Goal: Task Accomplishment & Management: Manage account settings

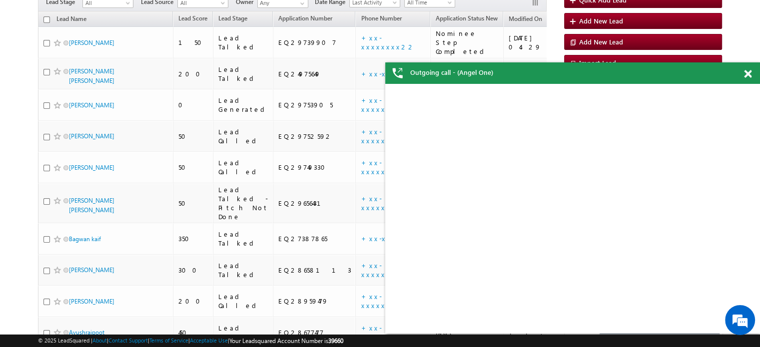
click at [749, 72] on span at bounding box center [747, 74] width 7 height 8
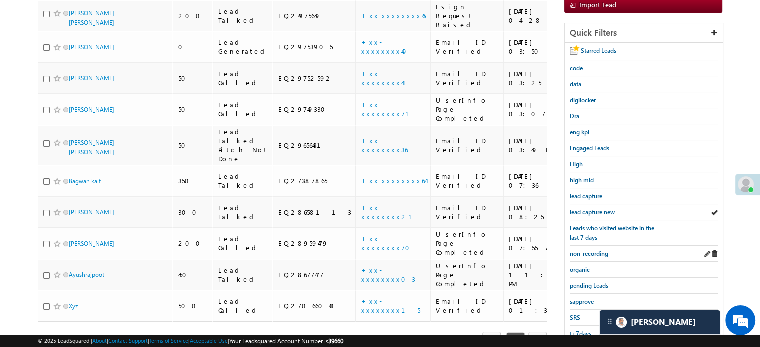
scroll to position [200, 0]
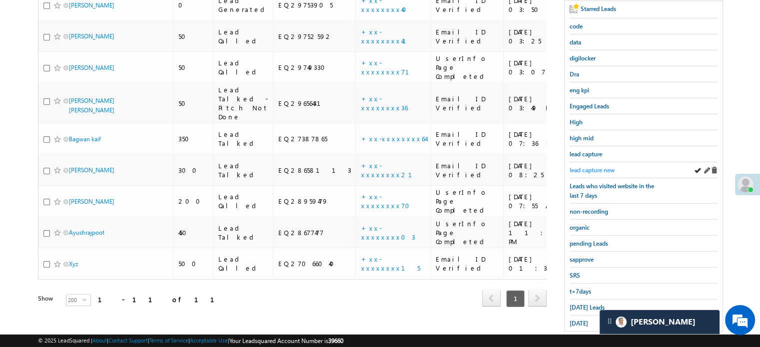
click at [598, 168] on span "lead capture new" at bounding box center [592, 169] width 45 height 7
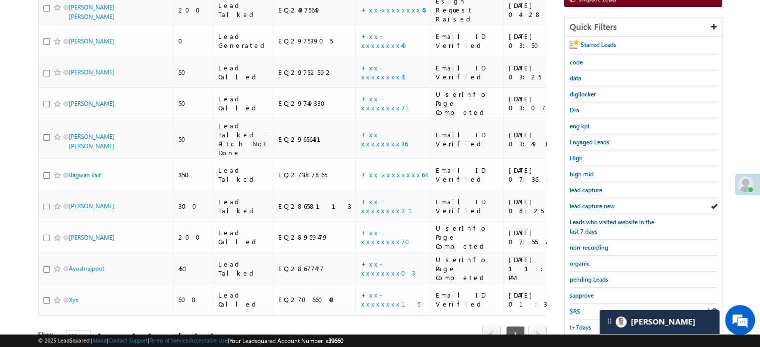
scroll to position [214, 0]
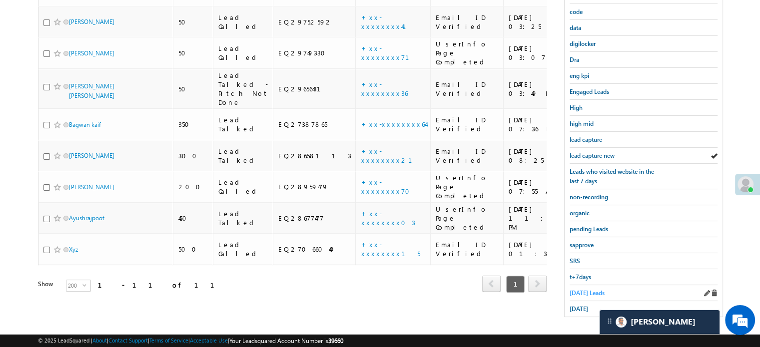
click at [584, 289] on span "Today's Leads" at bounding box center [587, 292] width 35 height 7
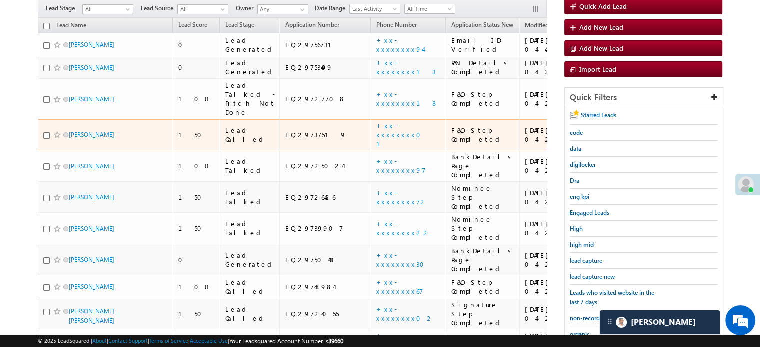
scroll to position [100, 0]
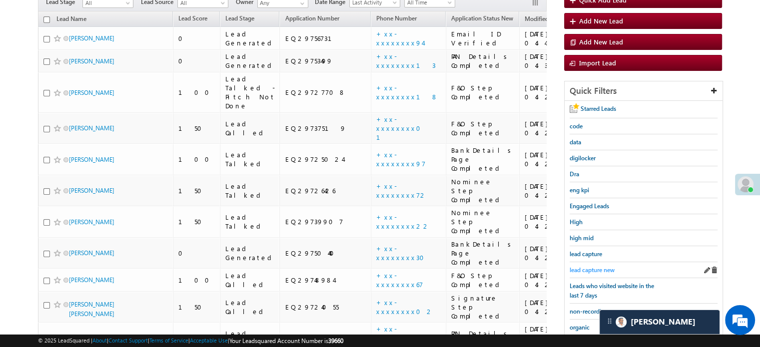
click at [596, 267] on span "lead capture new" at bounding box center [592, 269] width 45 height 7
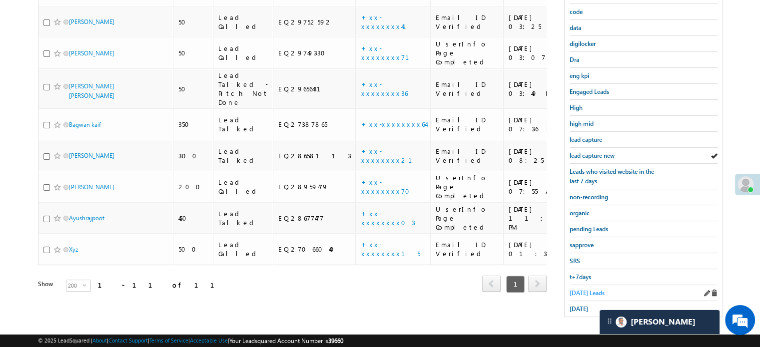
click at [587, 289] on span "Today's Leads" at bounding box center [587, 292] width 35 height 7
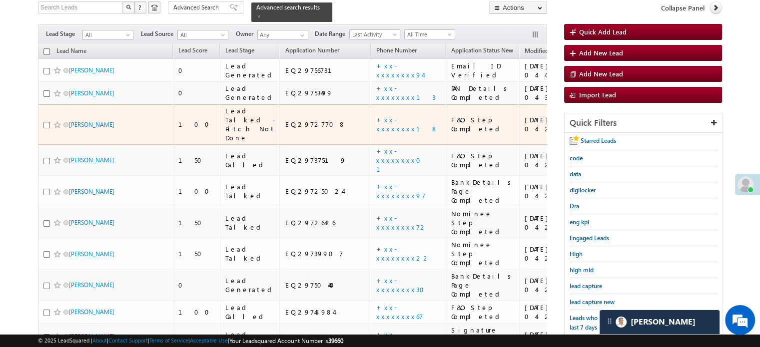
scroll to position [150, 0]
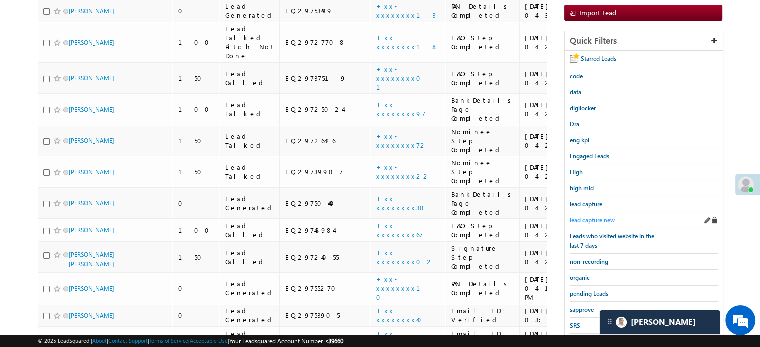
click at [594, 220] on span "lead capture new" at bounding box center [592, 219] width 45 height 7
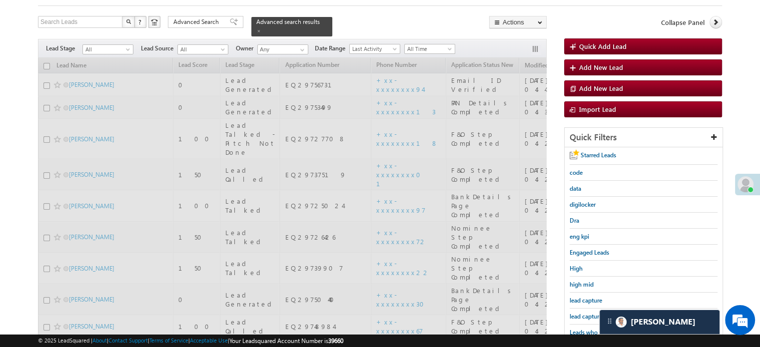
scroll to position [50, 0]
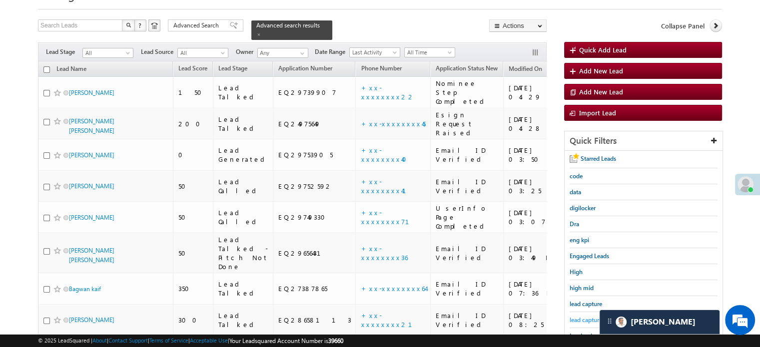
click at [583, 317] on span "lead capture new" at bounding box center [592, 319] width 45 height 7
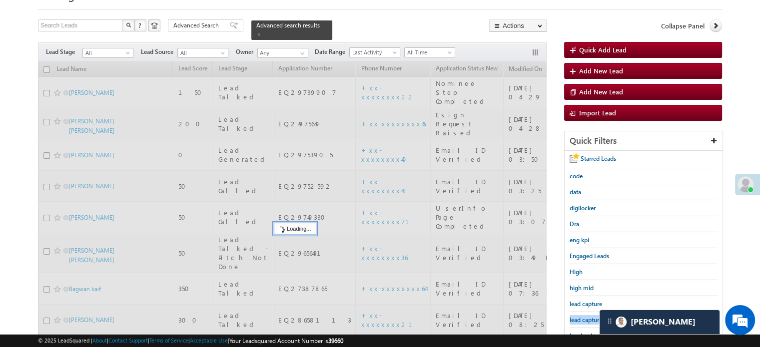
click at [583, 317] on span "lead capture new" at bounding box center [592, 319] width 45 height 7
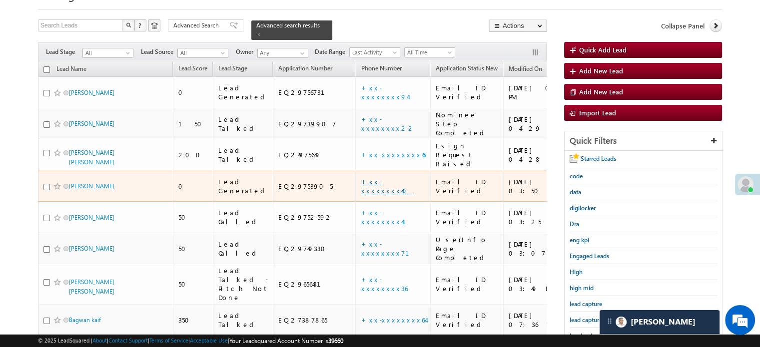
click at [361, 177] on link "+xx-xxxxxxxx40" at bounding box center [386, 185] width 51 height 17
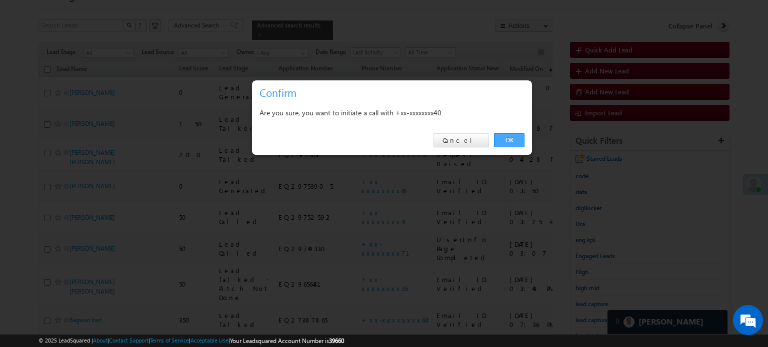
click at [511, 141] on link "OK" at bounding box center [509, 140] width 30 height 14
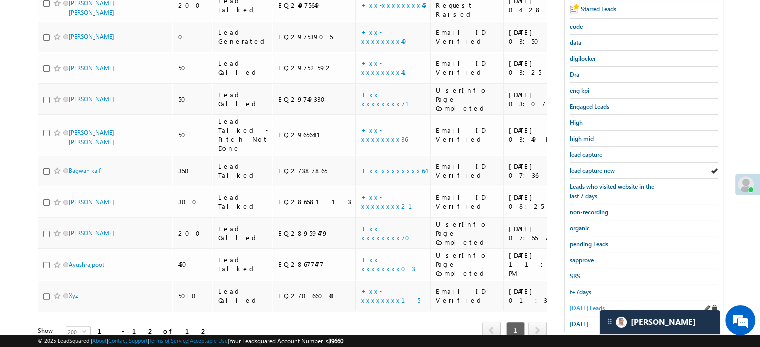
click at [577, 304] on span "[DATE] Leads" at bounding box center [587, 307] width 35 height 7
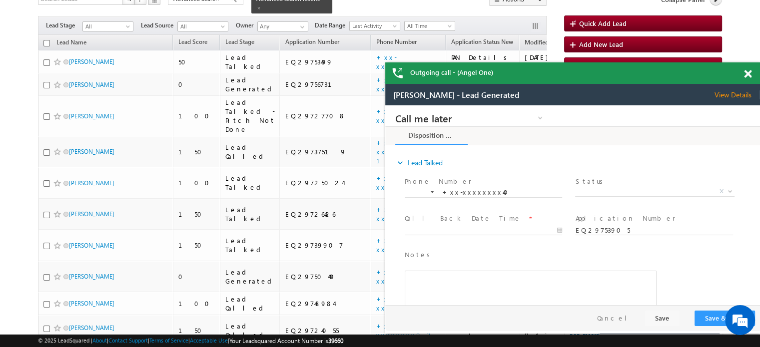
scroll to position [0, 0]
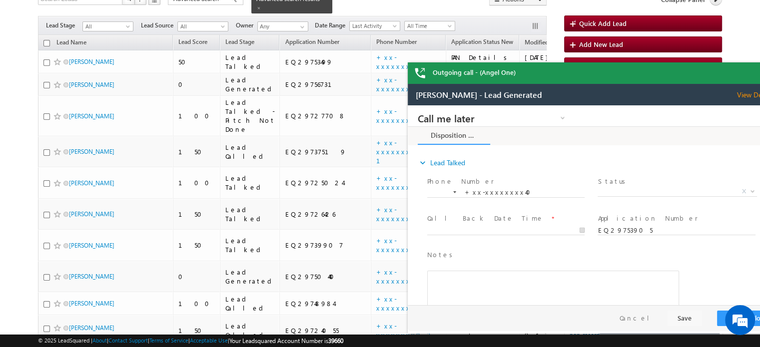
click at [748, 75] on div "Outgoing call - (Angel One)" at bounding box center [595, 72] width 375 height 21
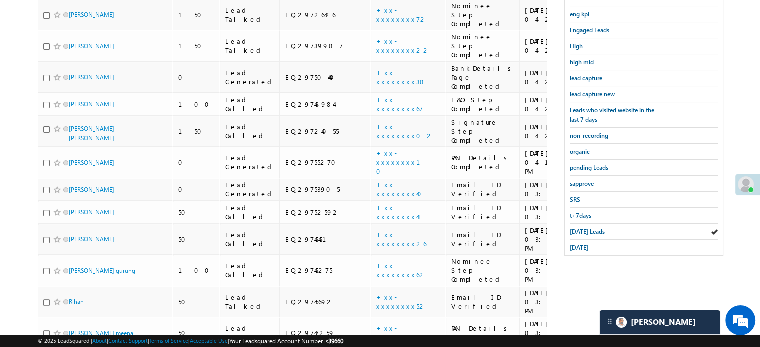
scroll to position [276, 0]
click at [573, 227] on span "[DATE] Leads" at bounding box center [587, 230] width 35 height 7
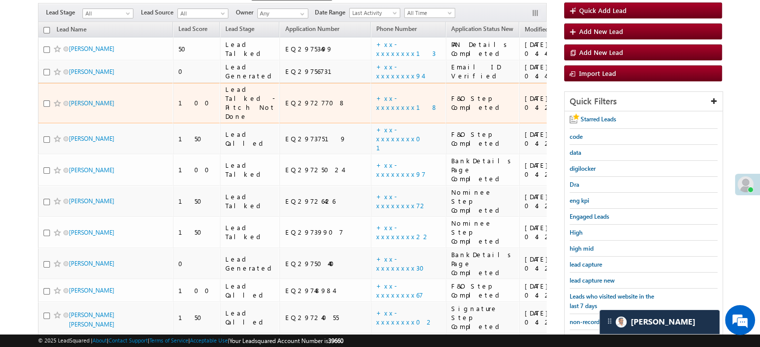
scroll to position [176, 0]
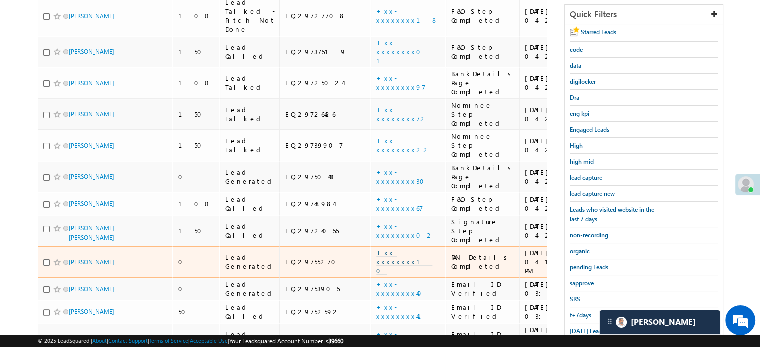
click at [376, 248] on link "+xx-xxxxxxxx10" at bounding box center [404, 261] width 56 height 26
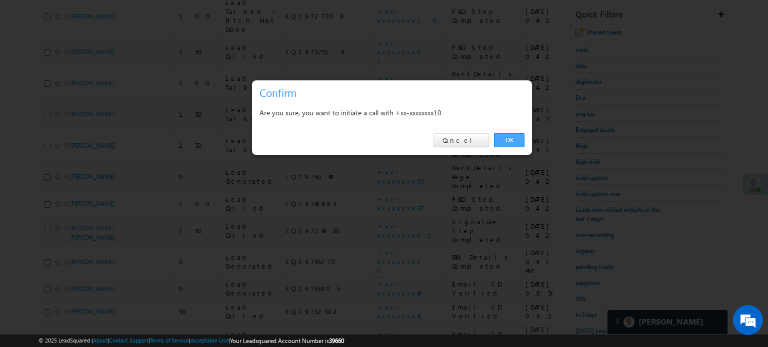
click at [516, 136] on link "OK" at bounding box center [509, 140] width 30 height 14
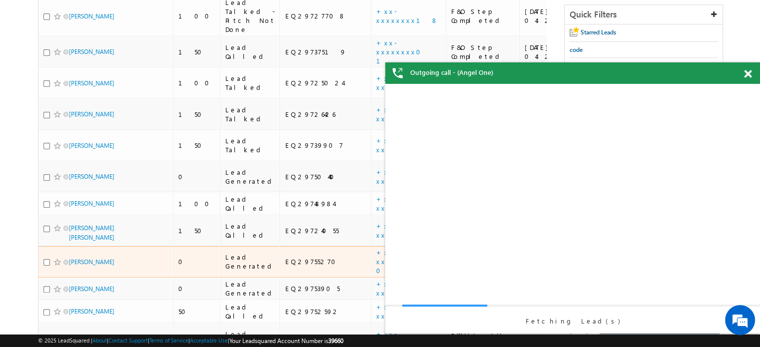
scroll to position [0, 0]
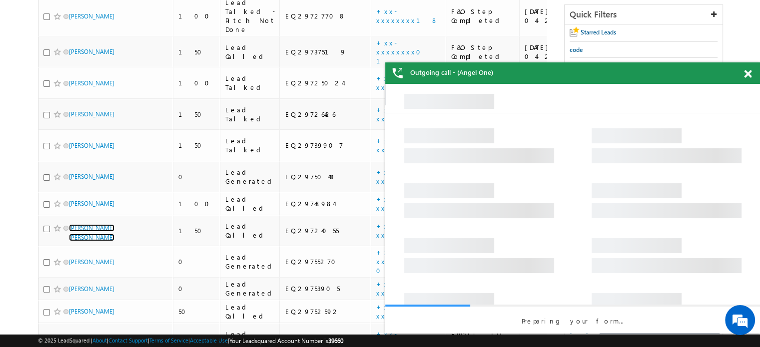
click at [749, 77] on span at bounding box center [747, 74] width 7 height 8
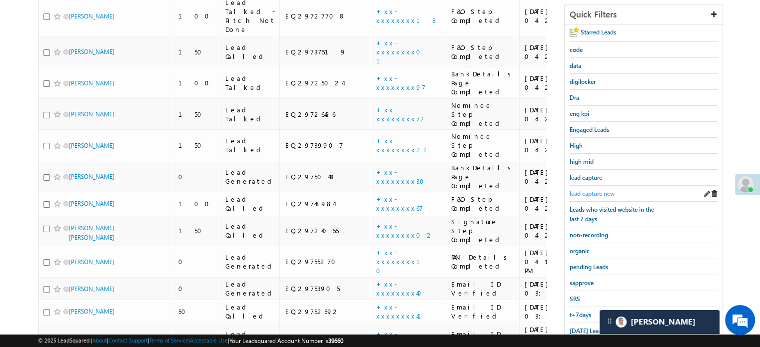
click at [575, 190] on span "lead capture new" at bounding box center [592, 193] width 45 height 7
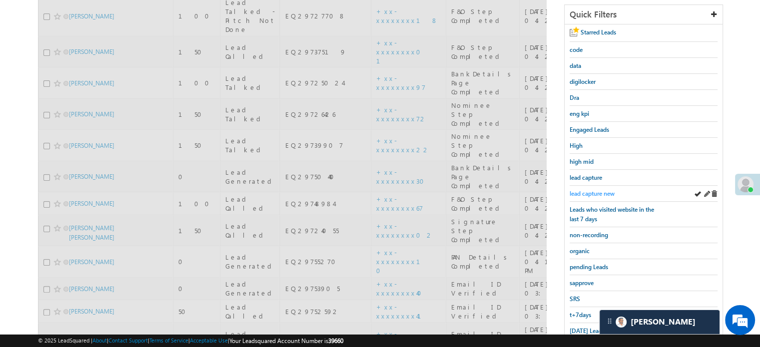
click at [580, 191] on span "lead capture new" at bounding box center [592, 193] width 45 height 7
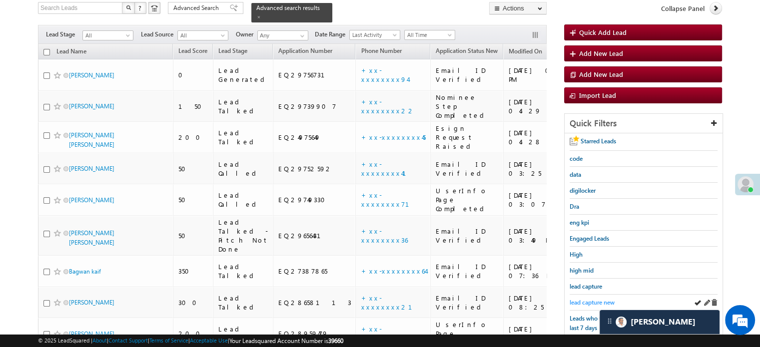
scroll to position [53, 0]
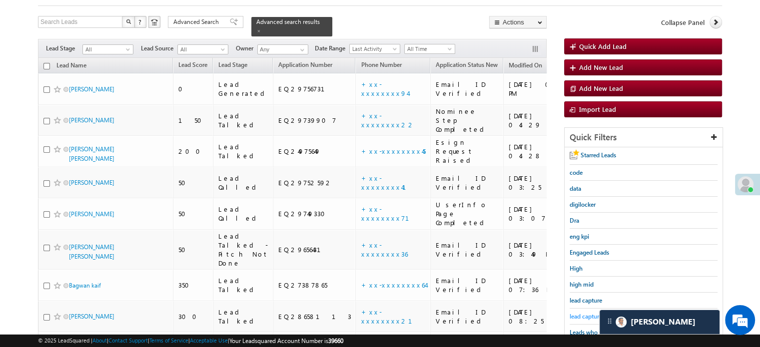
click at [590, 312] on link "lead capture new" at bounding box center [592, 316] width 45 height 9
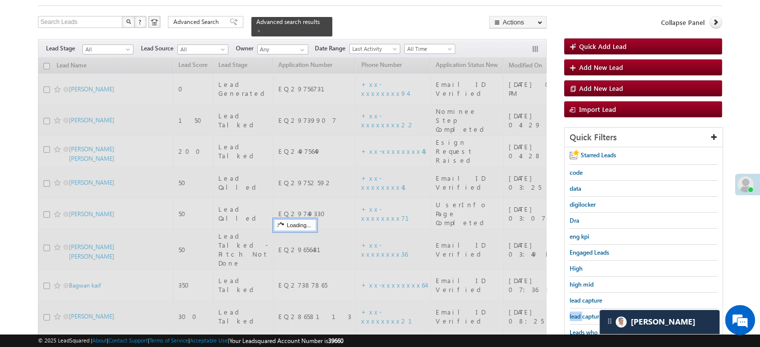
click at [590, 312] on link "lead capture new" at bounding box center [592, 316] width 45 height 9
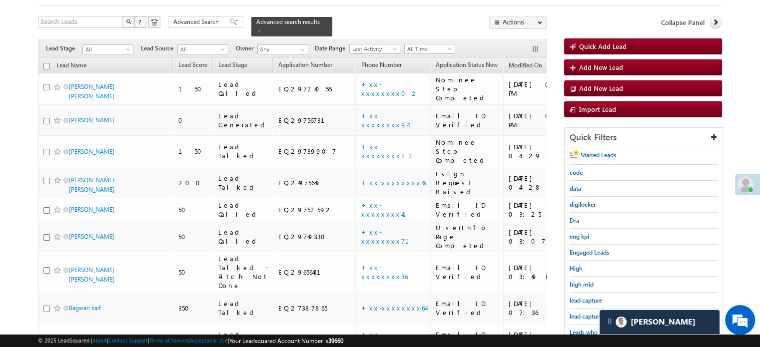
click at [590, 312] on link "lead capture new" at bounding box center [592, 316] width 45 height 9
click at [580, 313] on span "lead capture new" at bounding box center [592, 316] width 45 height 7
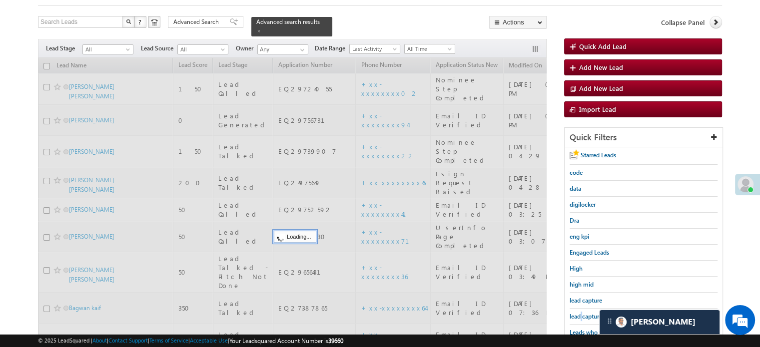
click at [580, 313] on span "lead capture new" at bounding box center [592, 316] width 45 height 7
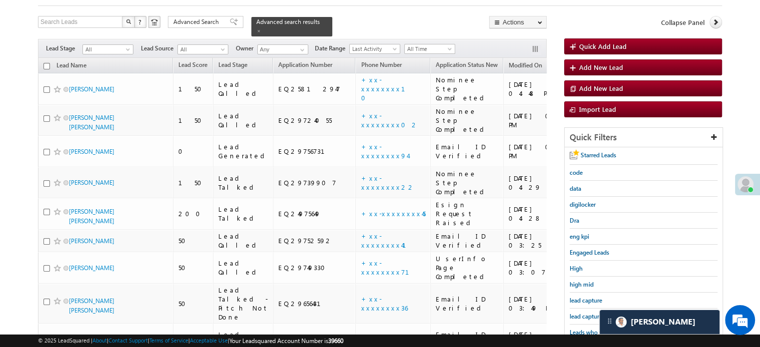
click at [580, 313] on span "lead capture new" at bounding box center [592, 316] width 45 height 7
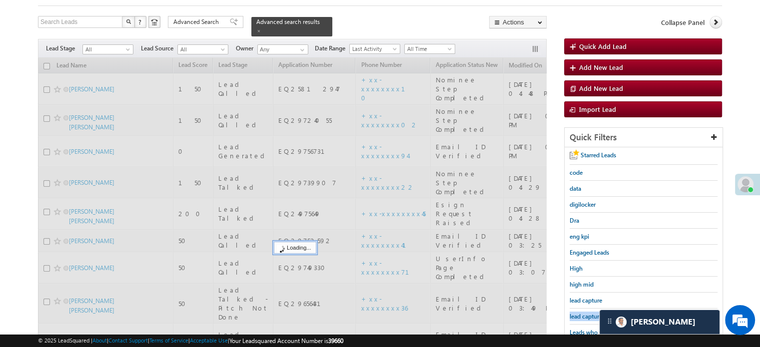
click at [580, 313] on span "lead capture new" at bounding box center [592, 316] width 45 height 7
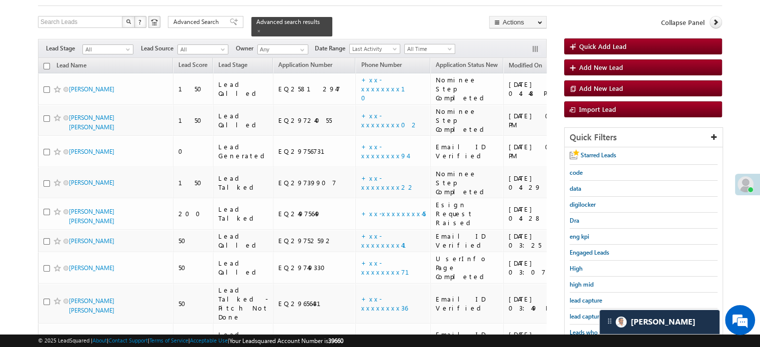
click at [580, 313] on span "lead capture new" at bounding box center [592, 316] width 45 height 7
click at [579, 315] on span "lead capture new" at bounding box center [592, 316] width 45 height 7
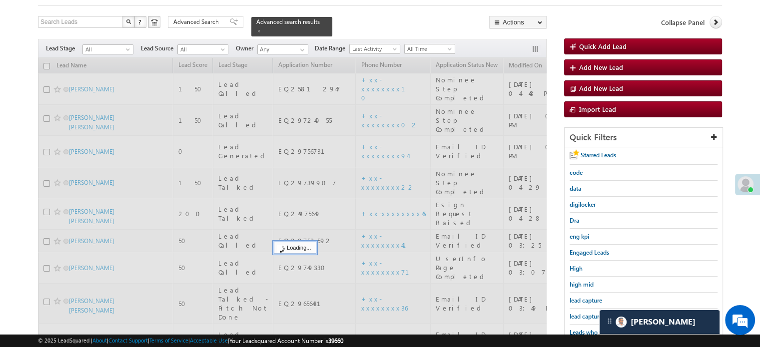
click at [579, 315] on span "lead capture new" at bounding box center [592, 316] width 45 height 7
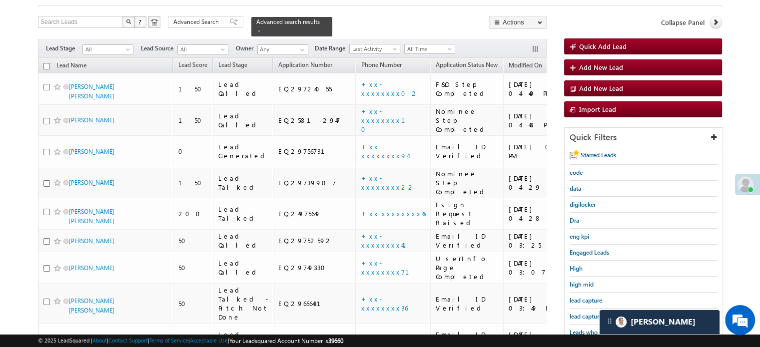
click at [579, 315] on span "lead capture new" at bounding box center [592, 316] width 45 height 7
click at [585, 329] on span "Leads who visited website in the last 7 days" at bounding box center [612, 337] width 84 height 17
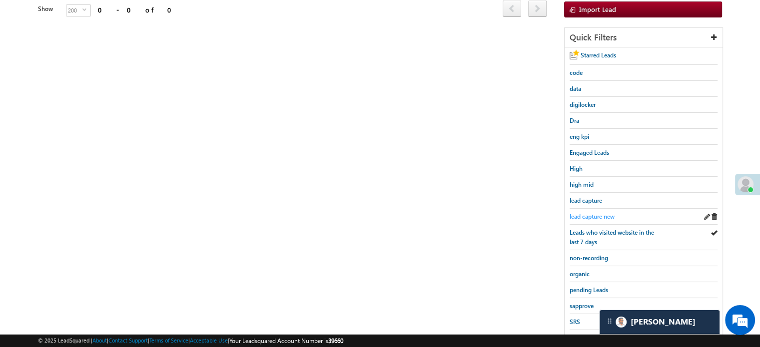
click at [598, 213] on span "lead capture new" at bounding box center [592, 216] width 45 height 7
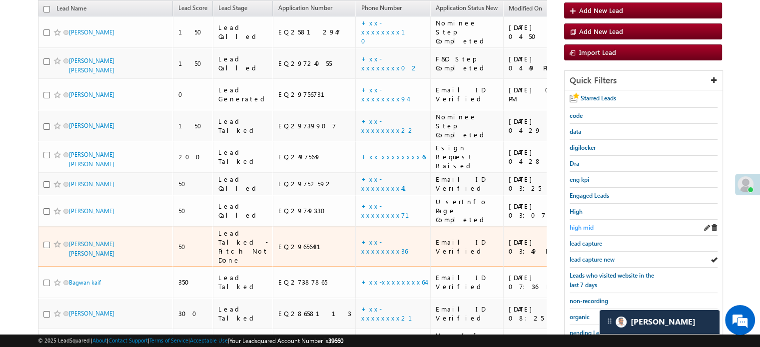
scroll to position [153, 0]
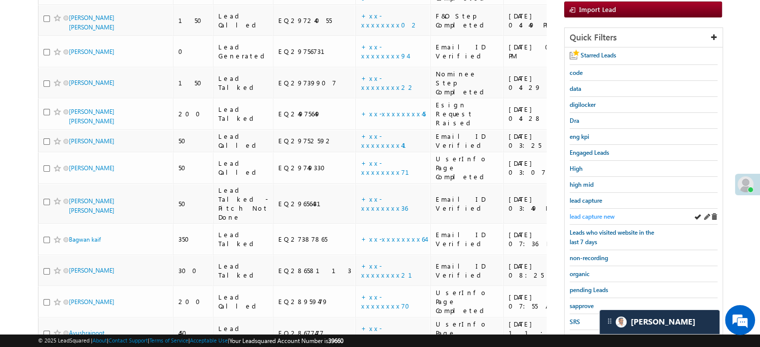
click at [598, 214] on span "lead capture new" at bounding box center [592, 216] width 45 height 7
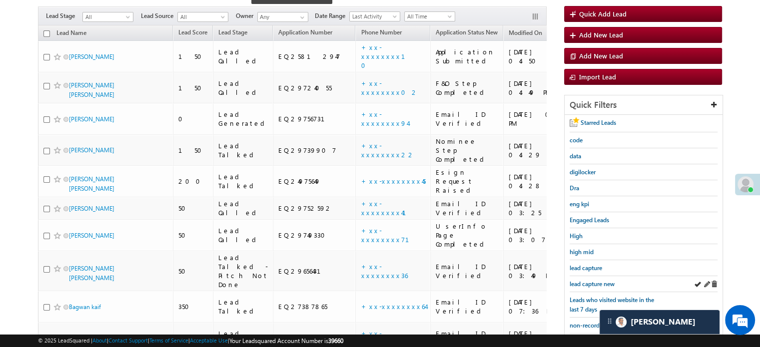
scroll to position [103, 0]
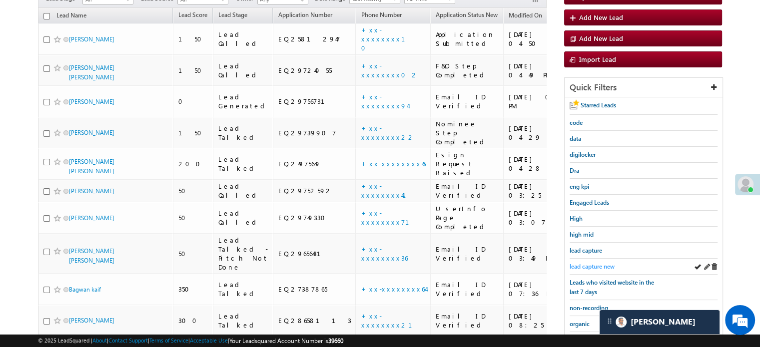
click at [586, 267] on span "lead capture new" at bounding box center [592, 266] width 45 height 7
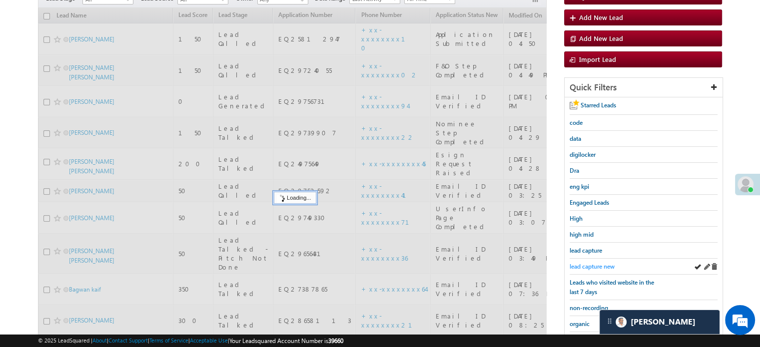
click at [590, 265] on span "lead capture new" at bounding box center [592, 266] width 45 height 7
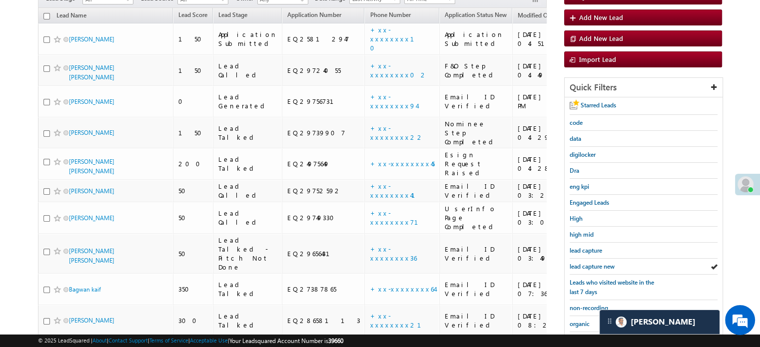
click at [590, 265] on span "lead capture new" at bounding box center [592, 266] width 45 height 7
click at [601, 263] on span "lead capture new" at bounding box center [592, 266] width 45 height 7
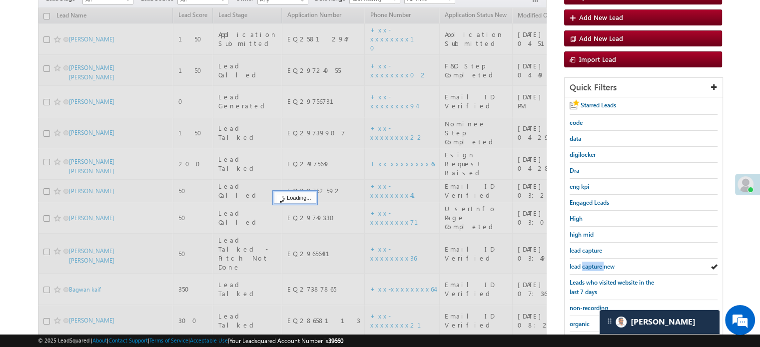
click at [601, 263] on span "lead capture new" at bounding box center [592, 266] width 45 height 7
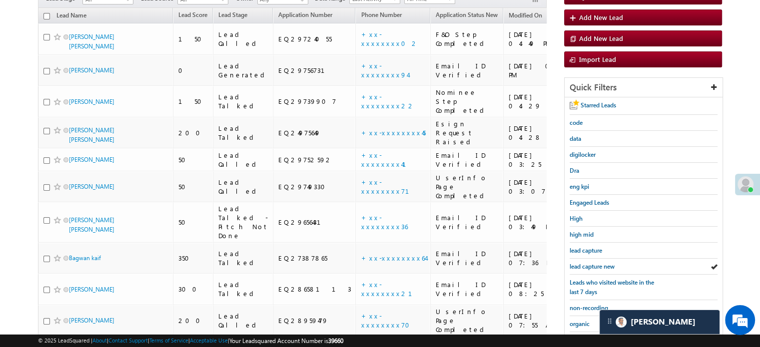
click at [601, 263] on span "lead capture new" at bounding box center [592, 266] width 45 height 7
click at [588, 269] on div "lead capture new" at bounding box center [644, 267] width 148 height 16
click at [588, 268] on div "lead capture new" at bounding box center [644, 267] width 148 height 16
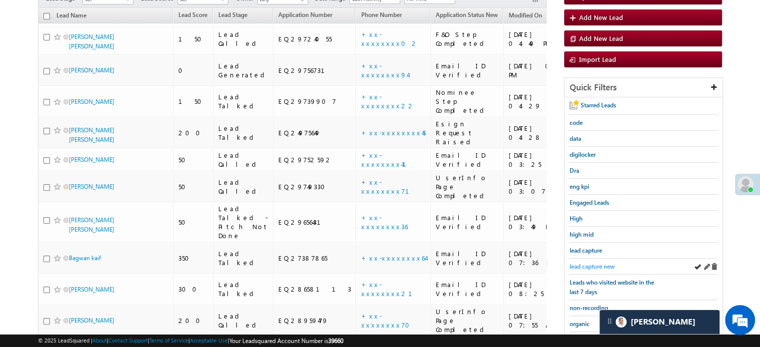
click at [588, 265] on span "lead capture new" at bounding box center [592, 266] width 45 height 7
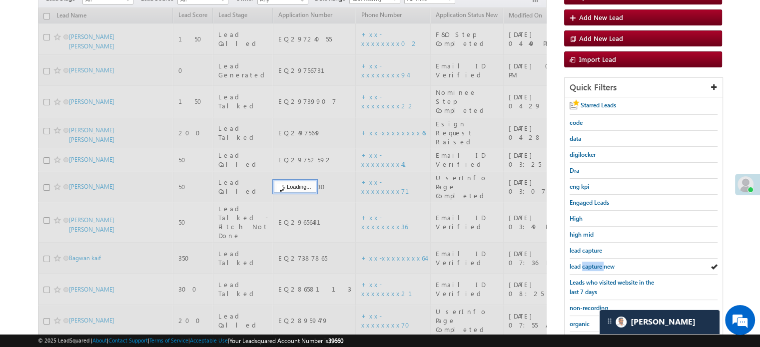
click at [588, 265] on span "lead capture new" at bounding box center [592, 266] width 45 height 7
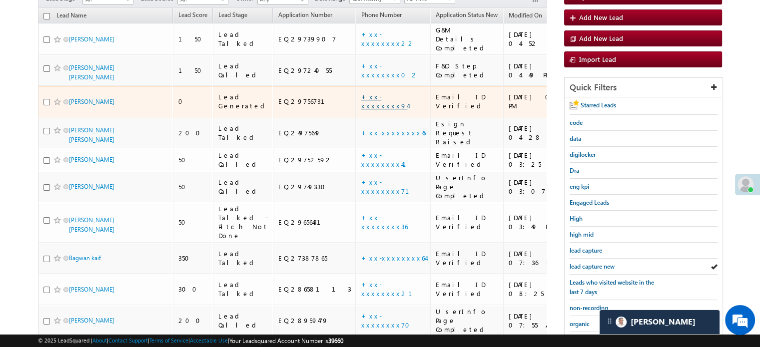
click at [361, 92] on link "+xx-xxxxxxxx94" at bounding box center [384, 100] width 46 height 17
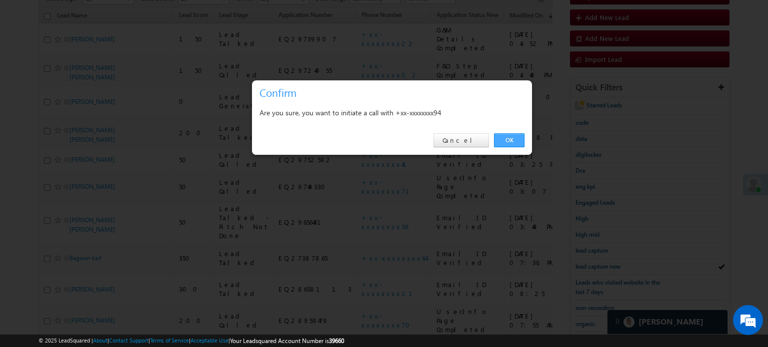
click at [507, 136] on link "OK" at bounding box center [509, 140] width 30 height 14
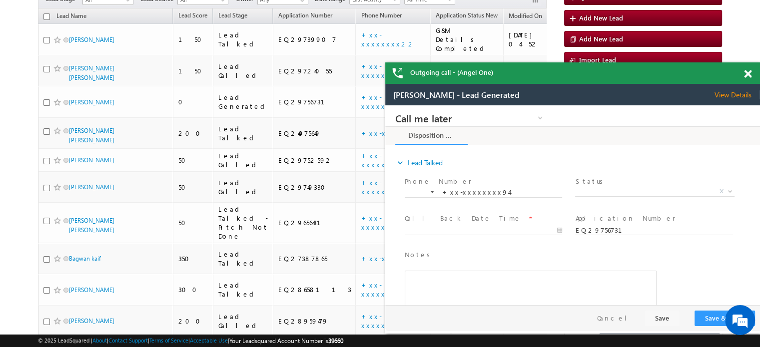
scroll to position [0, 0]
click at [746, 71] on div "Outgoing call - (Angel One)" at bounding box center [574, 72] width 375 height 21
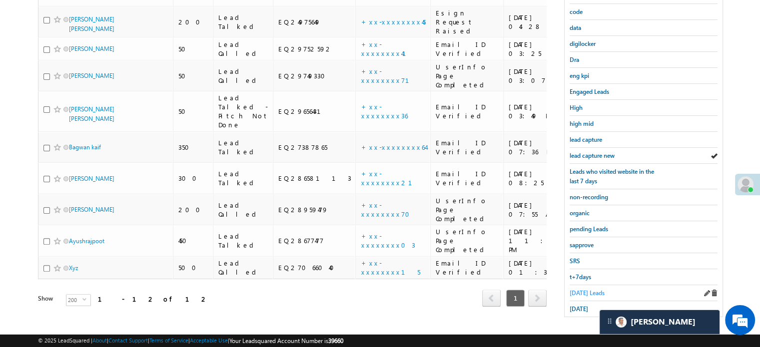
click at [593, 289] on span "Today's Leads" at bounding box center [587, 292] width 35 height 7
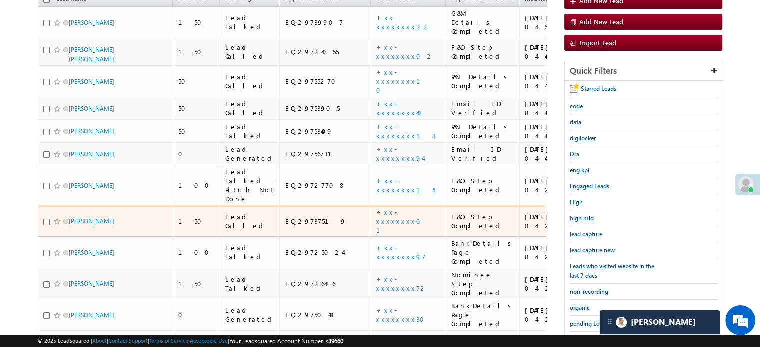
scroll to position [214, 0]
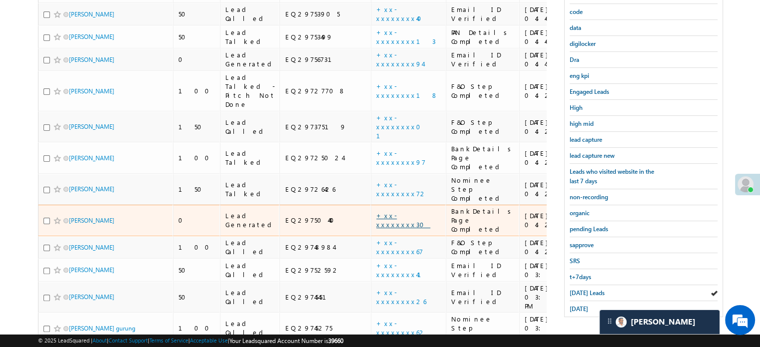
click at [376, 211] on link "+xx-xxxxxxxx30" at bounding box center [403, 219] width 54 height 17
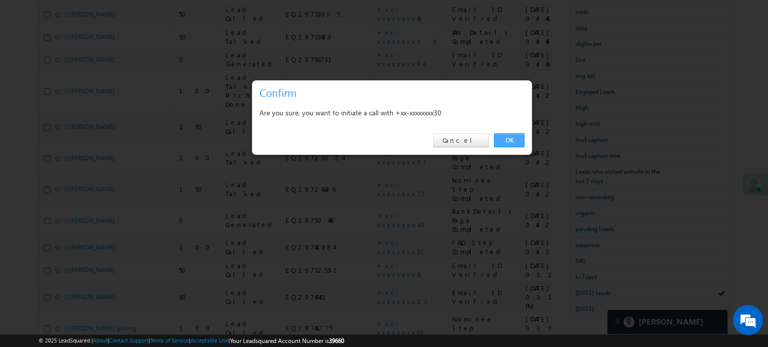
click at [503, 143] on link "OK" at bounding box center [509, 140] width 30 height 14
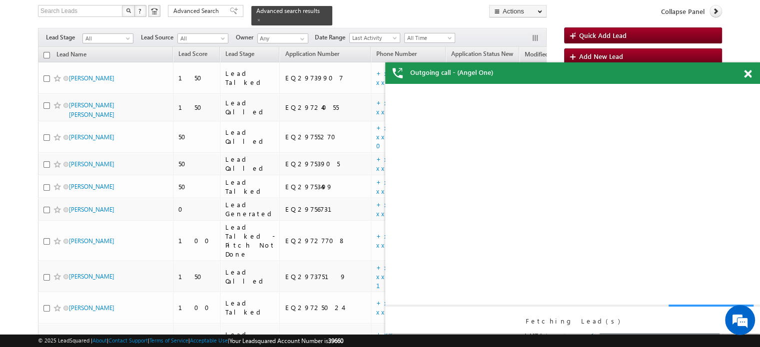
scroll to position [0, 0]
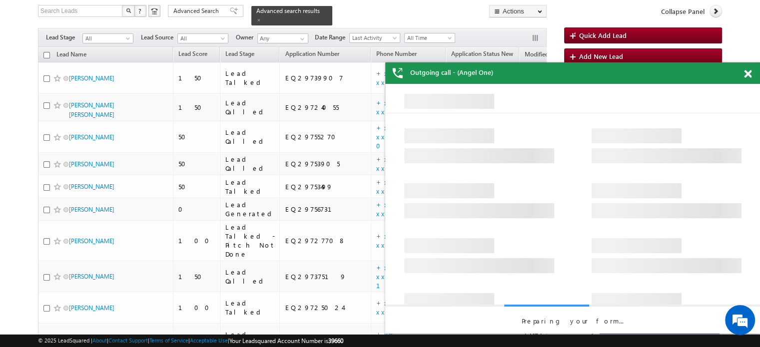
click at [754, 74] on div at bounding box center [753, 71] width 13 height 19
click at [748, 76] on span at bounding box center [747, 74] width 7 height 8
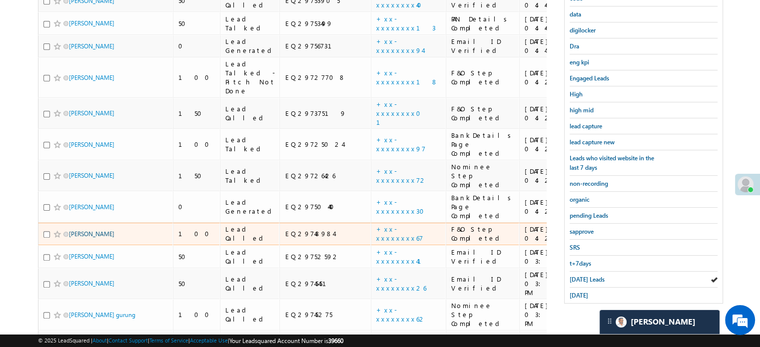
scroll to position [224, 0]
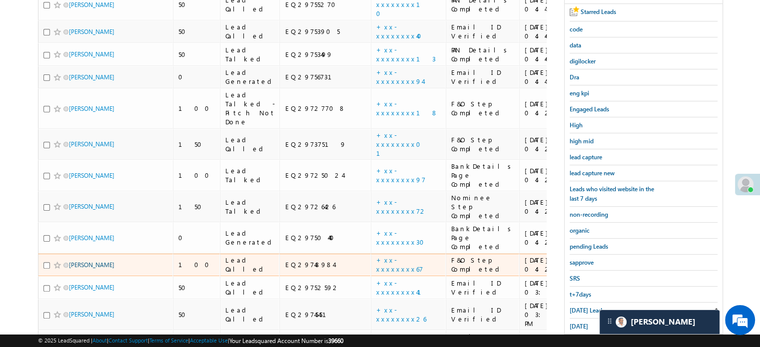
drag, startPoint x: 102, startPoint y: 150, endPoint x: 82, endPoint y: 200, distance: 53.8
drag, startPoint x: 82, startPoint y: 200, endPoint x: 589, endPoint y: 171, distance: 508.2
click at [589, 171] on span "lead capture new" at bounding box center [592, 172] width 45 height 7
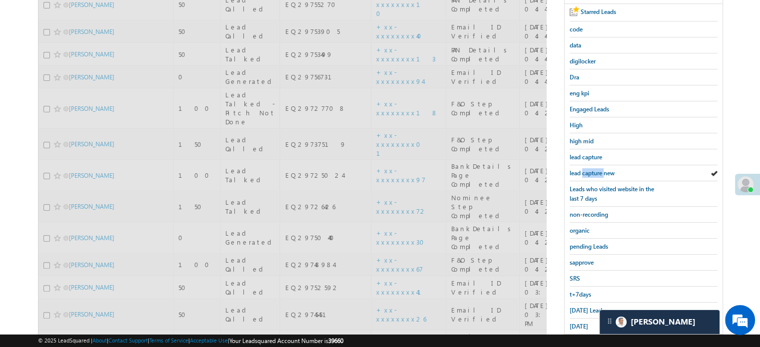
click at [589, 171] on span "lead capture new" at bounding box center [592, 172] width 45 height 7
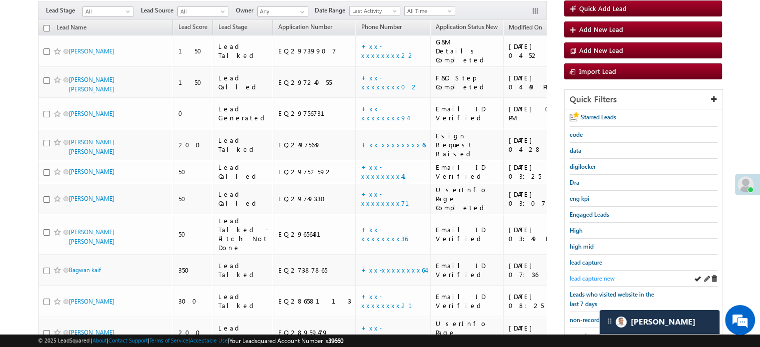
scroll to position [74, 0]
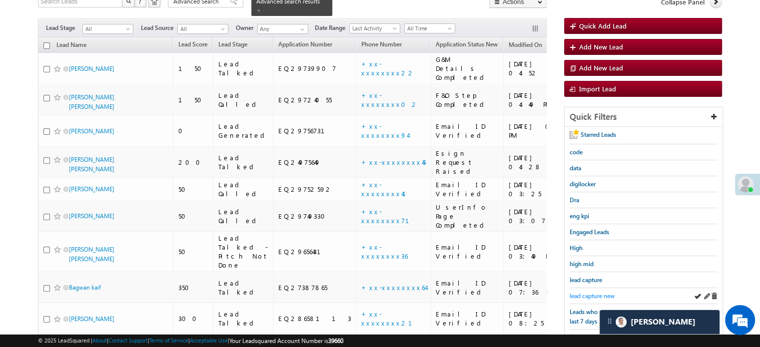
click at [587, 295] on span "lead capture new" at bounding box center [592, 295] width 45 height 7
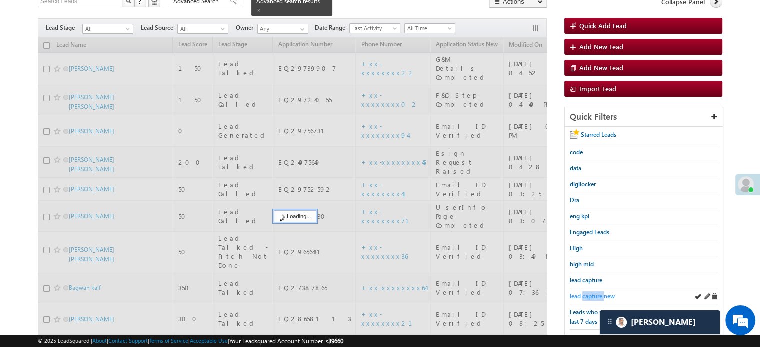
click at [588, 295] on span "lead capture new" at bounding box center [592, 295] width 45 height 7
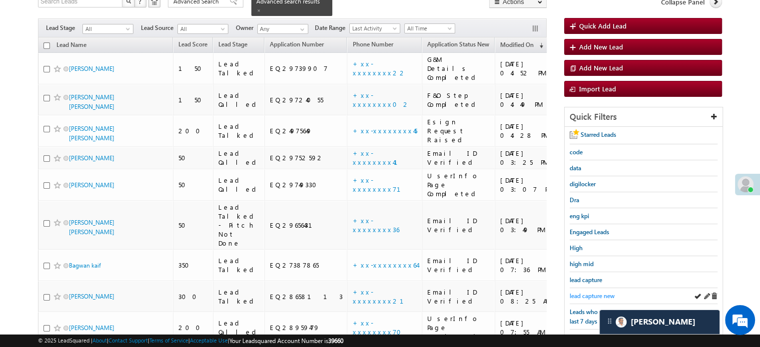
click at [590, 292] on span "lead capture new" at bounding box center [592, 295] width 45 height 7
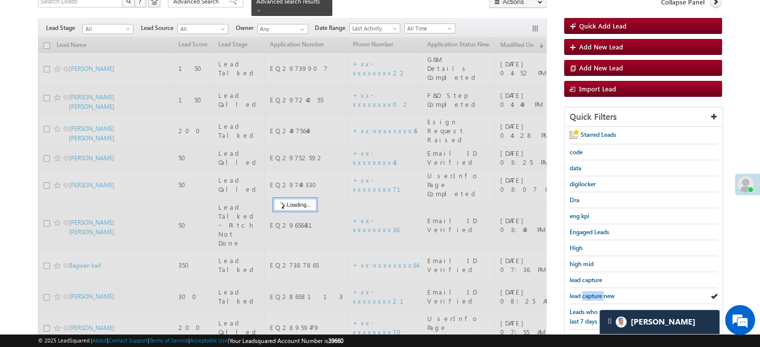
click at [590, 292] on span "lead capture new" at bounding box center [592, 295] width 45 height 7
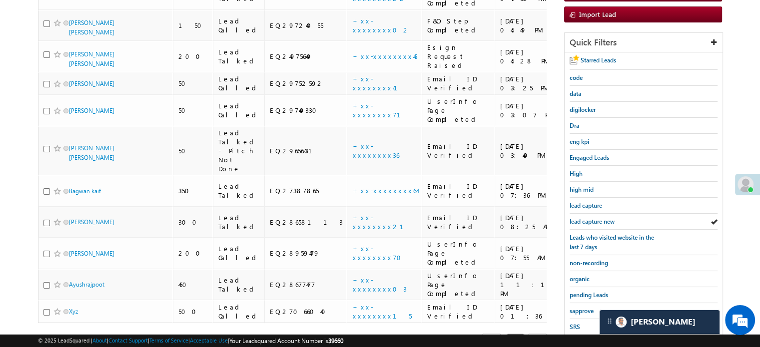
scroll to position [214, 0]
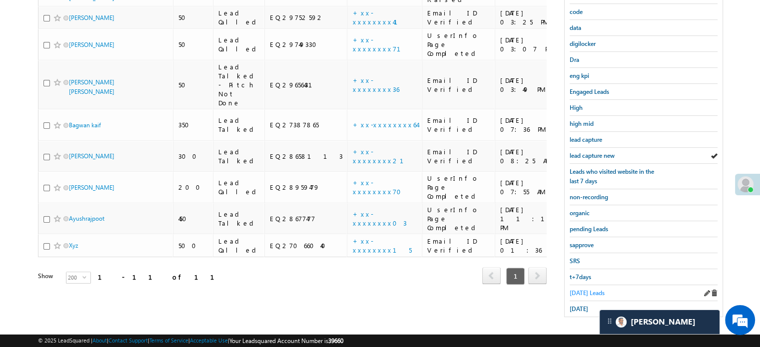
click at [580, 289] on span "Today's Leads" at bounding box center [587, 292] width 35 height 7
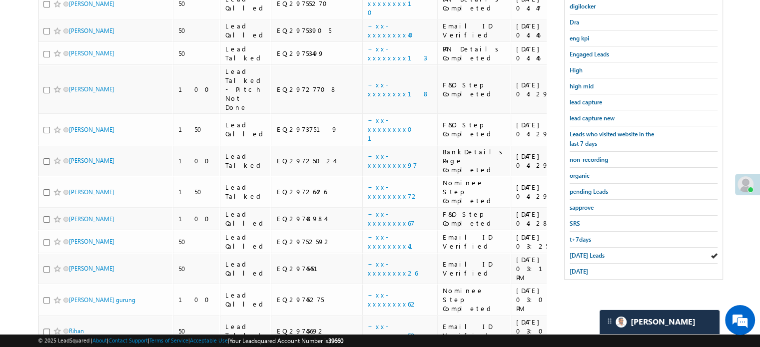
scroll to position [247, 0]
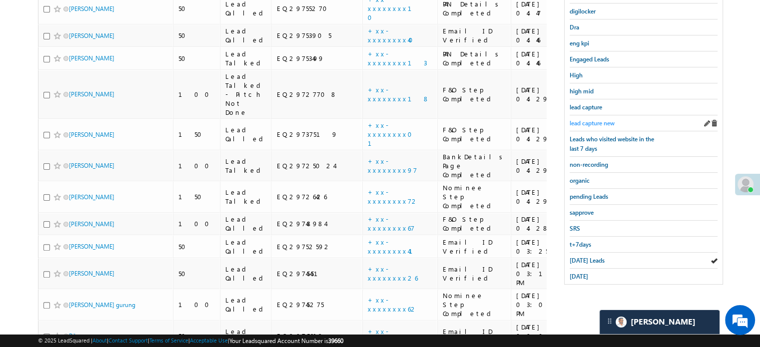
click at [593, 119] on span "lead capture new" at bounding box center [592, 122] width 45 height 7
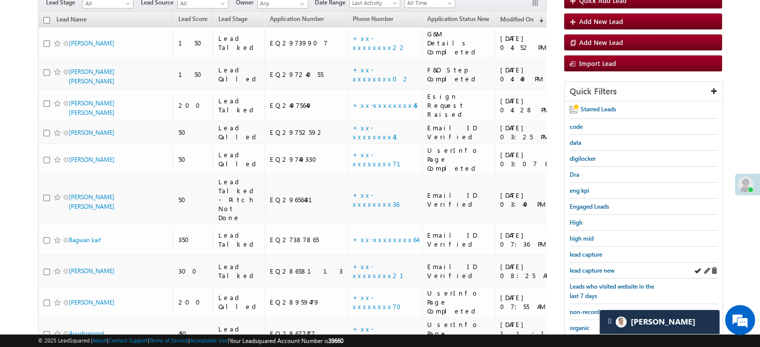
scroll to position [147, 0]
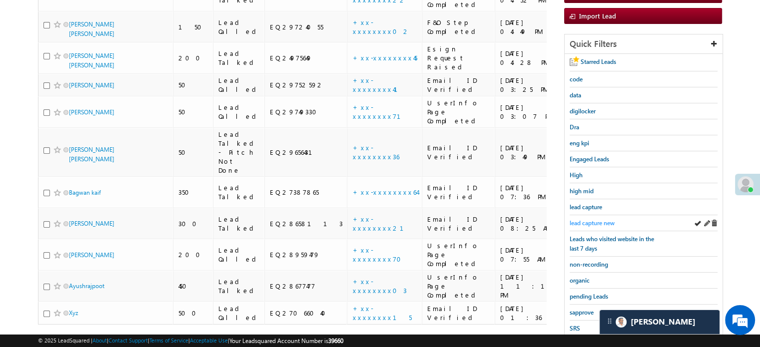
click at [588, 222] on span "lead capture new" at bounding box center [592, 222] width 45 height 7
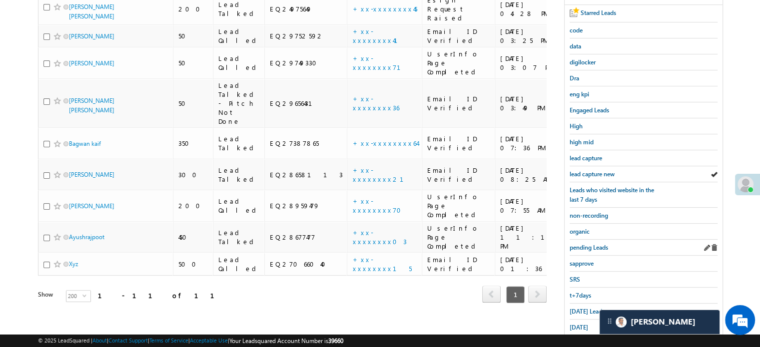
scroll to position [197, 0]
click at [580, 311] on div "Today's Leads" at bounding box center [644, 311] width 148 height 16
click at [579, 307] on span "Today's Leads" at bounding box center [587, 310] width 35 height 7
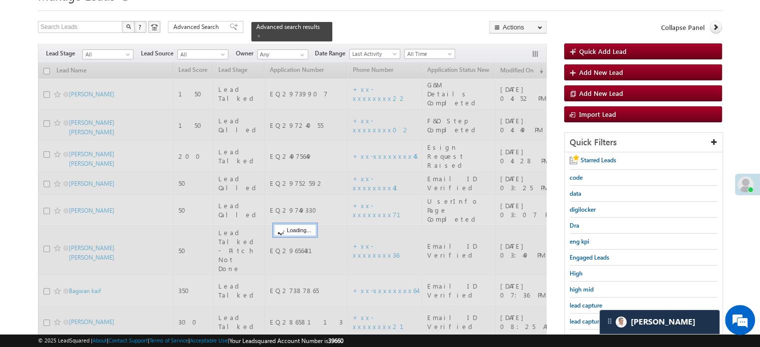
scroll to position [47, 0]
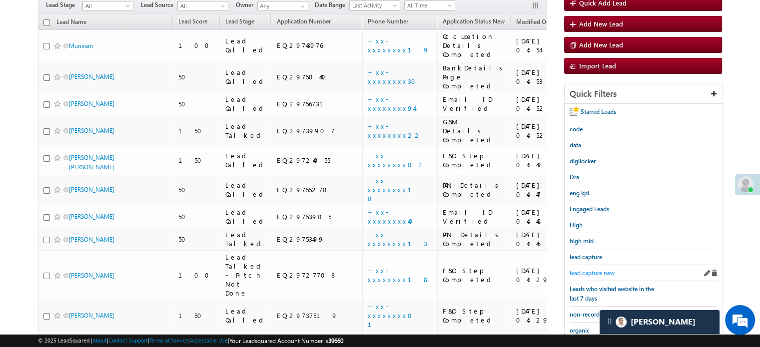
click at [590, 271] on span "lead capture new" at bounding box center [592, 272] width 45 height 7
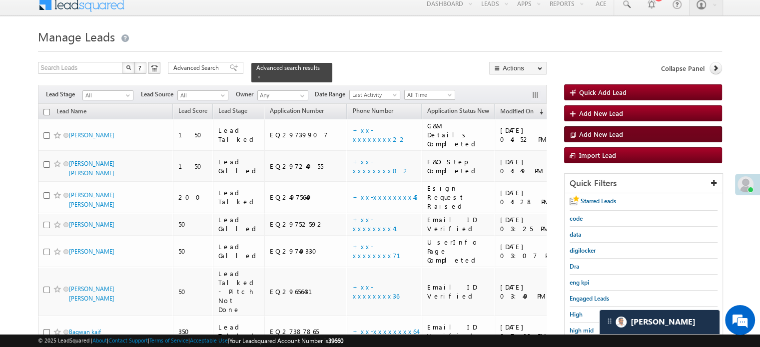
scroll to position [150, 0]
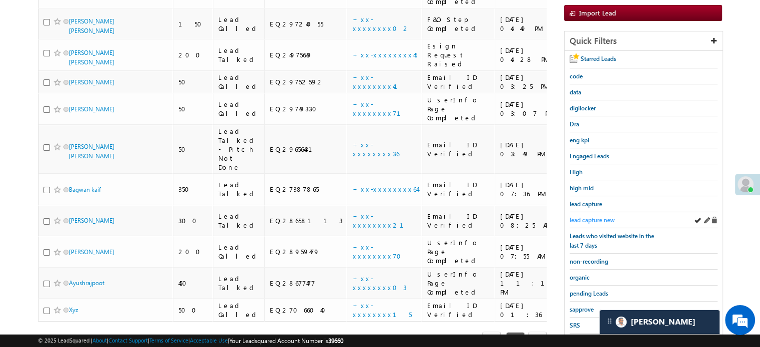
click at [599, 219] on span "lead capture new" at bounding box center [592, 219] width 45 height 7
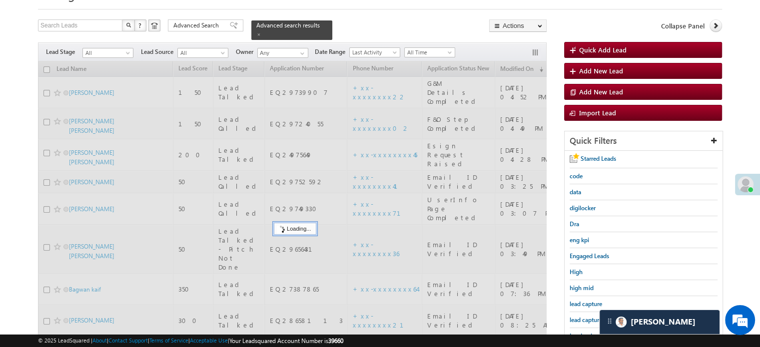
scroll to position [50, 0]
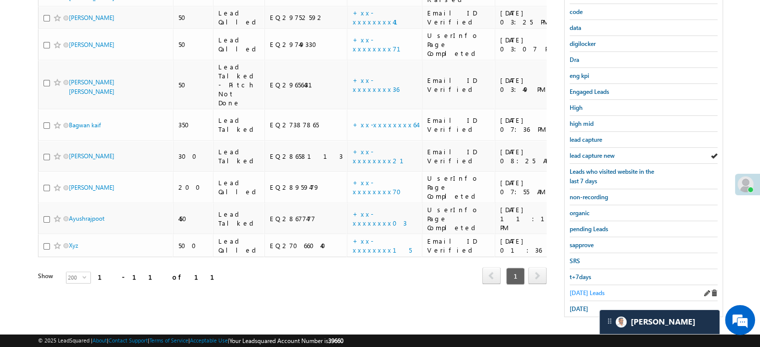
click at [577, 289] on span "Today's Leads" at bounding box center [587, 292] width 35 height 7
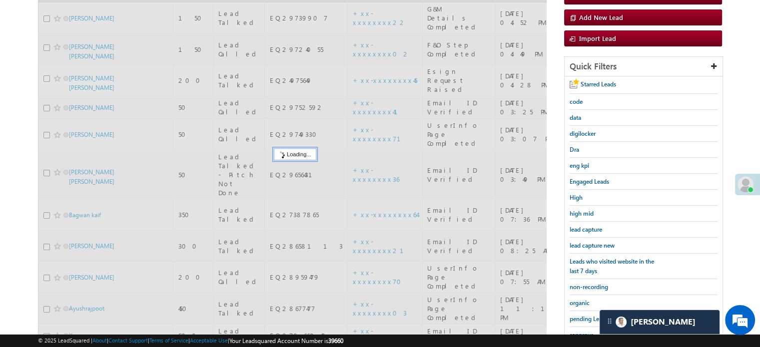
scroll to position [114, 0]
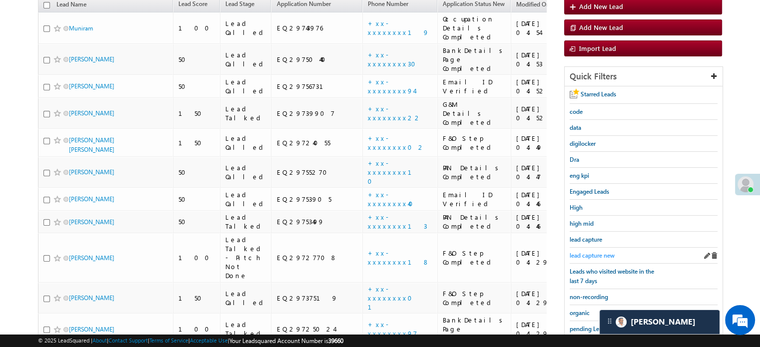
click at [594, 252] on span "lead capture new" at bounding box center [592, 255] width 45 height 7
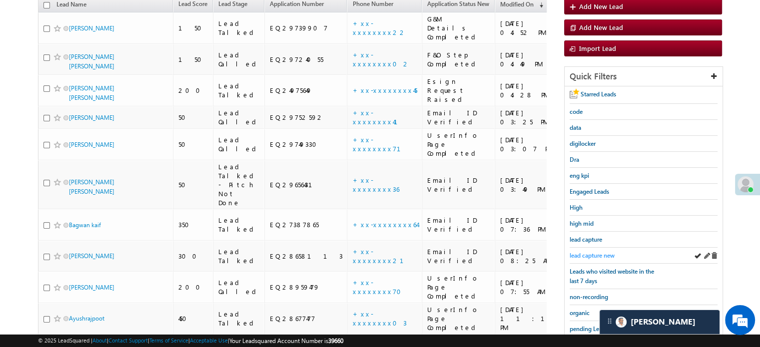
click at [592, 252] on span "lead capture new" at bounding box center [592, 255] width 45 height 7
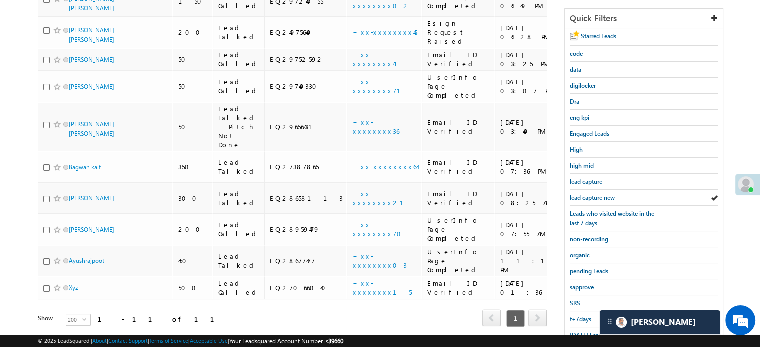
scroll to position [214, 0]
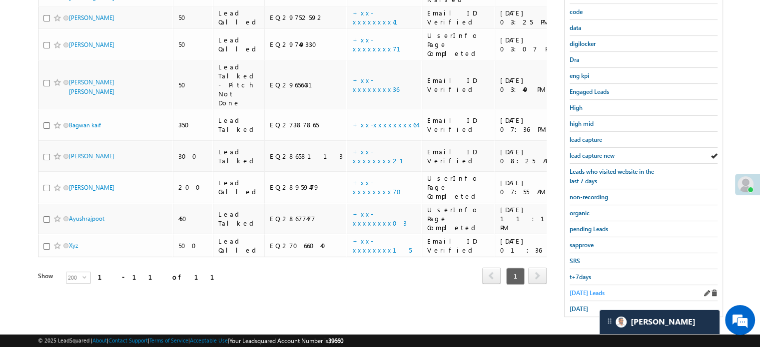
click at [580, 290] on span "Today's Leads" at bounding box center [587, 292] width 35 height 7
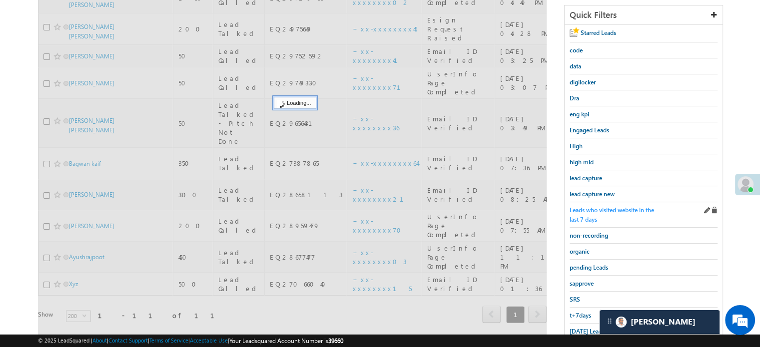
scroll to position [114, 0]
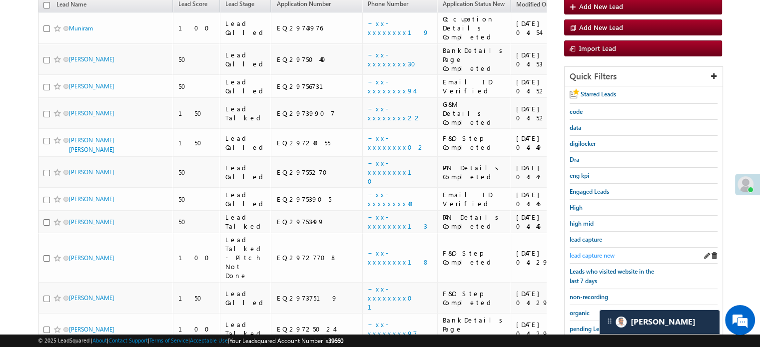
click at [593, 253] on span "lead capture new" at bounding box center [592, 255] width 45 height 7
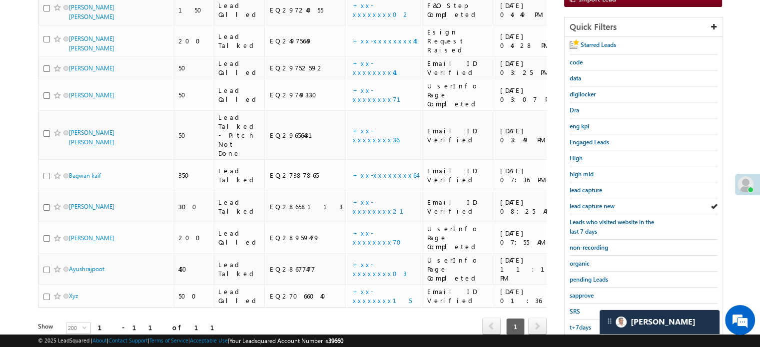
scroll to position [214, 0]
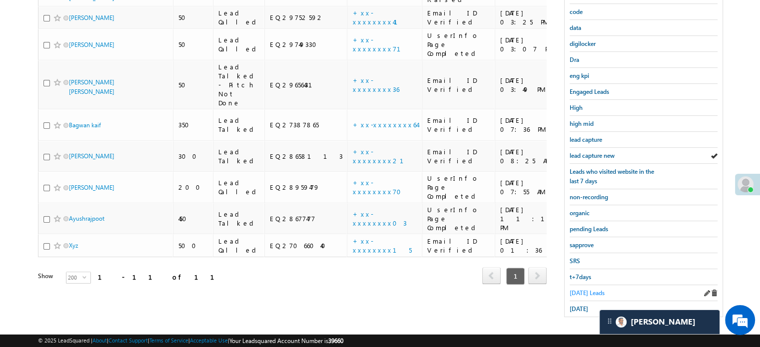
click at [582, 289] on span "Today's Leads" at bounding box center [587, 292] width 35 height 7
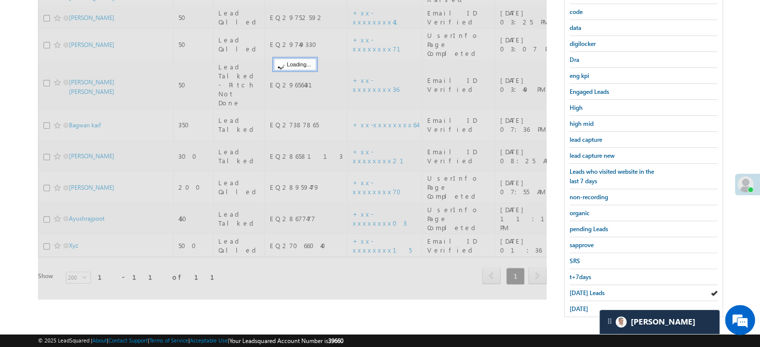
scroll to position [114, 0]
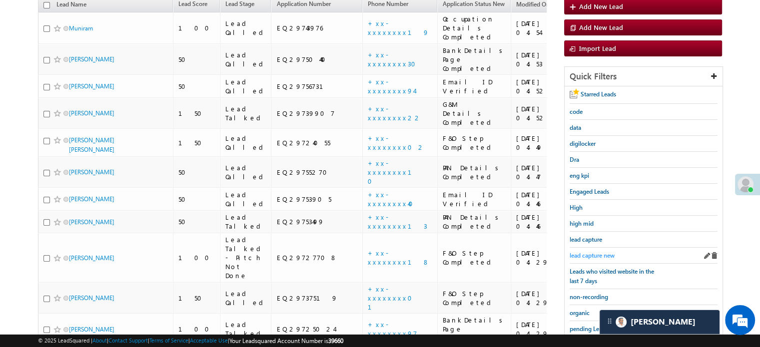
click at [598, 253] on span "lead capture new" at bounding box center [592, 255] width 45 height 7
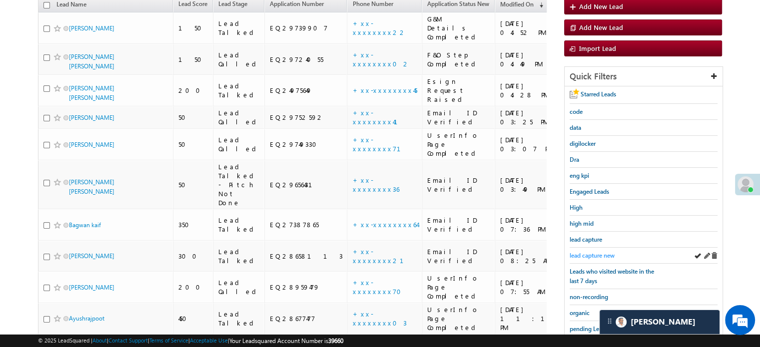
click at [596, 252] on span "lead capture new" at bounding box center [592, 255] width 45 height 7
click at [595, 252] on span "lead capture new" at bounding box center [592, 255] width 45 height 7
click at [584, 252] on span "lead capture new" at bounding box center [592, 255] width 45 height 7
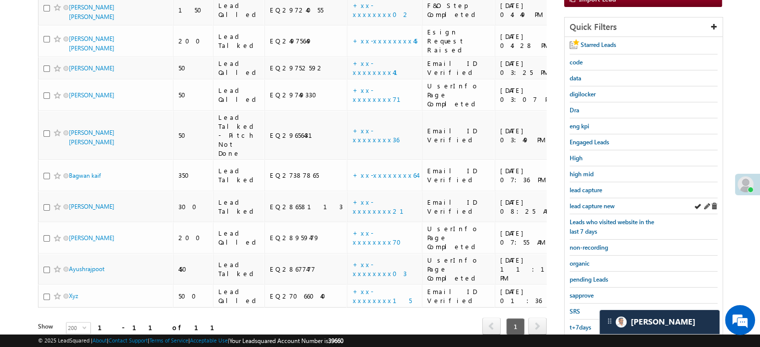
scroll to position [214, 0]
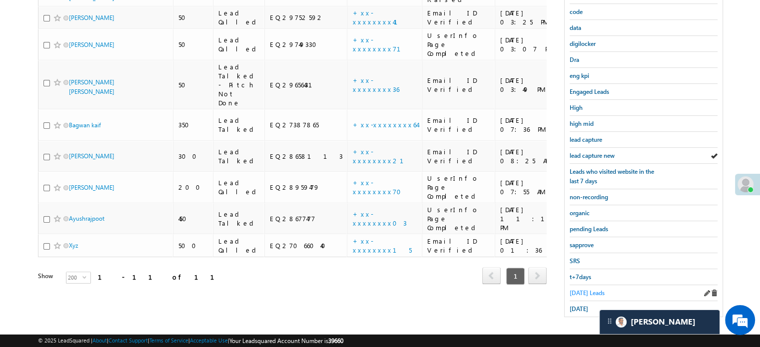
click at [579, 289] on span "Today's Leads" at bounding box center [587, 292] width 35 height 7
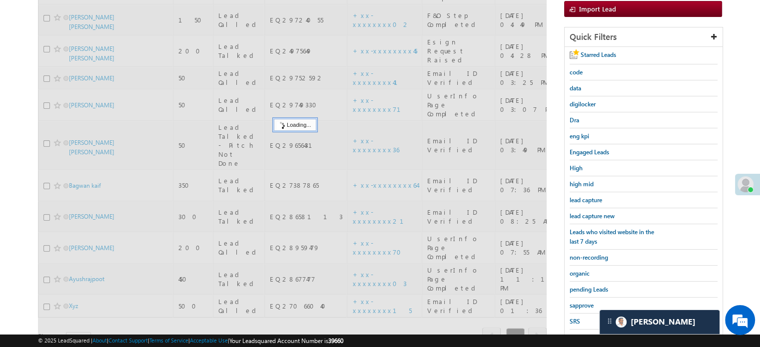
scroll to position [64, 0]
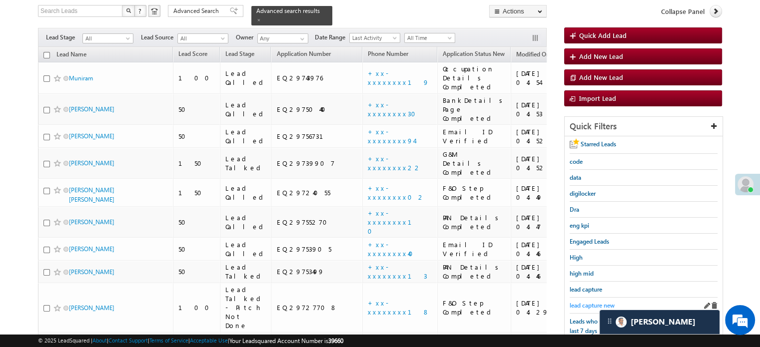
click at [588, 302] on span "lead capture new" at bounding box center [592, 305] width 45 height 7
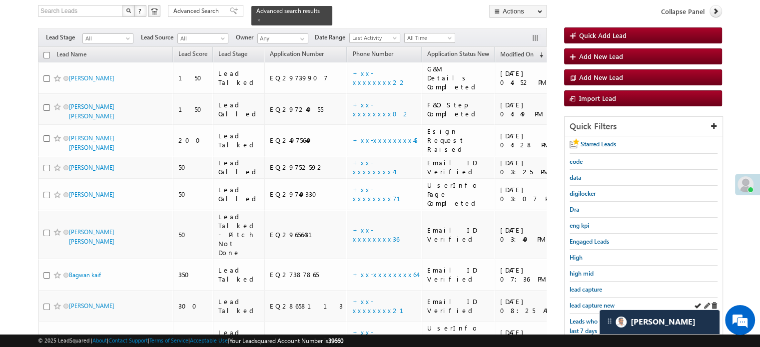
click at [601, 308] on div "lead capture new" at bounding box center [644, 306] width 148 height 16
click at [596, 305] on span "lead capture new" at bounding box center [592, 305] width 45 height 7
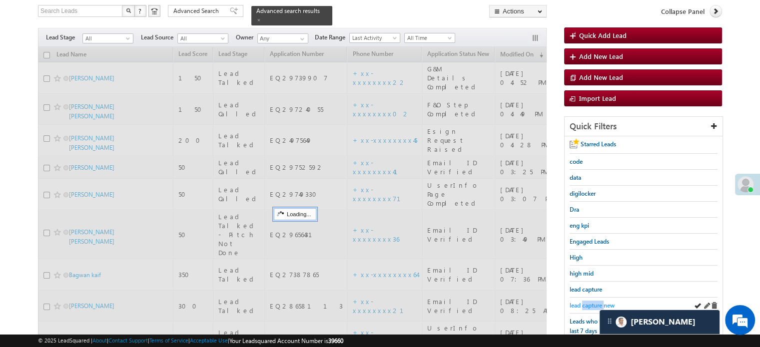
click at [595, 304] on span "lead capture new" at bounding box center [592, 305] width 45 height 7
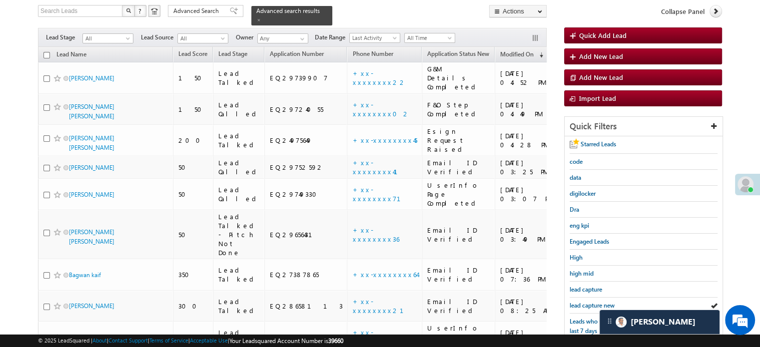
click at [595, 304] on span "lead capture new" at bounding box center [592, 305] width 45 height 7
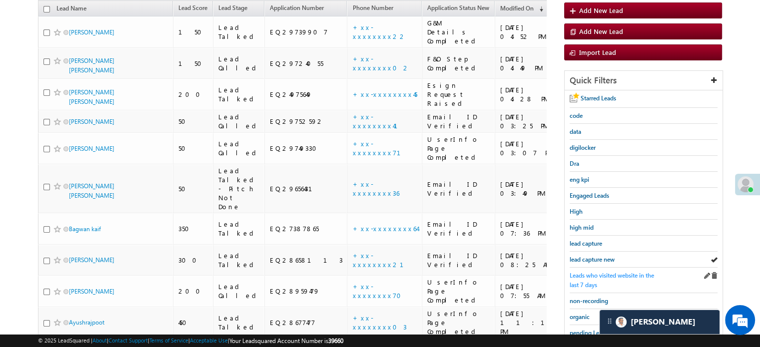
scroll to position [164, 0]
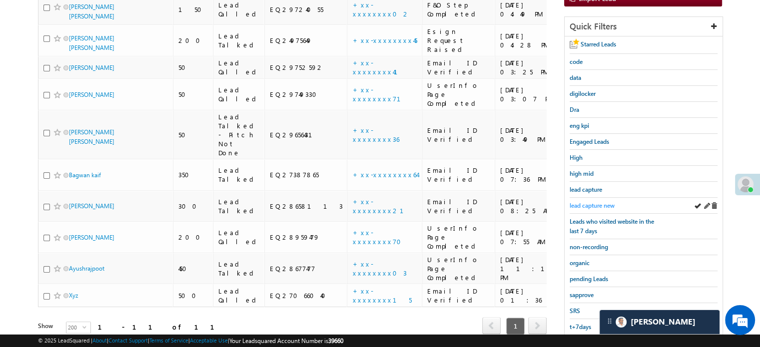
click at [587, 203] on span "lead capture new" at bounding box center [592, 205] width 45 height 7
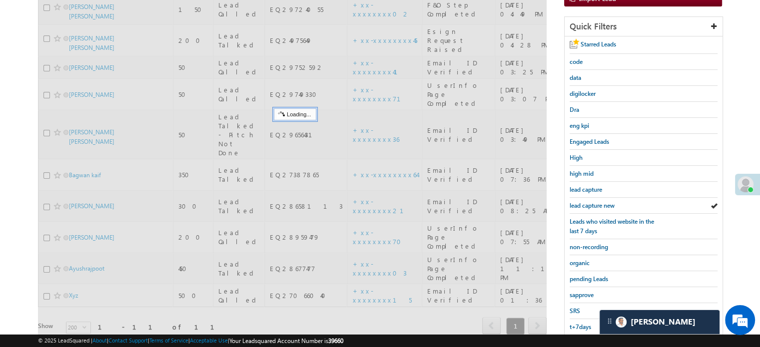
scroll to position [64, 0]
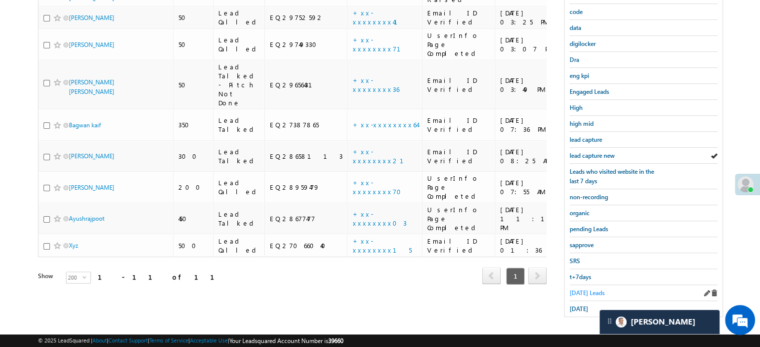
click at [593, 289] on span "Today's Leads" at bounding box center [587, 292] width 35 height 7
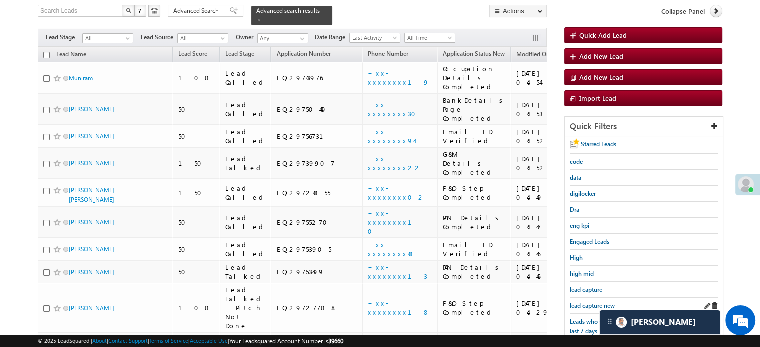
click at [588, 298] on div "lead capture new" at bounding box center [644, 306] width 148 height 16
click at [589, 302] on span "lead capture new" at bounding box center [592, 305] width 45 height 7
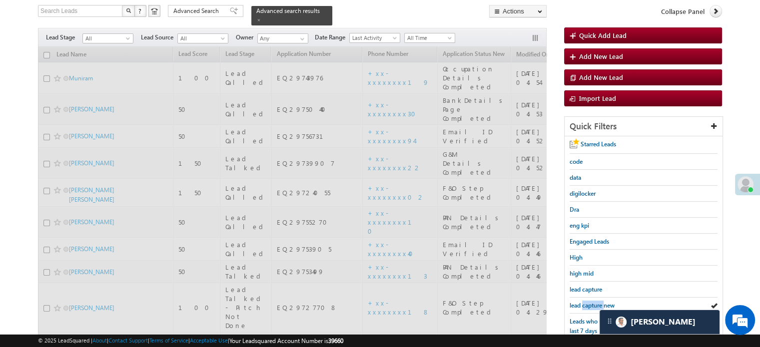
click at [589, 302] on span "lead capture new" at bounding box center [592, 305] width 45 height 7
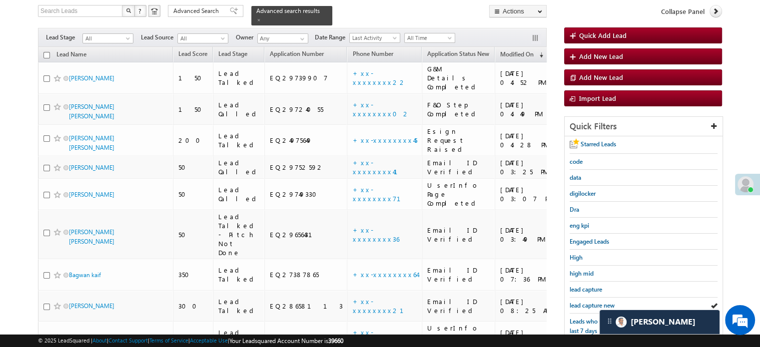
click at [589, 302] on span "lead capture new" at bounding box center [592, 305] width 45 height 7
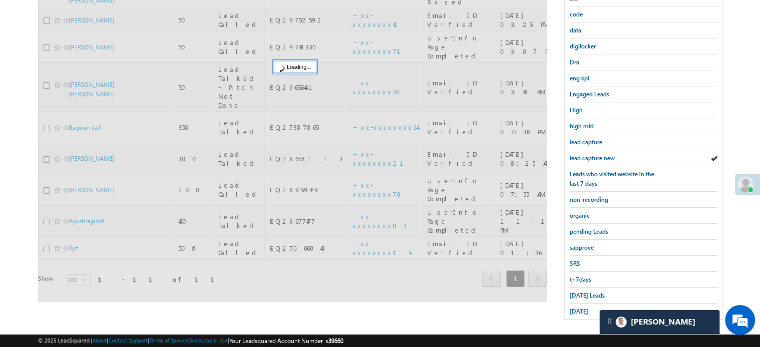
scroll to position [214, 0]
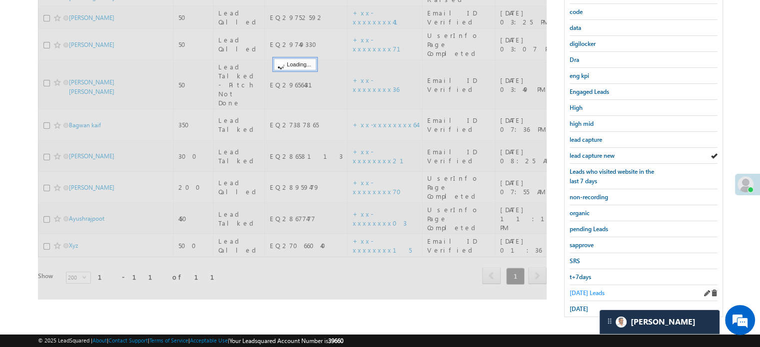
click at [589, 292] on span "Today's Leads" at bounding box center [587, 292] width 35 height 7
click at [589, 289] on span "Today's Leads" at bounding box center [587, 292] width 35 height 7
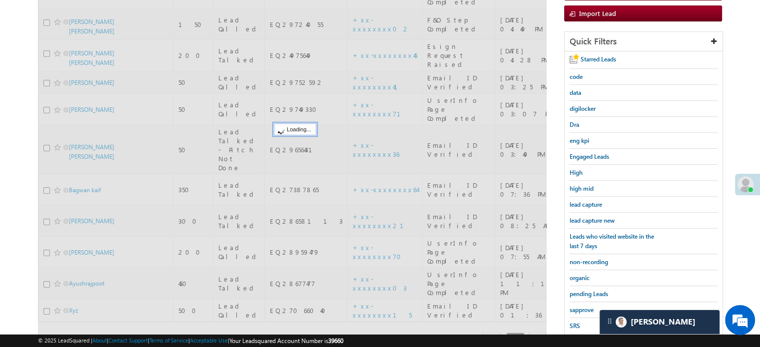
scroll to position [64, 0]
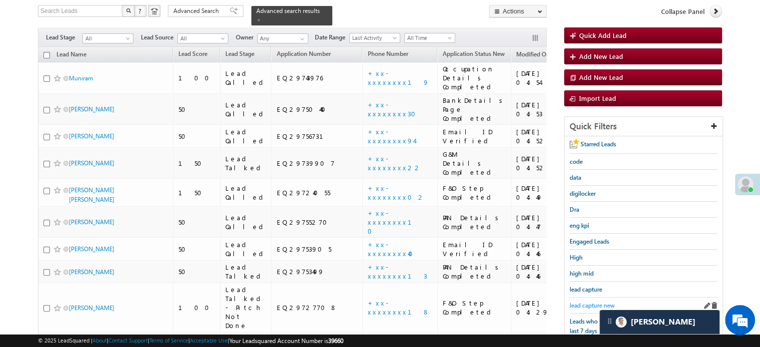
click at [587, 302] on span "lead capture new" at bounding box center [592, 305] width 45 height 7
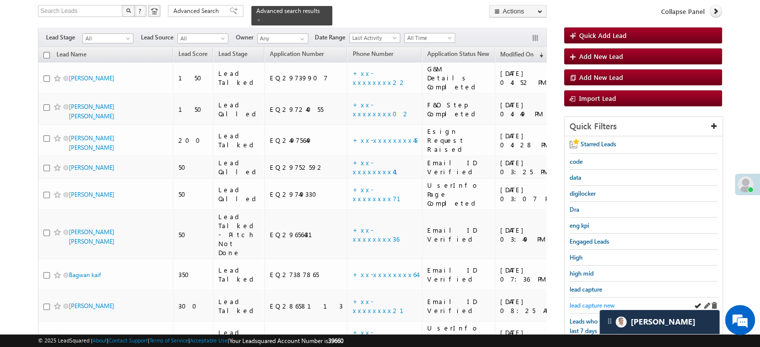
click at [586, 303] on span "lead capture new" at bounding box center [592, 305] width 45 height 7
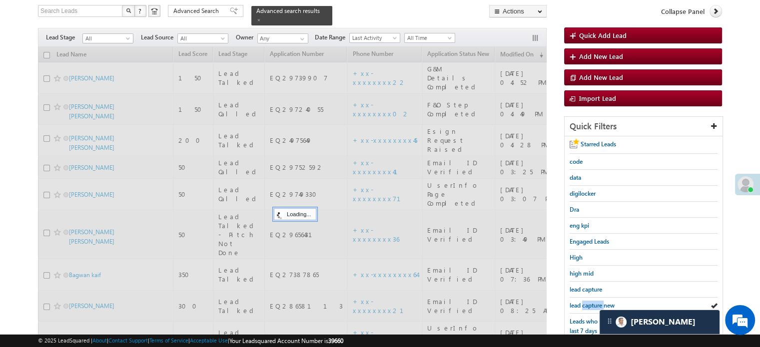
click at [586, 303] on span "lead capture new" at bounding box center [592, 305] width 45 height 7
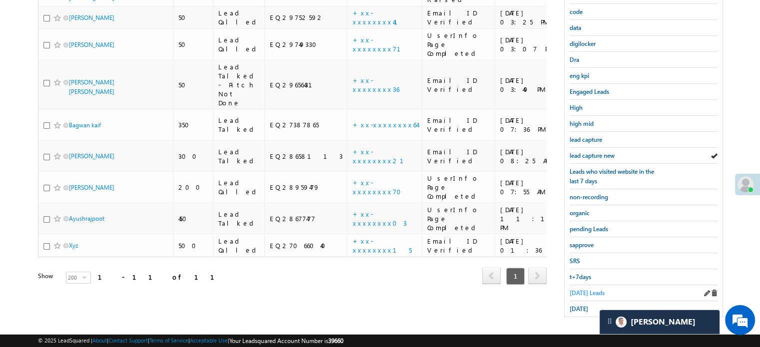
click at [580, 291] on span "Today's Leads" at bounding box center [587, 292] width 35 height 7
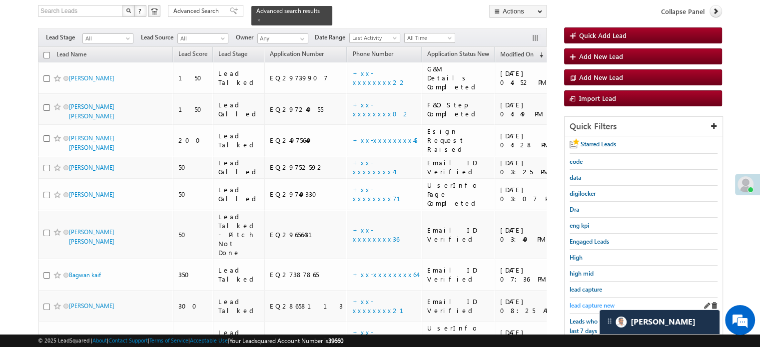
click at [582, 303] on span "lead capture new" at bounding box center [592, 305] width 45 height 7
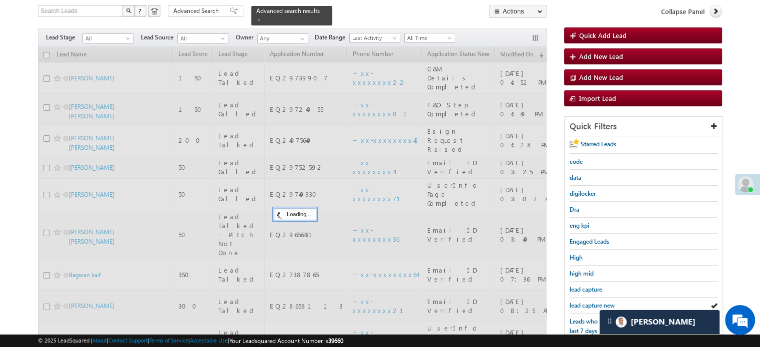
click at [582, 303] on span "lead capture new" at bounding box center [592, 305] width 45 height 7
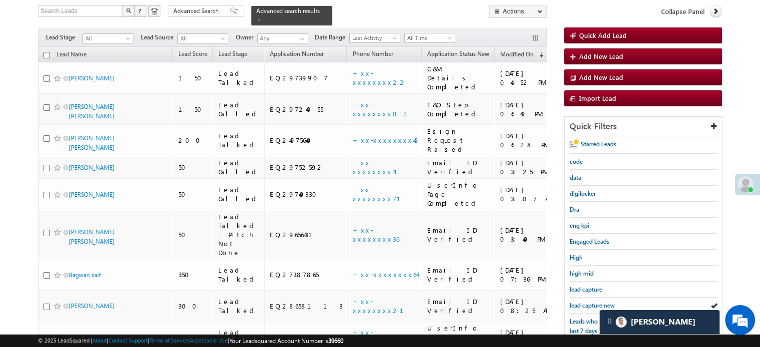
click at [582, 303] on span "lead capture new" at bounding box center [592, 305] width 45 height 7
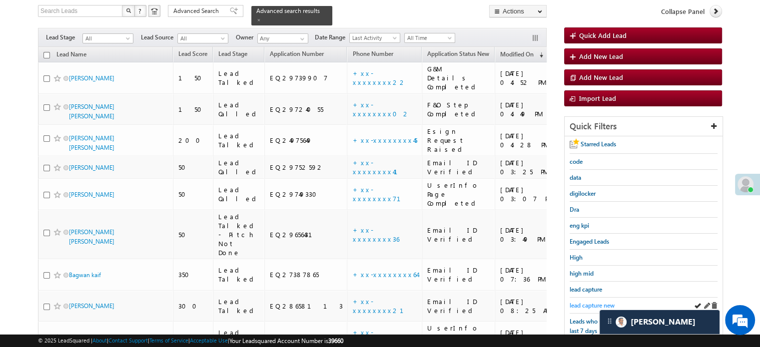
click at [594, 303] on span "lead capture new" at bounding box center [592, 305] width 45 height 7
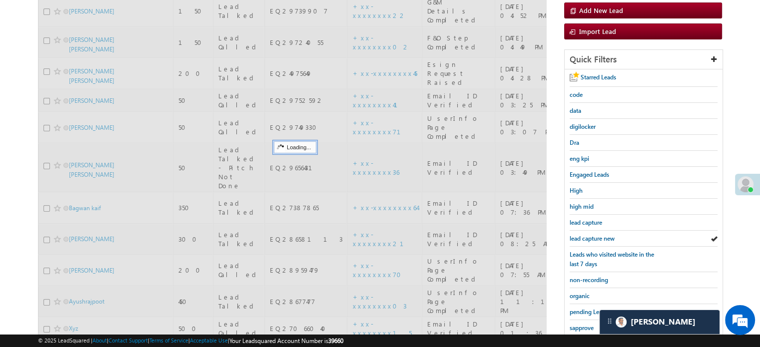
scroll to position [214, 0]
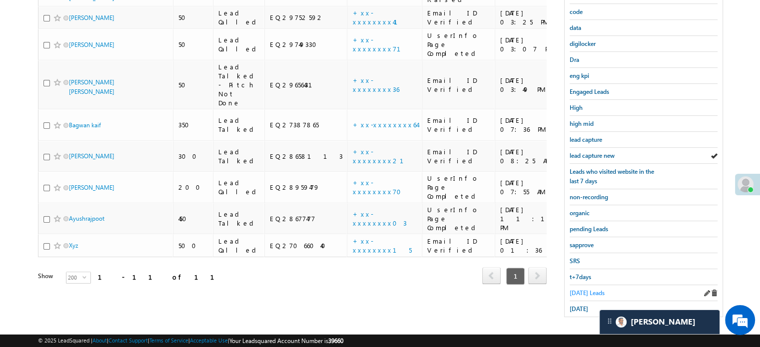
click at [588, 289] on span "Today's Leads" at bounding box center [587, 292] width 35 height 7
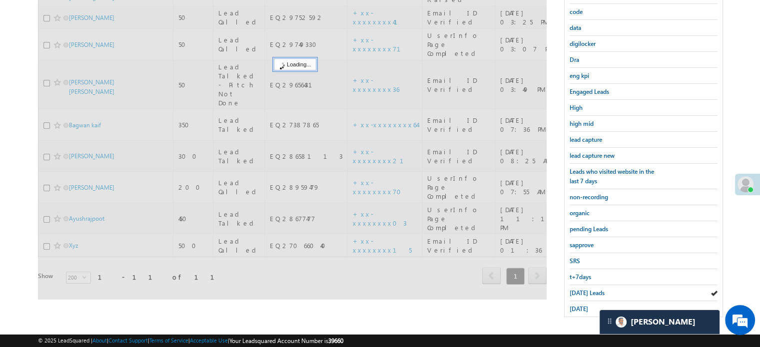
scroll to position [64, 0]
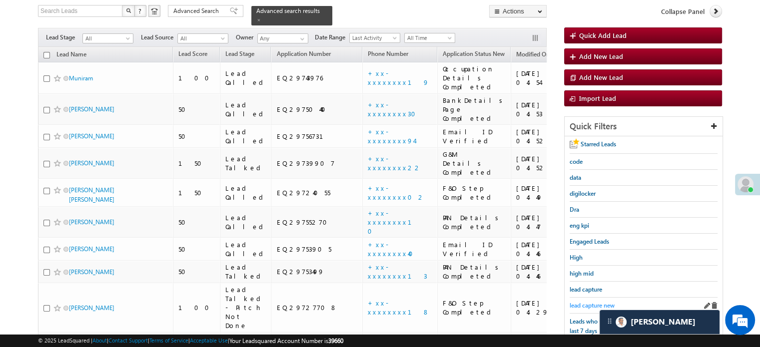
click at [590, 303] on span "lead capture new" at bounding box center [592, 305] width 45 height 7
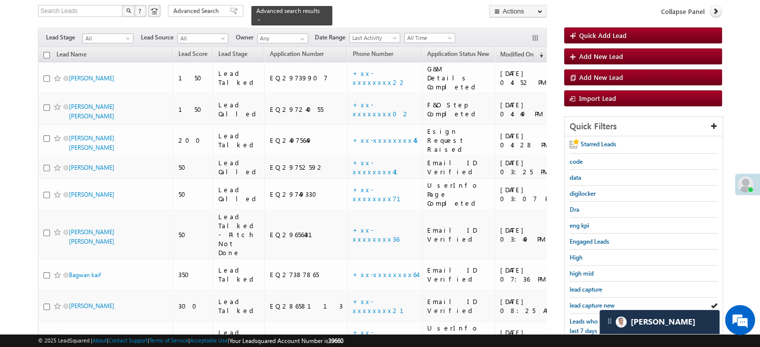
click at [590, 303] on span "lead capture new" at bounding box center [592, 305] width 45 height 7
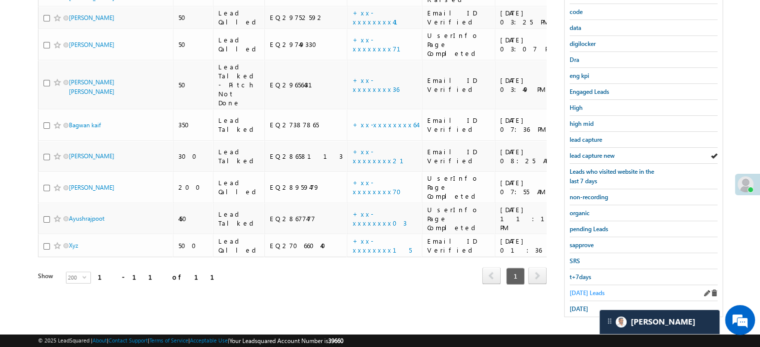
click at [589, 291] on span "Today's Leads" at bounding box center [587, 292] width 35 height 7
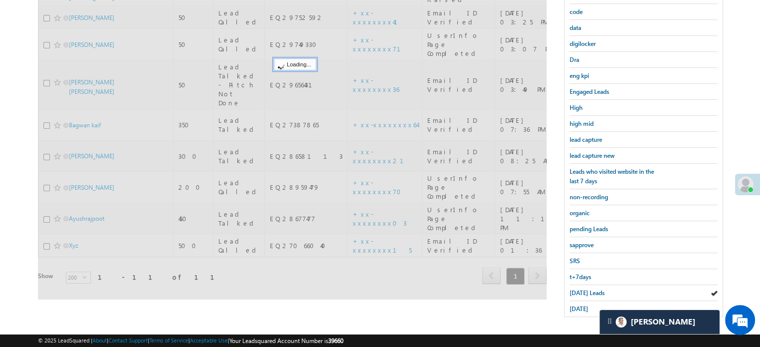
scroll to position [114, 0]
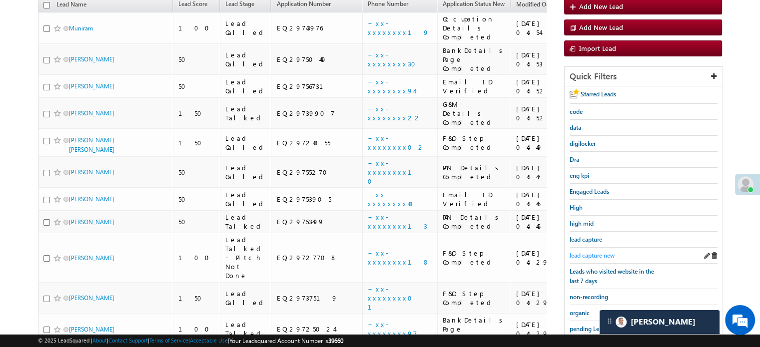
click at [594, 252] on span "lead capture new" at bounding box center [592, 255] width 45 height 7
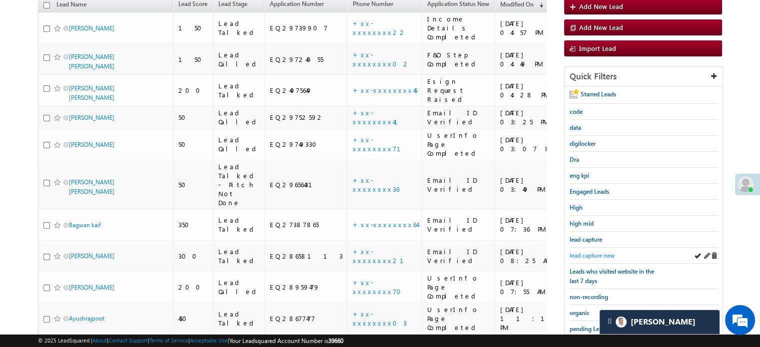
click at [593, 253] on span "lead capture new" at bounding box center [592, 255] width 45 height 7
click at [579, 252] on span "lead capture new" at bounding box center [592, 255] width 45 height 7
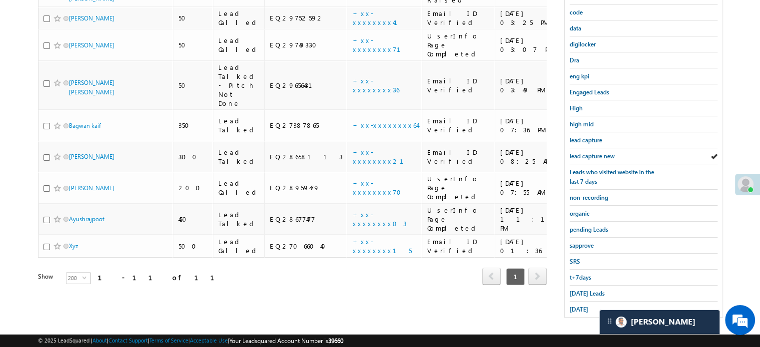
scroll to position [214, 0]
click at [572, 289] on span "Today's Leads" at bounding box center [587, 292] width 35 height 7
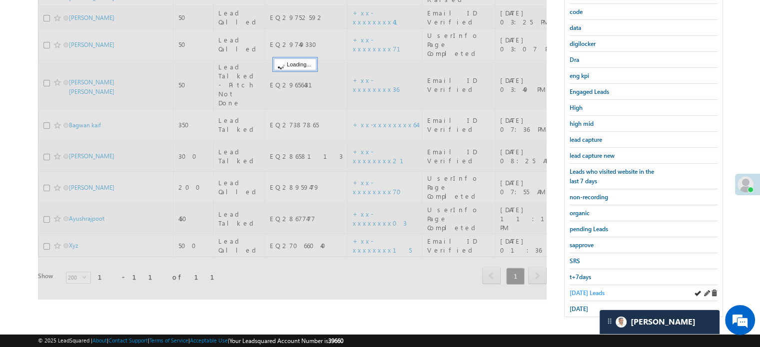
scroll to position [114, 0]
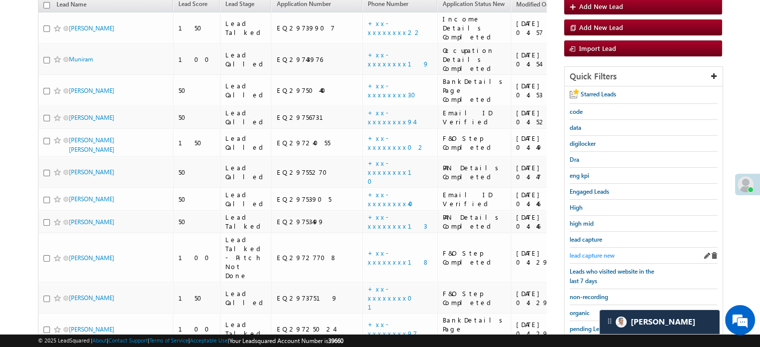
click at [578, 253] on span "lead capture new" at bounding box center [592, 255] width 45 height 7
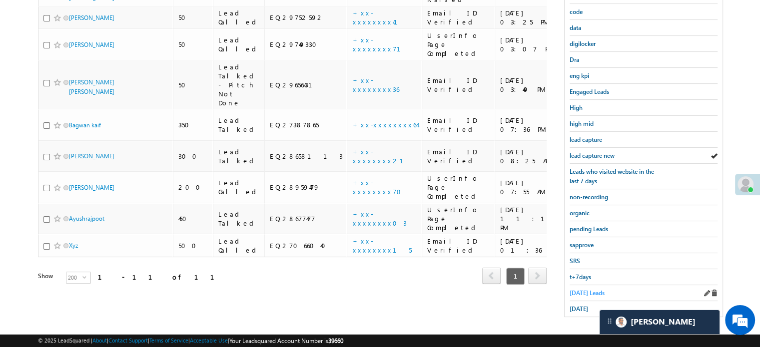
click at [576, 289] on span "Today's Leads" at bounding box center [587, 292] width 35 height 7
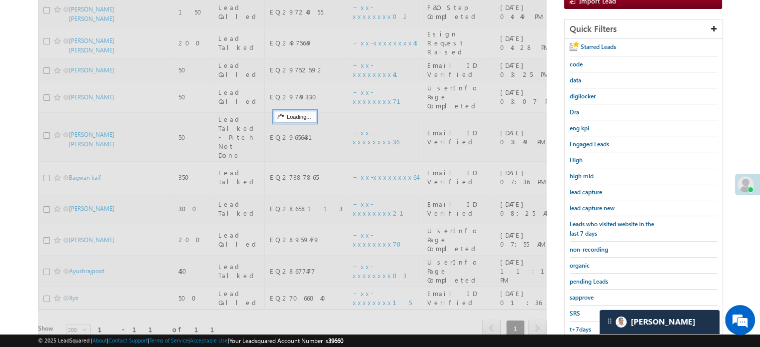
scroll to position [64, 0]
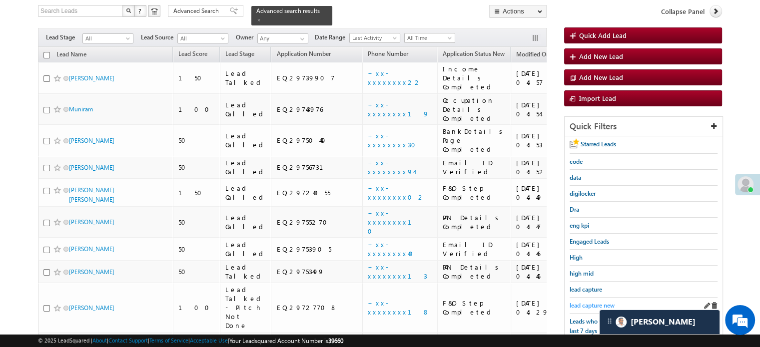
click at [581, 303] on span "lead capture new" at bounding box center [592, 305] width 45 height 7
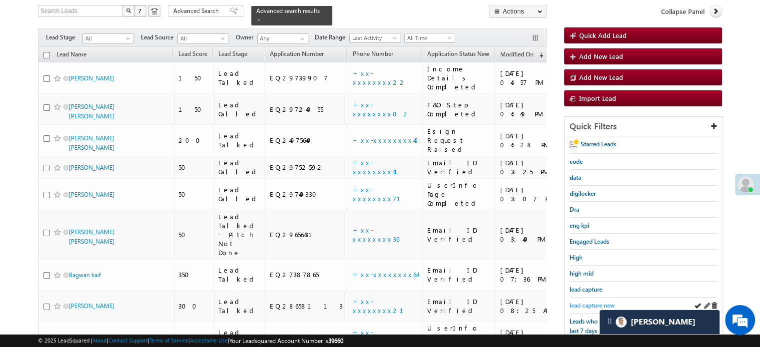
click at [578, 302] on span "lead capture new" at bounding box center [592, 305] width 45 height 7
click at [588, 304] on span "lead capture new" at bounding box center [592, 305] width 45 height 7
click at [583, 302] on span "lead capture new" at bounding box center [592, 305] width 45 height 7
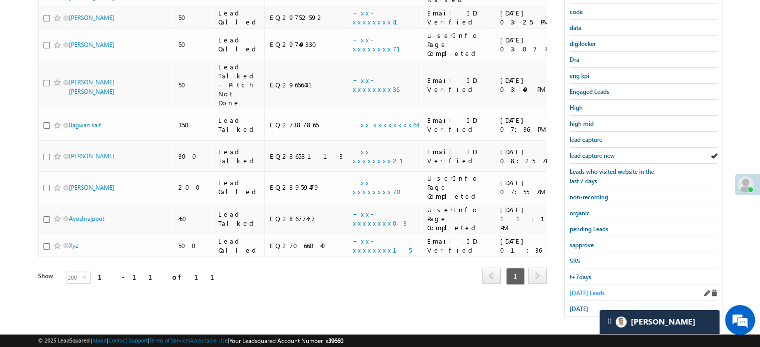
click at [579, 288] on link "Today's Leads" at bounding box center [587, 292] width 35 height 9
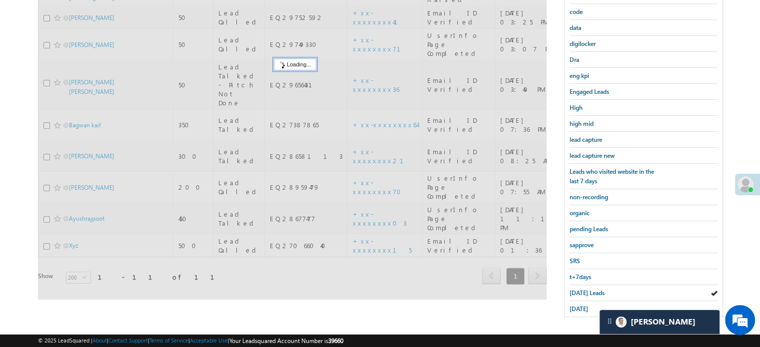
scroll to position [114, 0]
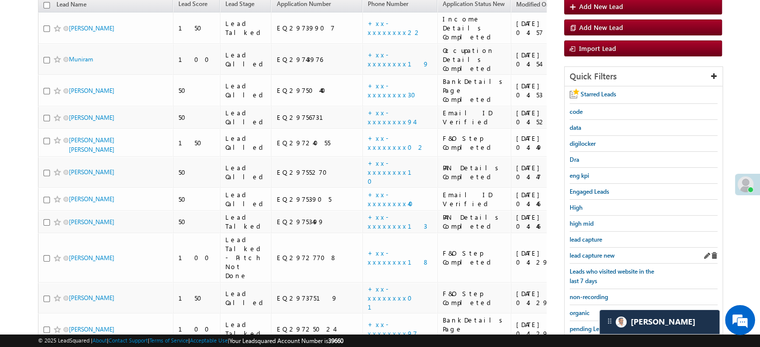
click at [590, 257] on div "lead capture new" at bounding box center [644, 256] width 148 height 16
click at [590, 253] on span "lead capture new" at bounding box center [592, 255] width 45 height 7
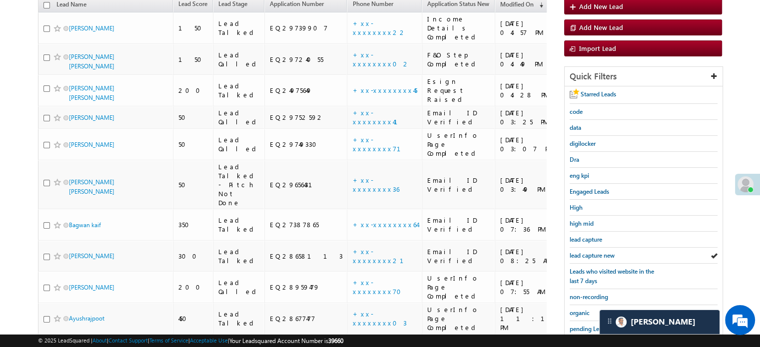
click at [590, 253] on span "lead capture new" at bounding box center [592, 255] width 45 height 7
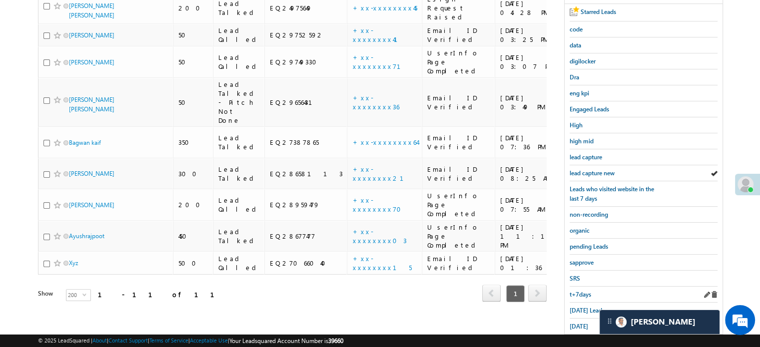
scroll to position [214, 0]
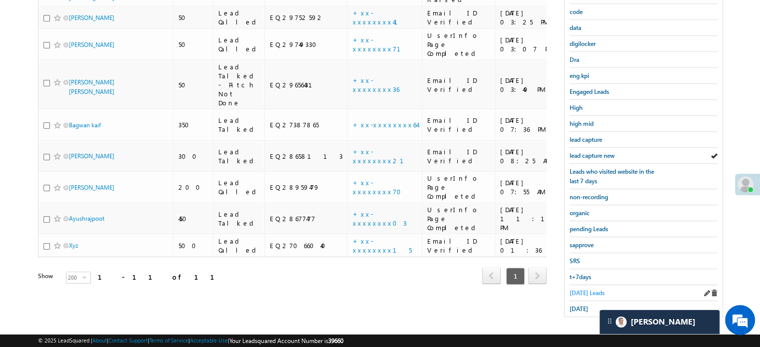
click at [578, 292] on span "Today's Leads" at bounding box center [587, 292] width 35 height 7
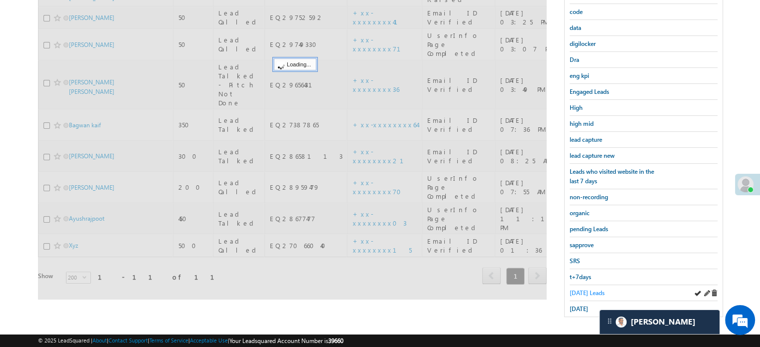
scroll to position [64, 0]
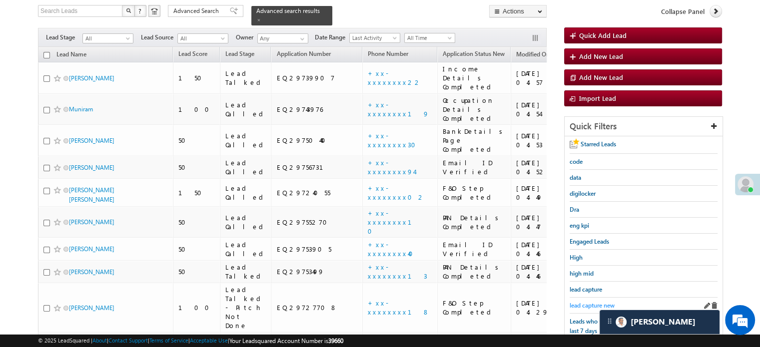
click at [595, 301] on link "lead capture new" at bounding box center [592, 305] width 45 height 9
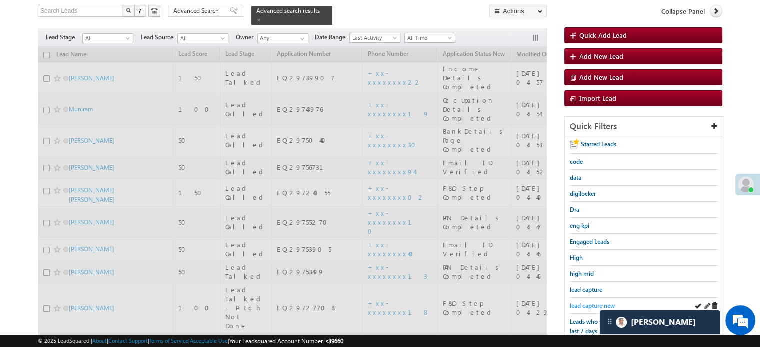
click at [599, 305] on span "lead capture new" at bounding box center [592, 305] width 45 height 7
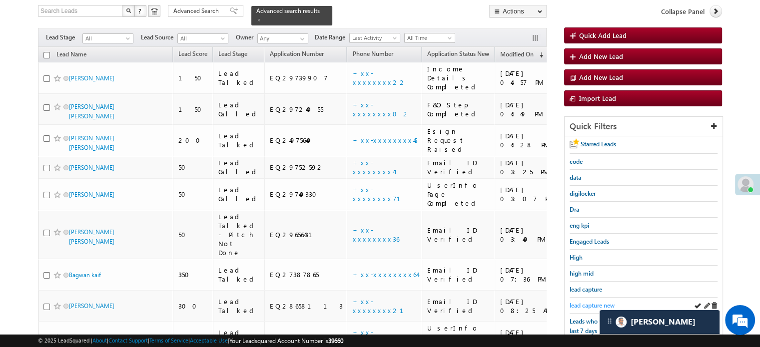
click at [579, 302] on span "lead capture new" at bounding box center [592, 305] width 45 height 7
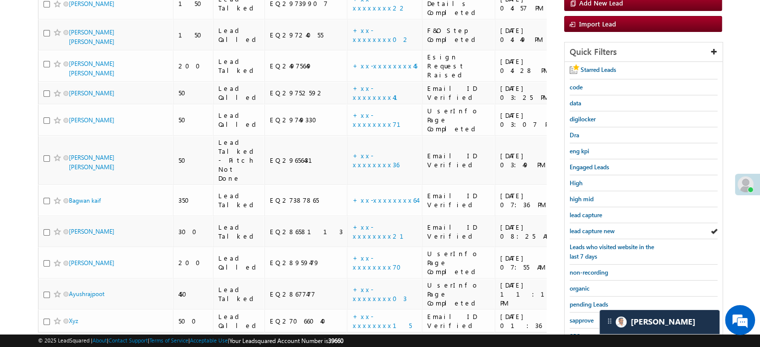
scroll to position [214, 0]
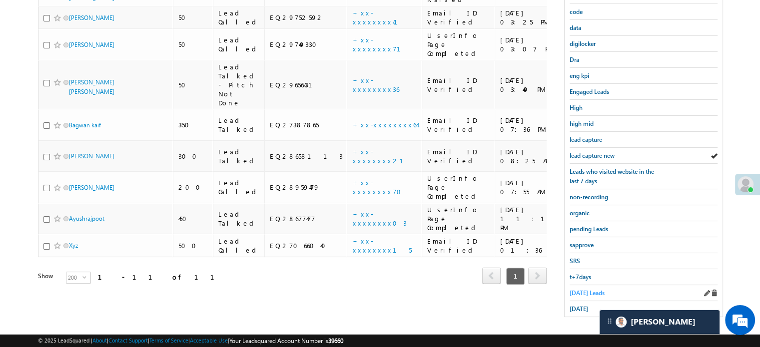
click at [577, 289] on span "Today's Leads" at bounding box center [587, 292] width 35 height 7
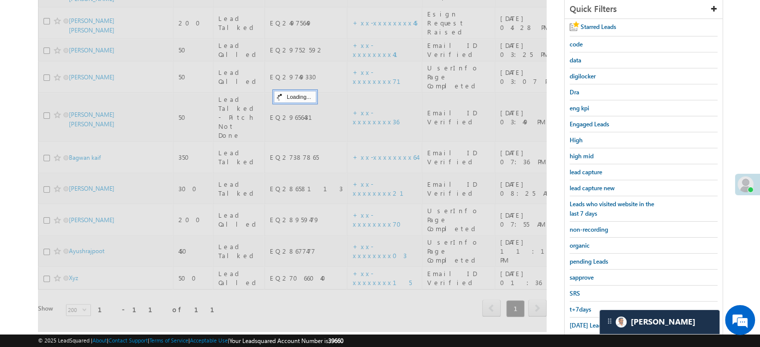
scroll to position [164, 0]
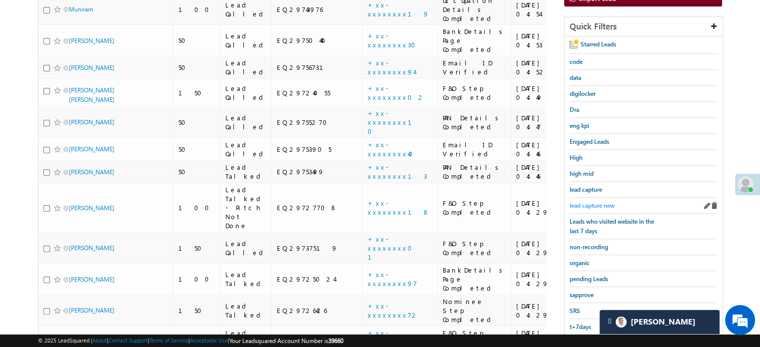
click at [592, 202] on span "lead capture new" at bounding box center [592, 205] width 45 height 7
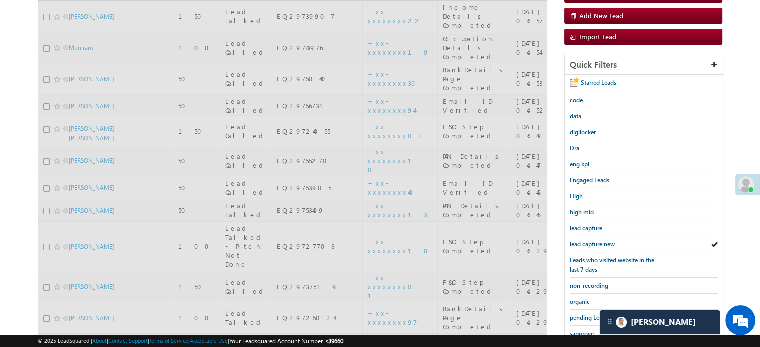
scroll to position [64, 0]
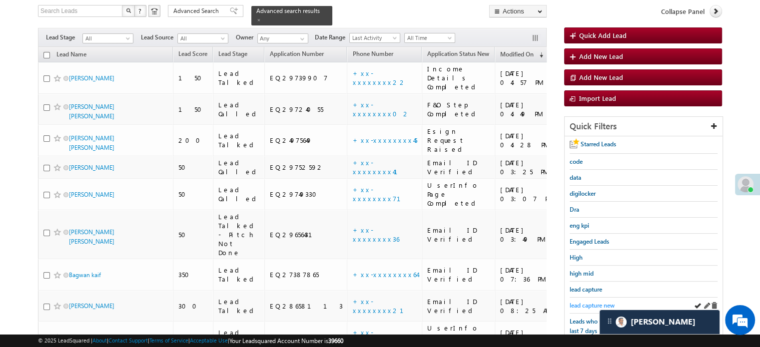
click at [588, 302] on span "lead capture new" at bounding box center [592, 305] width 45 height 7
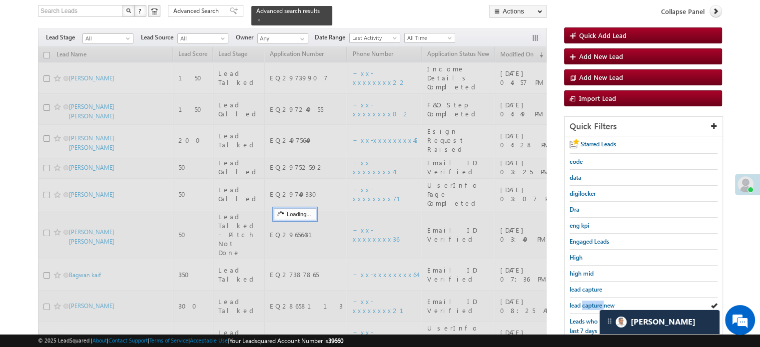
click at [588, 302] on span "lead capture new" at bounding box center [592, 305] width 45 height 7
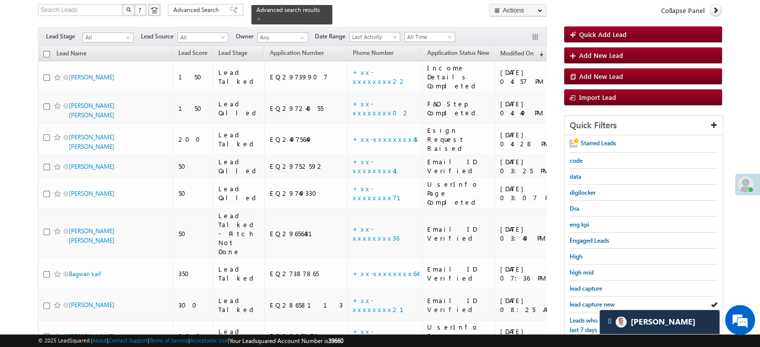
scroll to position [214, 0]
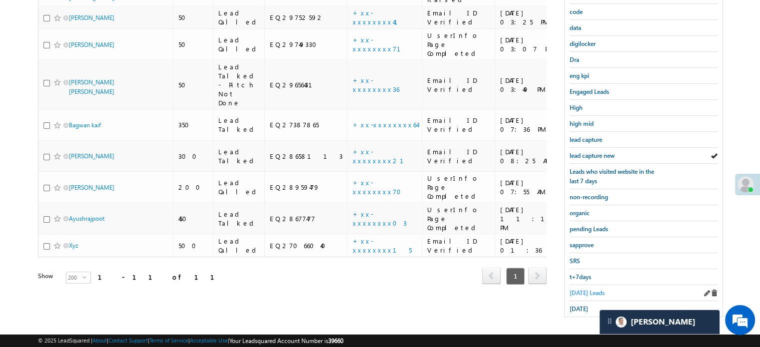
click at [579, 289] on span "Today's Leads" at bounding box center [587, 292] width 35 height 7
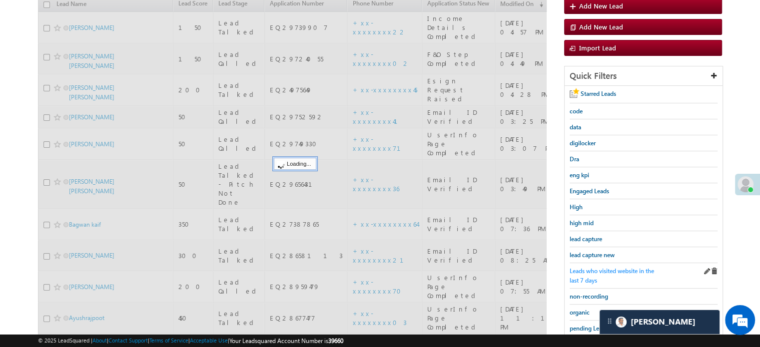
scroll to position [114, 0]
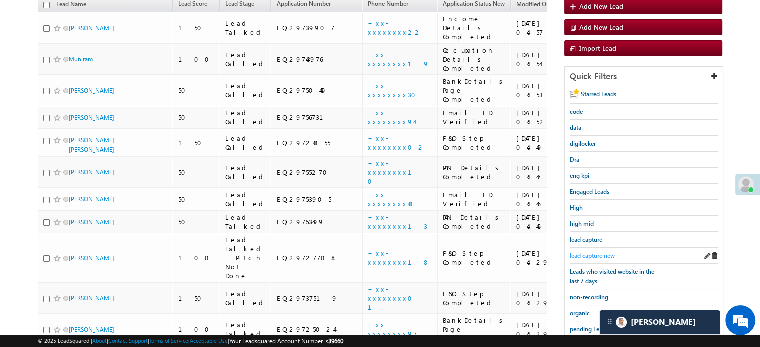
click at [592, 253] on span "lead capture new" at bounding box center [592, 255] width 45 height 7
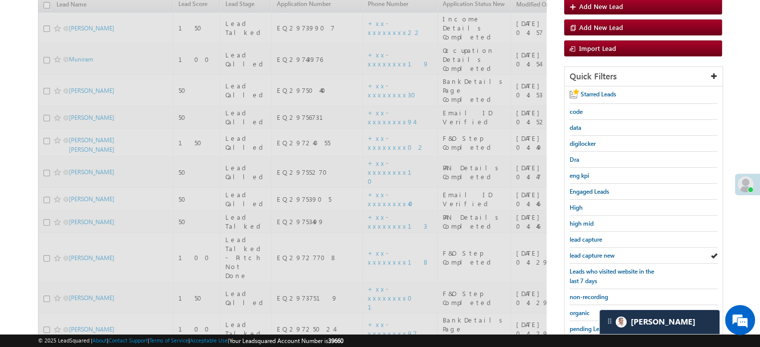
click at [592, 253] on span "lead capture new" at bounding box center [592, 255] width 45 height 7
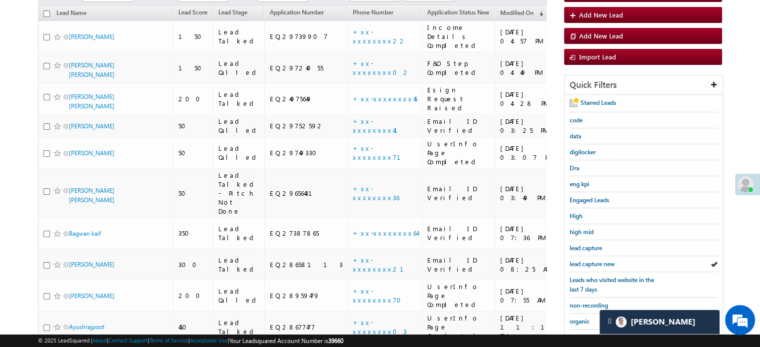
scroll to position [150, 0]
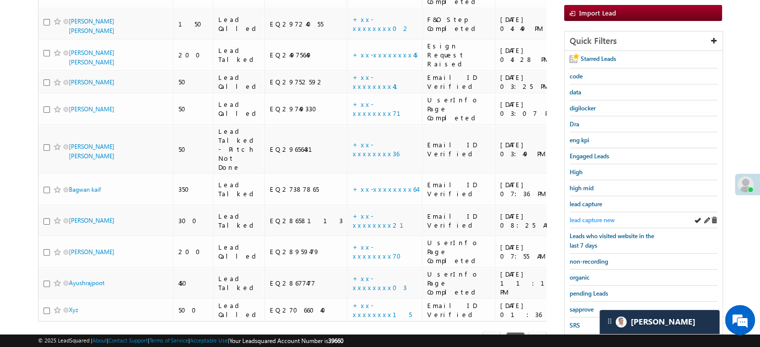
click at [586, 216] on span "lead capture new" at bounding box center [592, 219] width 45 height 7
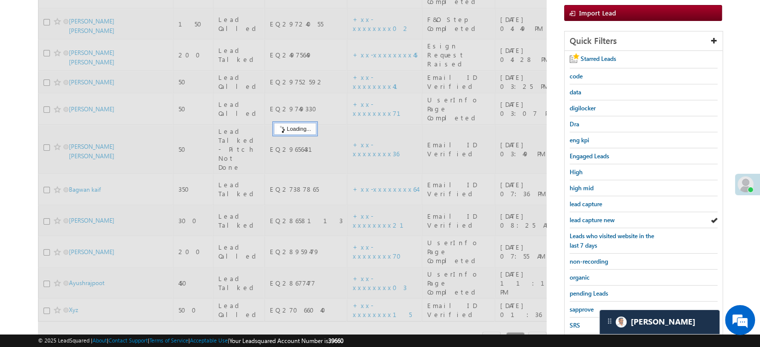
click at [593, 217] on span "lead capture new" at bounding box center [592, 219] width 45 height 7
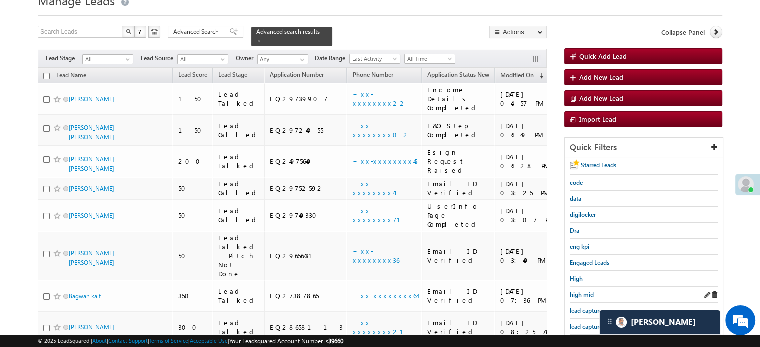
scroll to position [100, 0]
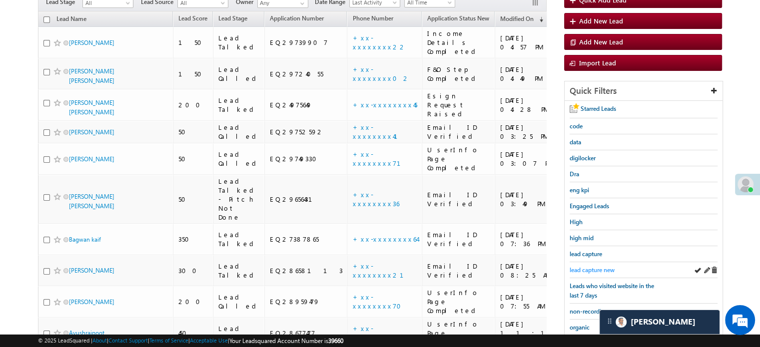
click at [594, 266] on span "lead capture new" at bounding box center [592, 269] width 45 height 7
click at [596, 268] on span "lead capture new" at bounding box center [592, 269] width 45 height 7
click at [594, 267] on span "lead capture new" at bounding box center [592, 269] width 45 height 7
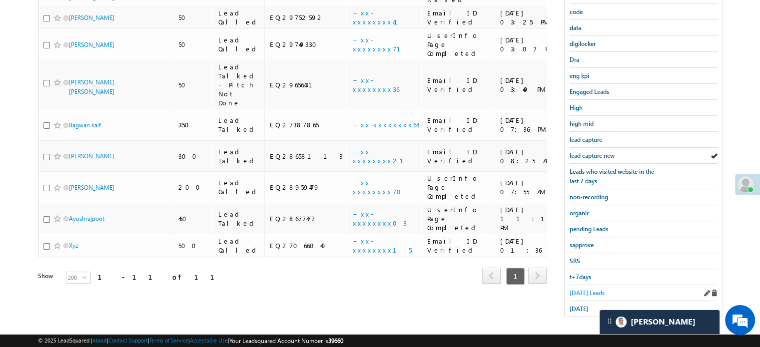
click at [574, 290] on span "Today's Leads" at bounding box center [587, 292] width 35 height 7
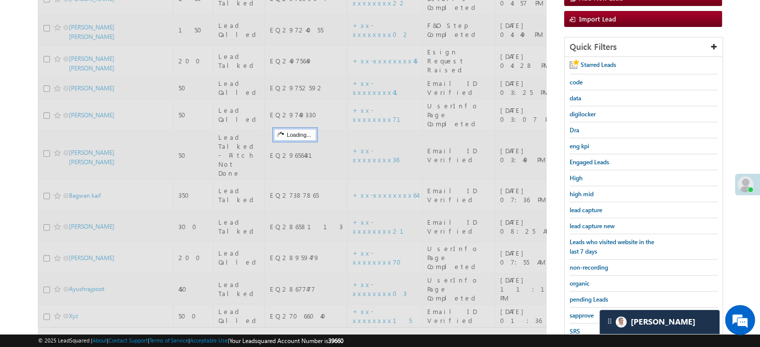
scroll to position [64, 0]
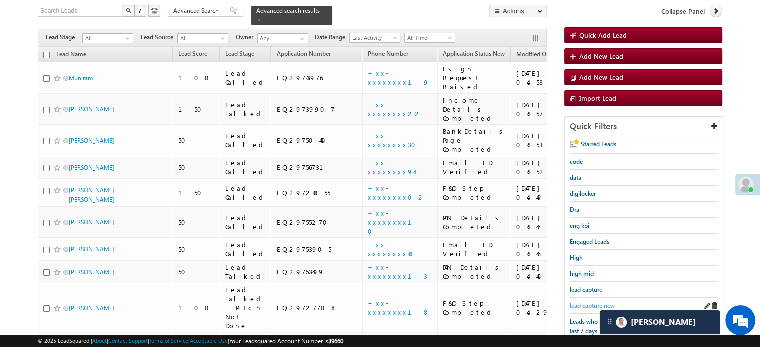
click at [582, 302] on span "lead capture new" at bounding box center [592, 305] width 45 height 7
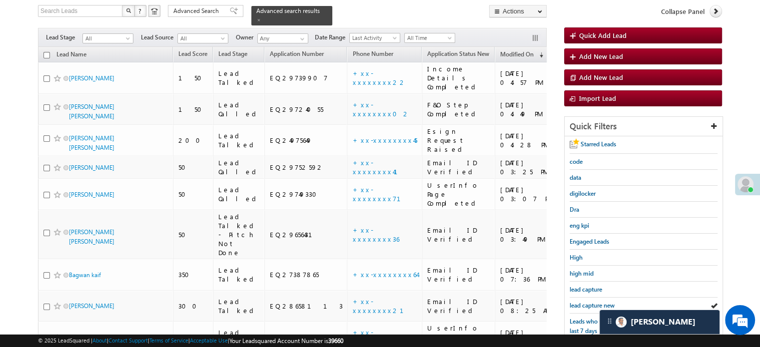
click at [582, 302] on span "lead capture new" at bounding box center [592, 305] width 45 height 7
click at [589, 302] on span "lead capture new" at bounding box center [592, 305] width 45 height 7
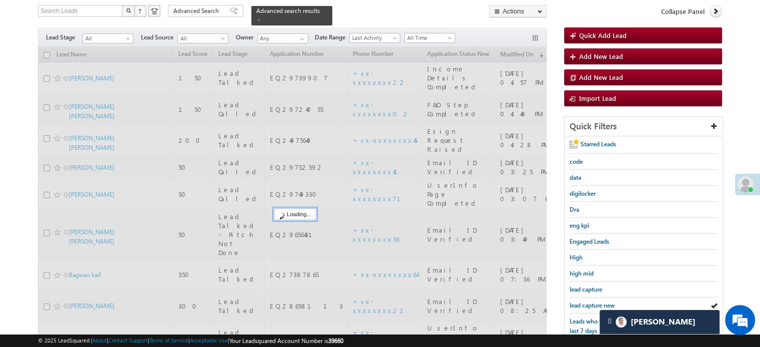
click at [592, 305] on span "lead capture new" at bounding box center [592, 305] width 45 height 7
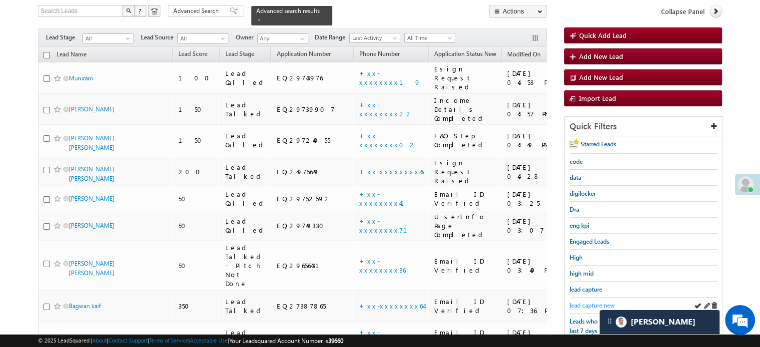
click at [590, 302] on span "lead capture new" at bounding box center [592, 305] width 45 height 7
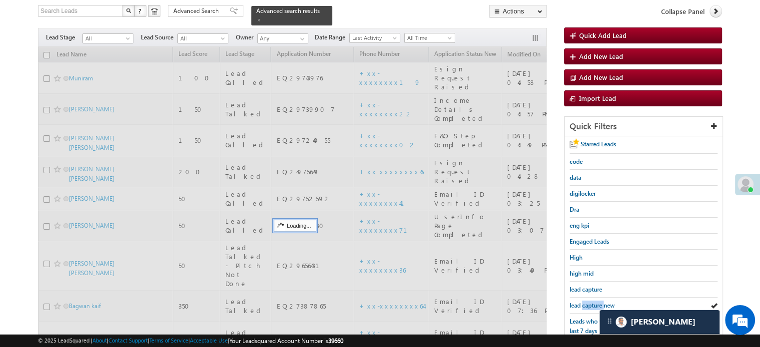
click at [590, 302] on span "lead capture new" at bounding box center [592, 305] width 45 height 7
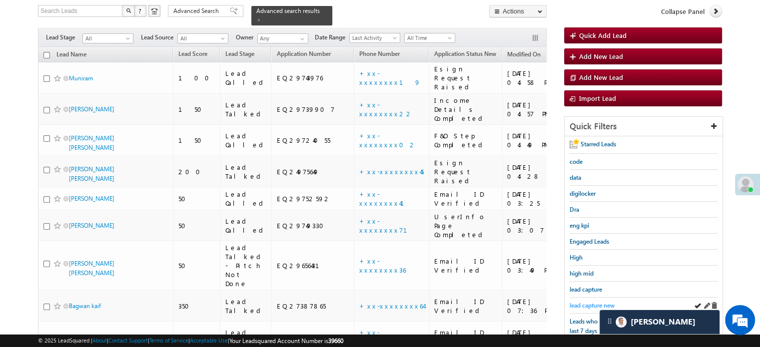
click at [585, 306] on span "lead capture new" at bounding box center [592, 305] width 45 height 7
click at [588, 302] on span "lead capture new" at bounding box center [592, 305] width 45 height 7
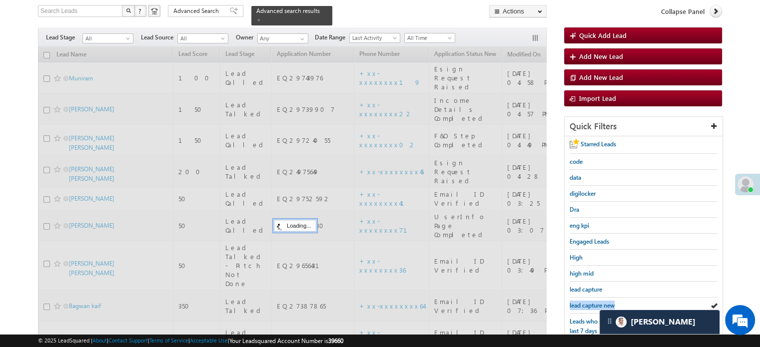
click at [588, 302] on span "lead capture new" at bounding box center [592, 305] width 45 height 7
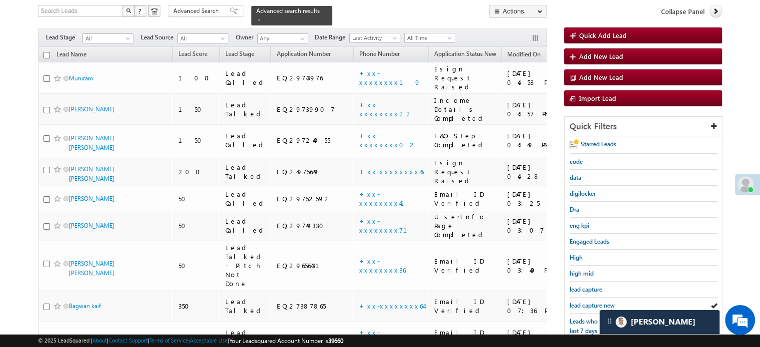
click at [588, 302] on span "lead capture new" at bounding box center [592, 305] width 45 height 7
click at [590, 298] on div "lead capture new" at bounding box center [644, 306] width 148 height 16
click at [594, 304] on span "lead capture new" at bounding box center [592, 305] width 45 height 7
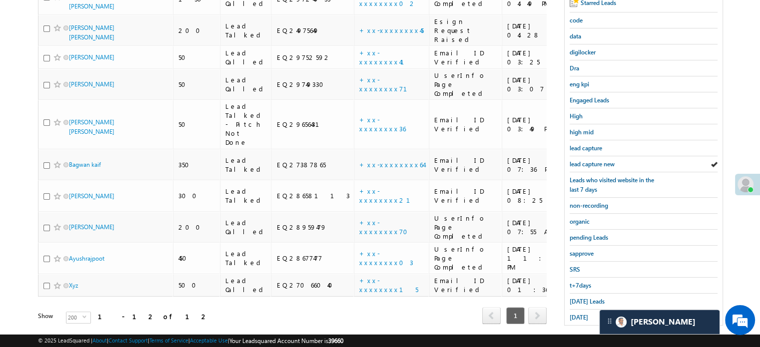
scroll to position [214, 0]
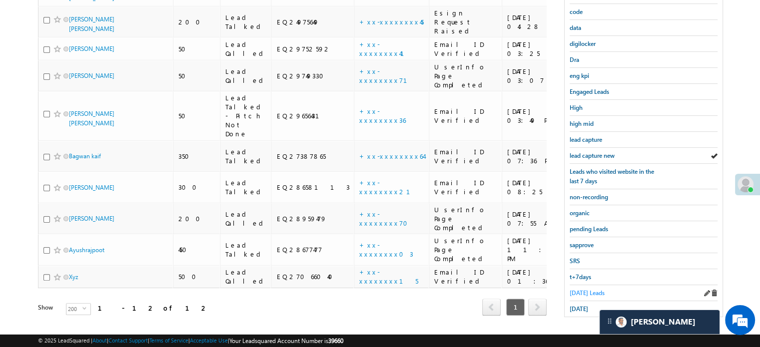
drag, startPoint x: 569, startPoint y: 284, endPoint x: 575, endPoint y: 286, distance: 6.3
click at [572, 284] on div "Starred Leads code data digilocker Dra eng kpi Engaged Leads High high mid lead…" at bounding box center [644, 152] width 158 height 330
click at [575, 289] on span "Today's Leads" at bounding box center [587, 292] width 35 height 7
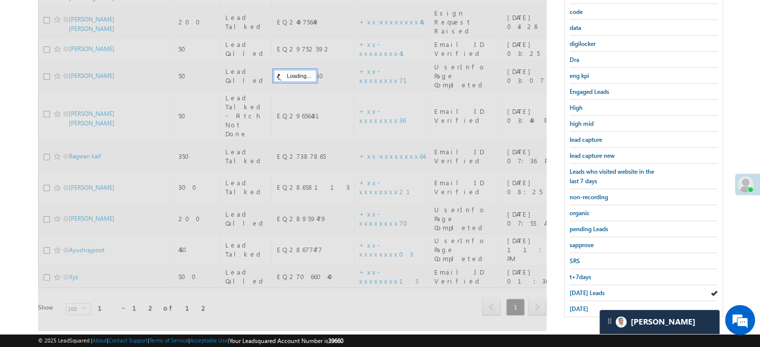
scroll to position [114, 0]
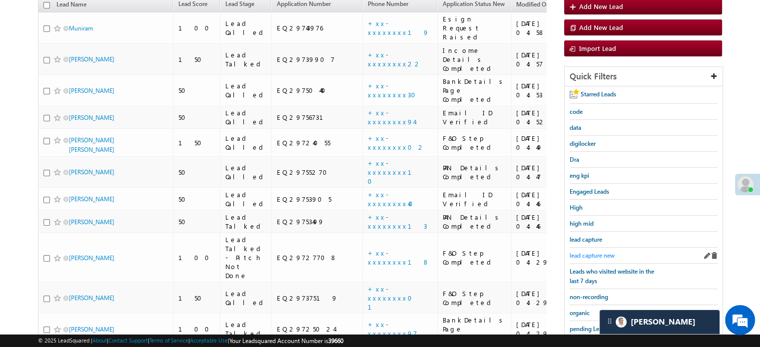
click at [591, 253] on span "lead capture new" at bounding box center [592, 255] width 45 height 7
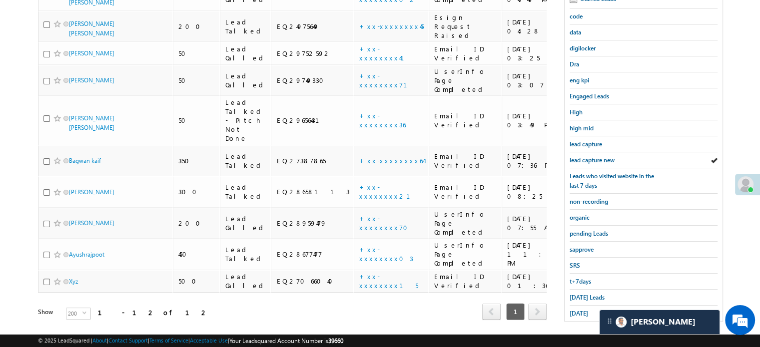
scroll to position [214, 0]
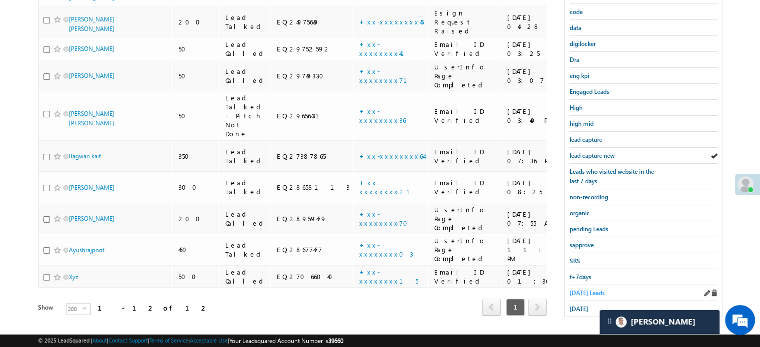
click at [588, 289] on span "Today's Leads" at bounding box center [587, 292] width 35 height 7
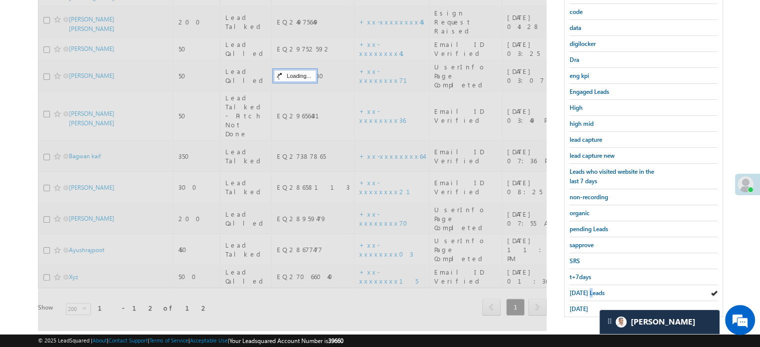
click at [588, 289] on span "Today's Leads" at bounding box center [587, 292] width 35 height 7
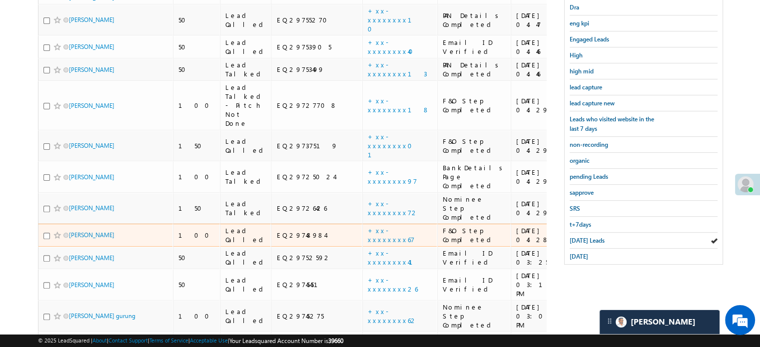
scroll to position [197, 0]
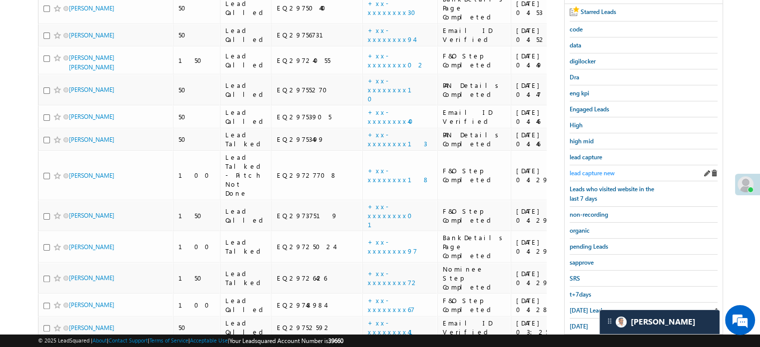
click at [598, 169] on span "lead capture new" at bounding box center [592, 172] width 45 height 7
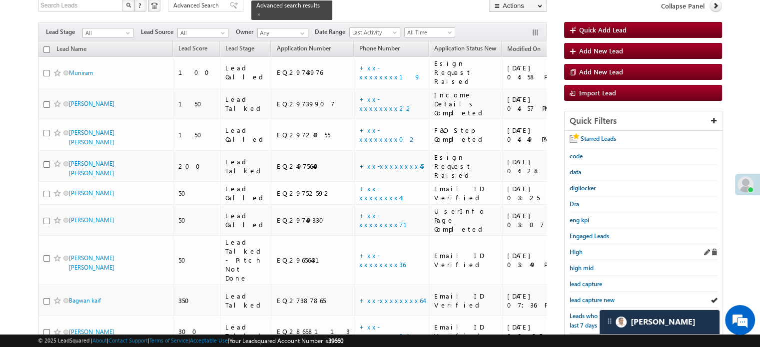
scroll to position [47, 0]
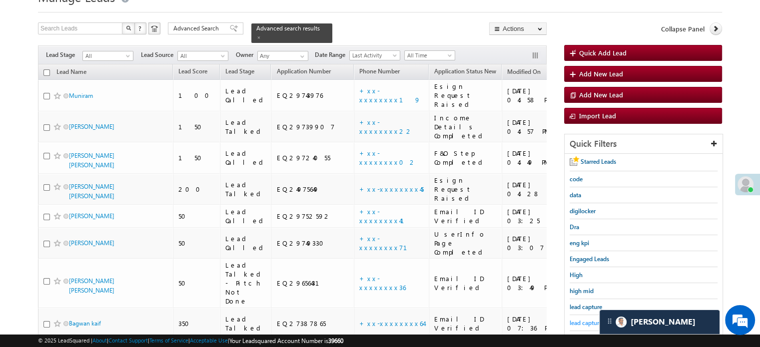
click at [578, 319] on span "lead capture new" at bounding box center [592, 322] width 45 height 7
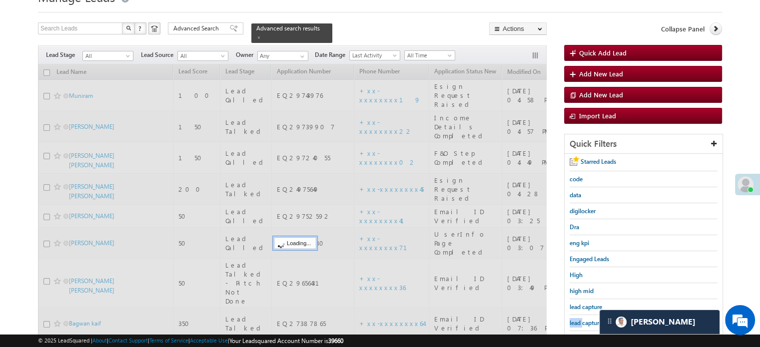
click at [578, 319] on span "lead capture new" at bounding box center [592, 322] width 45 height 7
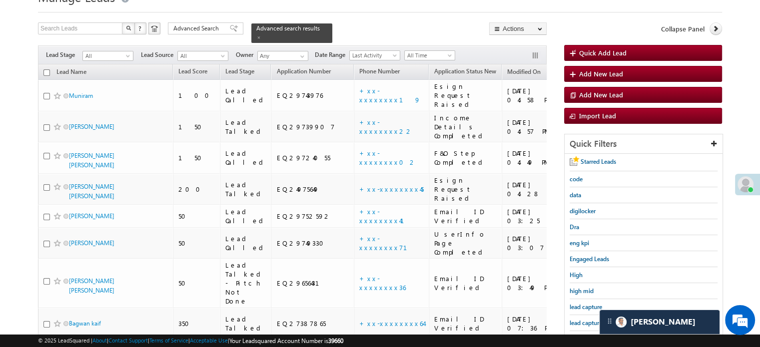
click at [578, 319] on span "lead capture new" at bounding box center [592, 322] width 45 height 7
click at [579, 319] on span "lead capture new" at bounding box center [592, 322] width 45 height 7
click at [585, 319] on span "lead capture new" at bounding box center [592, 322] width 45 height 7
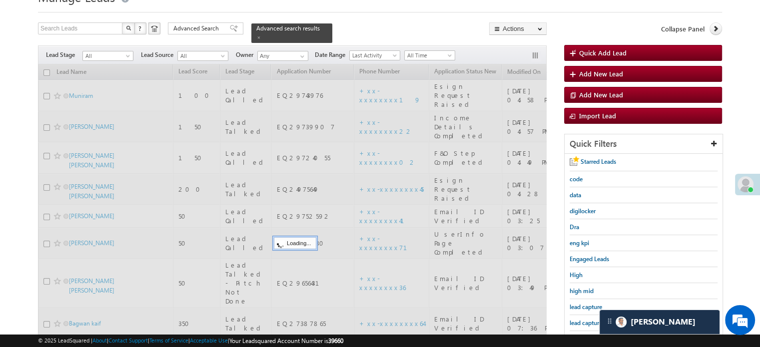
click at [585, 319] on span "lead capture new" at bounding box center [592, 322] width 45 height 7
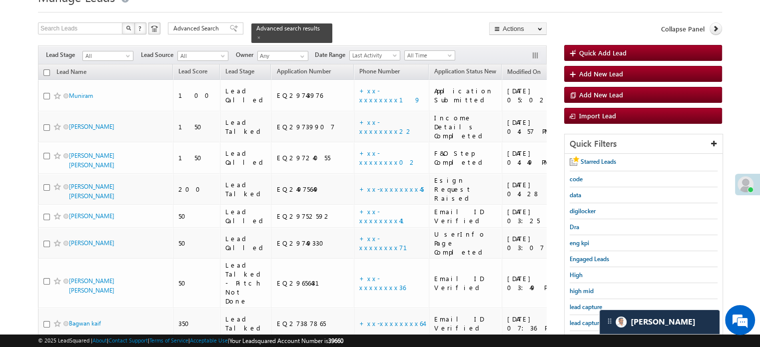
click at [585, 319] on span "lead capture new" at bounding box center [592, 322] width 45 height 7
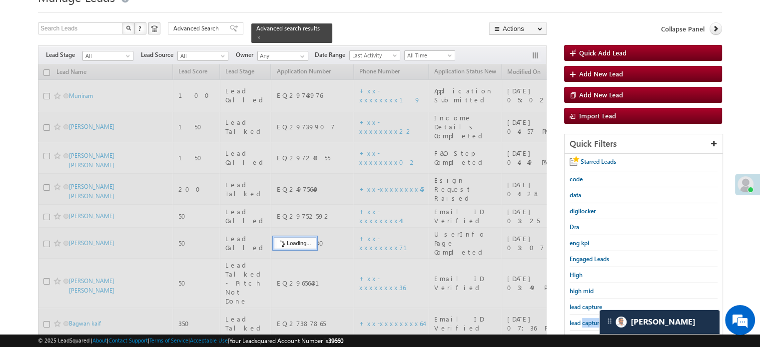
click at [585, 319] on span "lead capture new" at bounding box center [592, 322] width 45 height 7
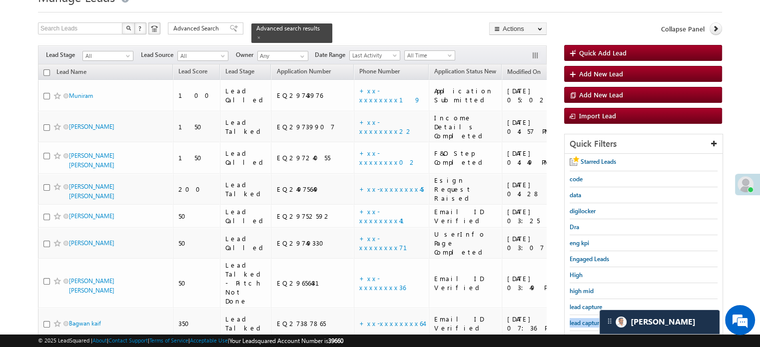
click at [585, 319] on span "lead capture new" at bounding box center [592, 322] width 45 height 7
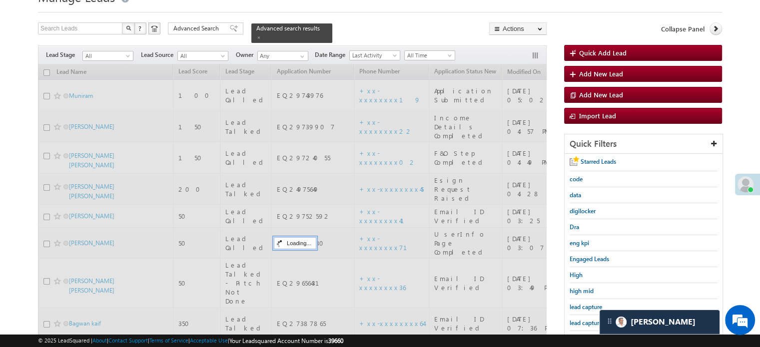
click at [585, 319] on span "lead capture new" at bounding box center [592, 322] width 45 height 7
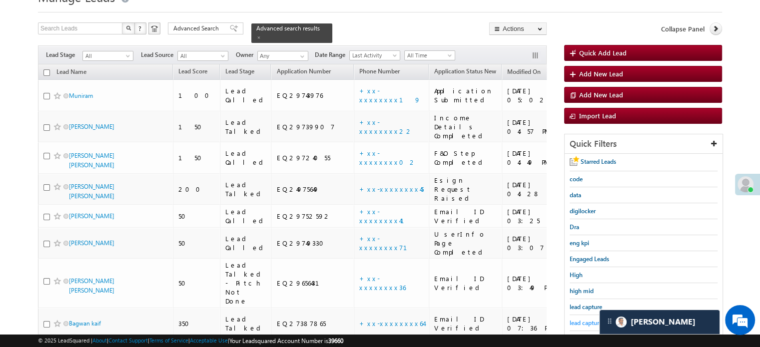
click at [578, 319] on span "lead capture new" at bounding box center [592, 322] width 45 height 7
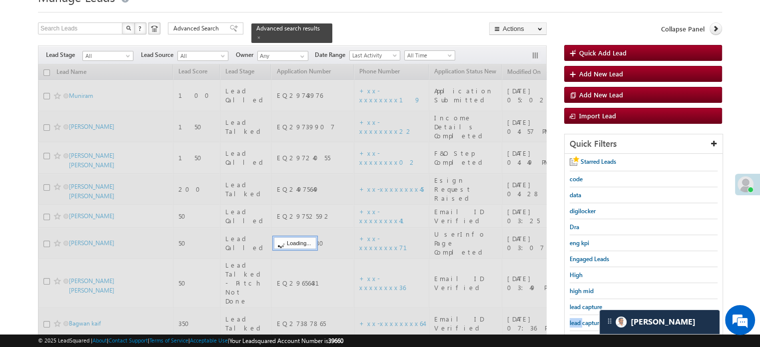
click at [578, 319] on span "lead capture new" at bounding box center [592, 322] width 45 height 7
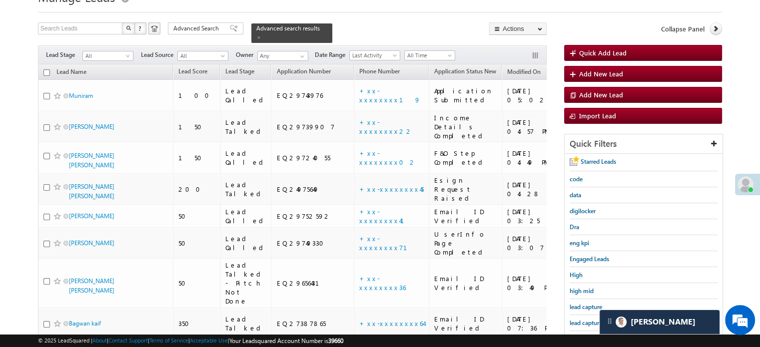
click at [578, 319] on span "lead capture new" at bounding box center [592, 322] width 45 height 7
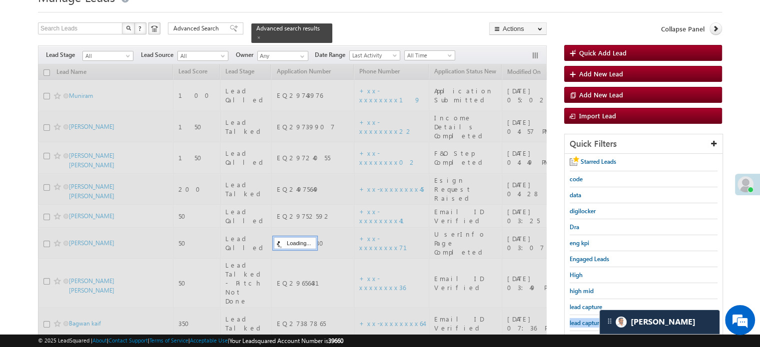
click at [578, 319] on span "lead capture new" at bounding box center [592, 322] width 45 height 7
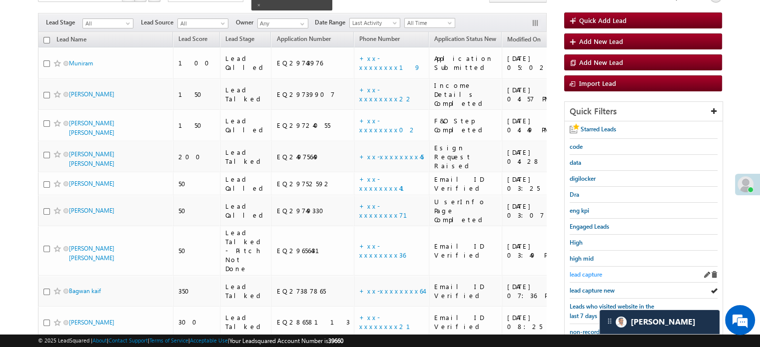
scroll to position [97, 0]
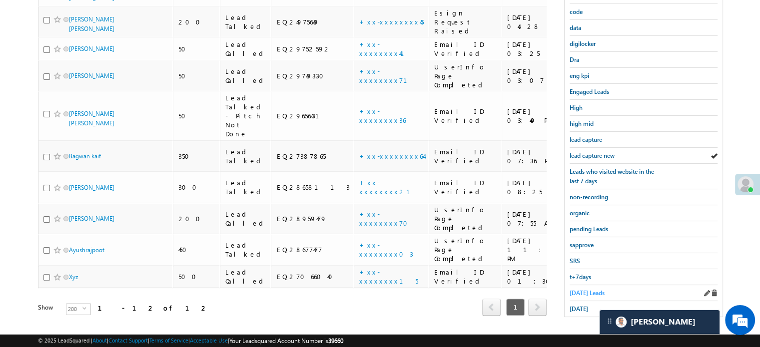
click at [584, 289] on span "Today's Leads" at bounding box center [587, 292] width 35 height 7
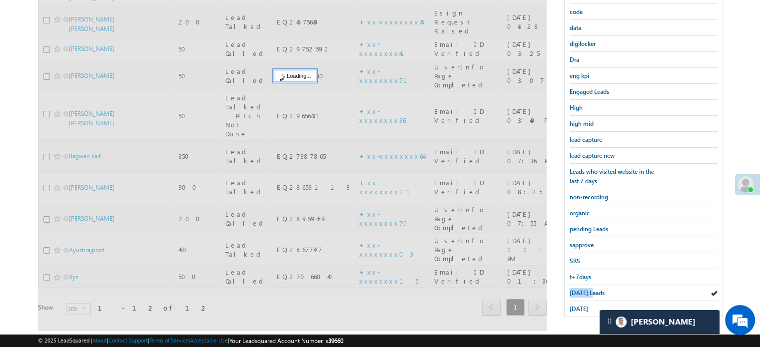
click at [584, 289] on span "Today's Leads" at bounding box center [587, 292] width 35 height 7
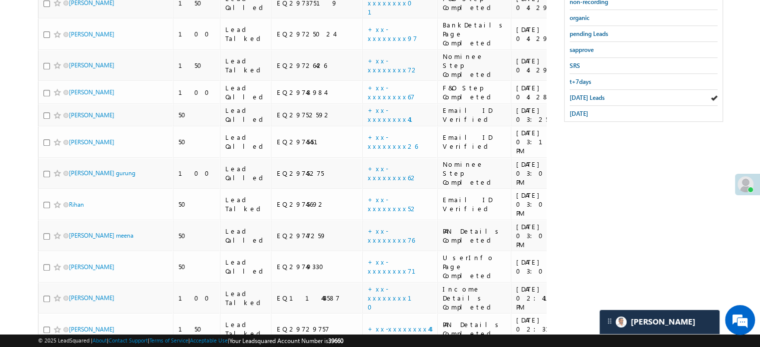
scroll to position [215, 0]
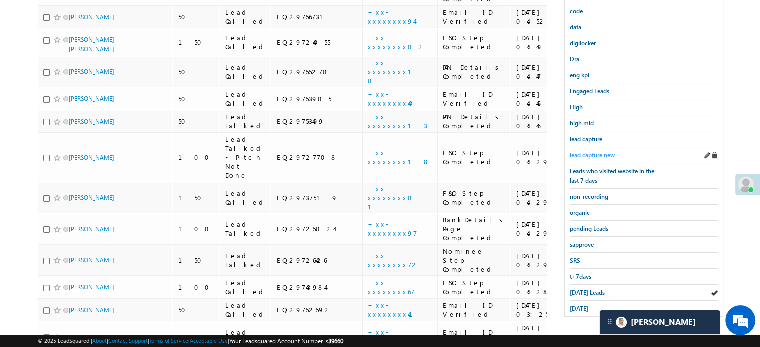
click at [589, 155] on span "lead capture new" at bounding box center [592, 154] width 45 height 7
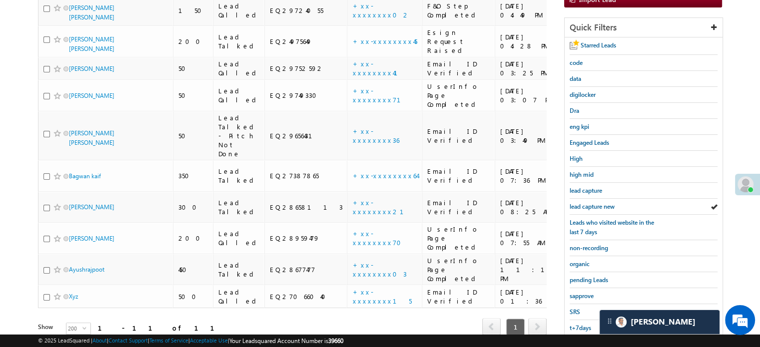
scroll to position [114, 0]
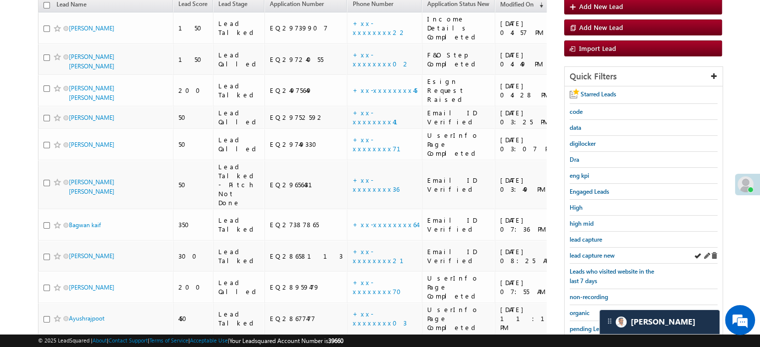
click at [584, 257] on div "lead capture new" at bounding box center [644, 256] width 148 height 16
click at [593, 257] on link "lead capture new" at bounding box center [592, 255] width 45 height 9
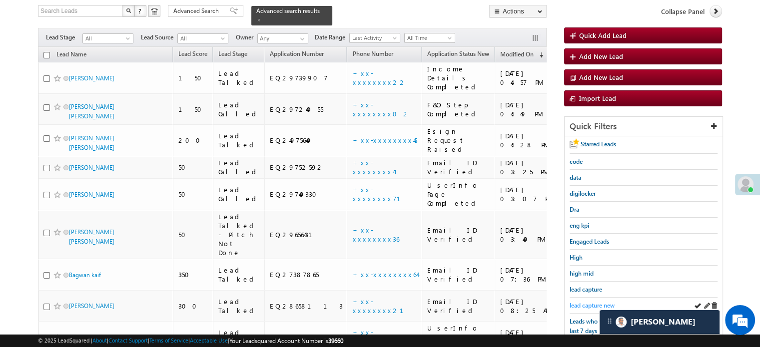
click at [581, 307] on div "lead capture new" at bounding box center [644, 306] width 148 height 16
click at [584, 305] on span "lead capture new" at bounding box center [592, 305] width 45 height 7
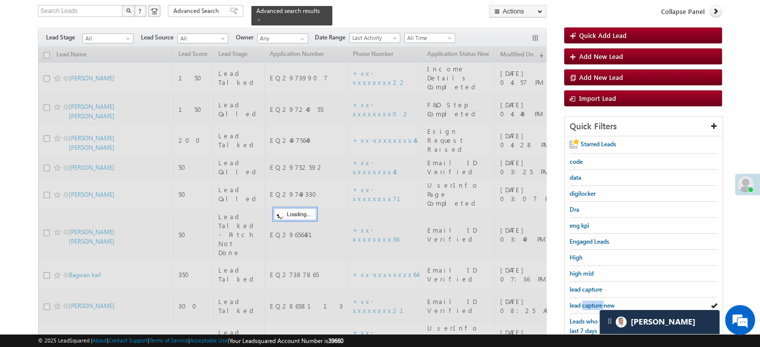
click at [584, 305] on span "lead capture new" at bounding box center [592, 305] width 45 height 7
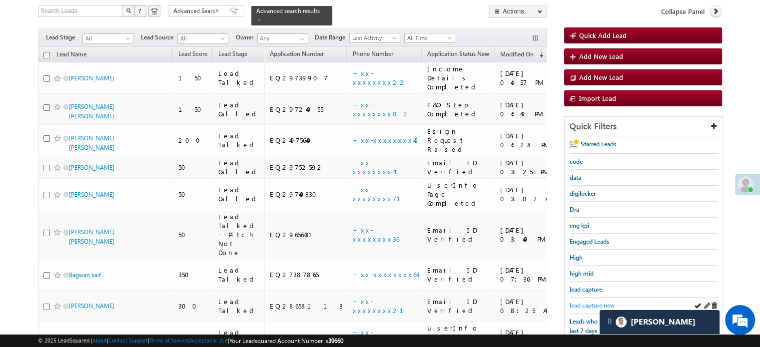
click at [577, 307] on link "lead capture new" at bounding box center [592, 305] width 45 height 9
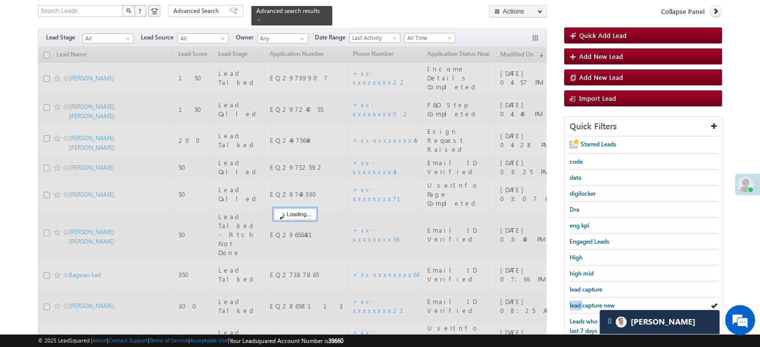
click at [577, 307] on link "lead capture new" at bounding box center [592, 305] width 45 height 9
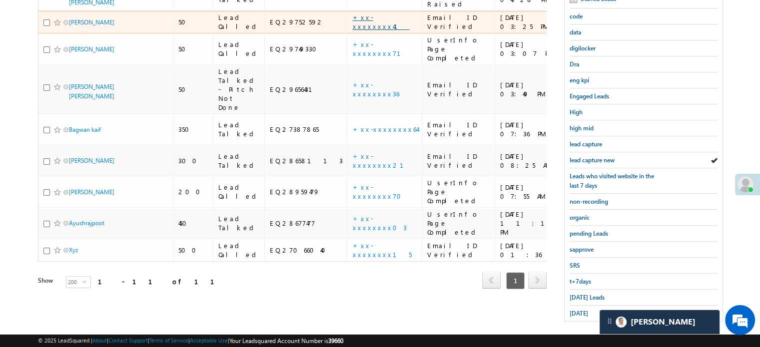
scroll to position [214, 0]
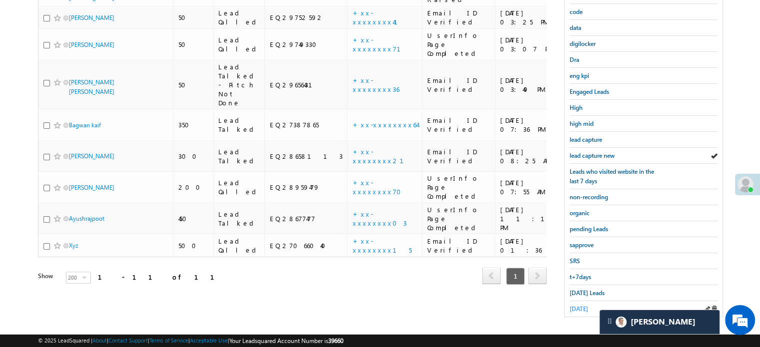
click at [582, 306] on span "yesterday" at bounding box center [579, 308] width 18 height 7
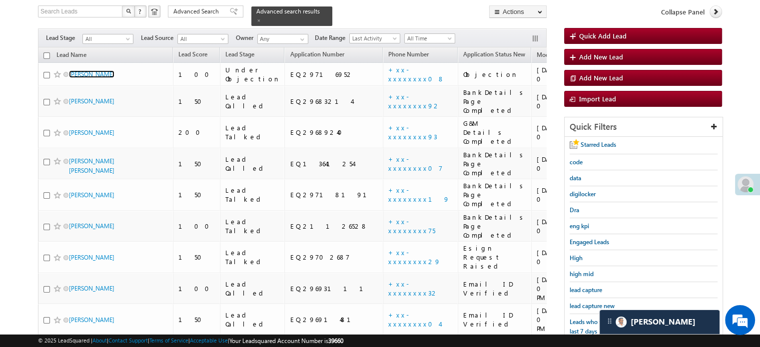
scroll to position [62, 0]
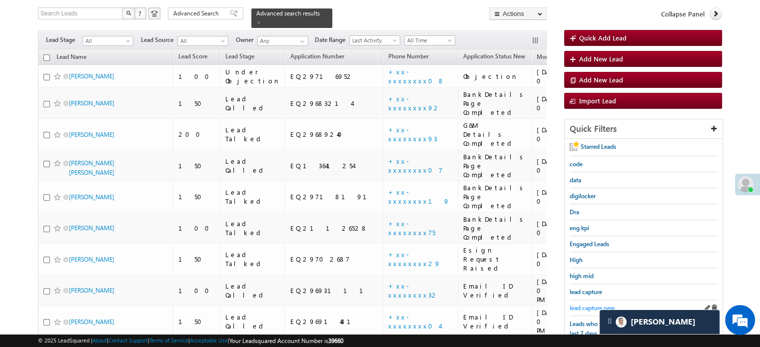
click at [588, 304] on span "lead capture new" at bounding box center [592, 307] width 45 height 7
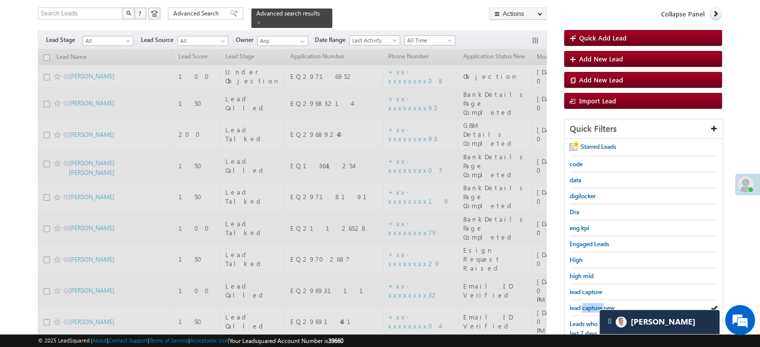
click at [588, 304] on span "lead capture new" at bounding box center [592, 307] width 45 height 7
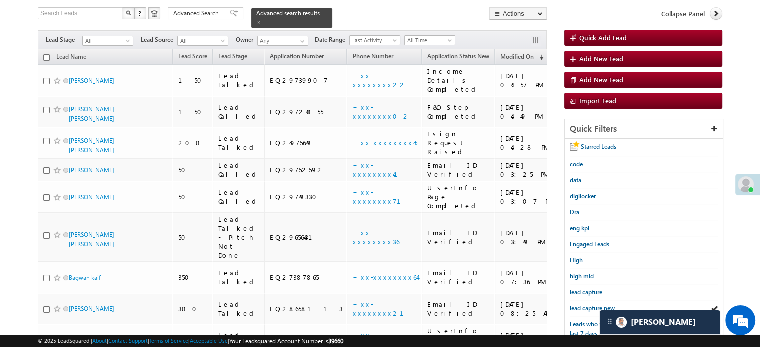
click at [588, 304] on span "lead capture new" at bounding box center [592, 307] width 45 height 7
click at [596, 305] on span "lead capture new" at bounding box center [592, 307] width 45 height 7
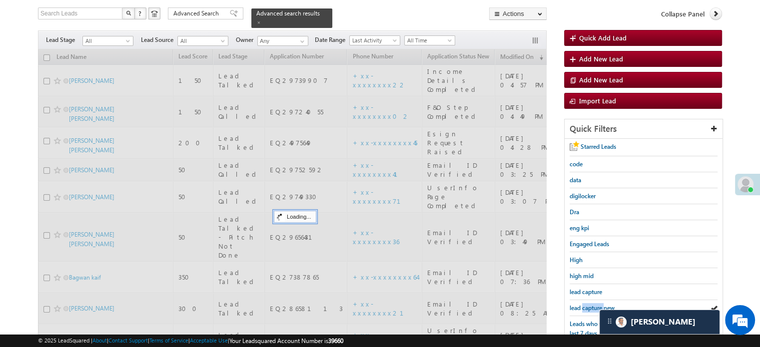
click at [596, 305] on span "lead capture new" at bounding box center [592, 307] width 45 height 7
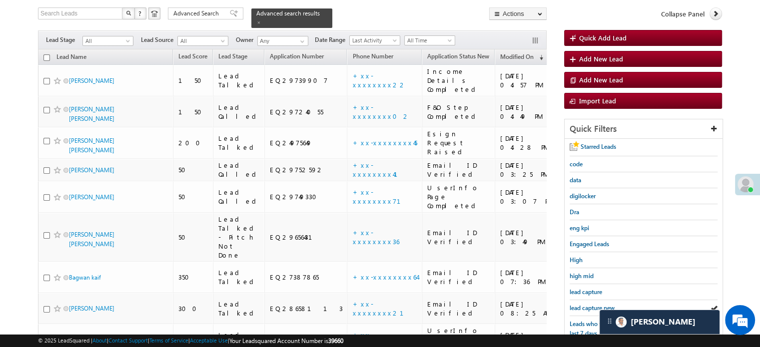
click at [596, 305] on span "lead capture new" at bounding box center [592, 307] width 45 height 7
click at [592, 305] on span "lead capture new" at bounding box center [592, 307] width 45 height 7
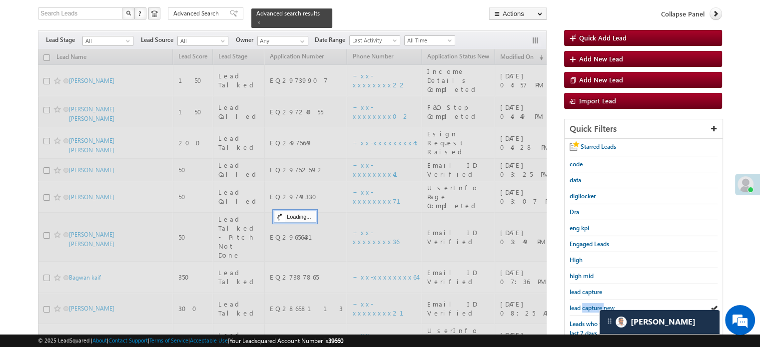
click at [592, 305] on span "lead capture new" at bounding box center [592, 307] width 45 height 7
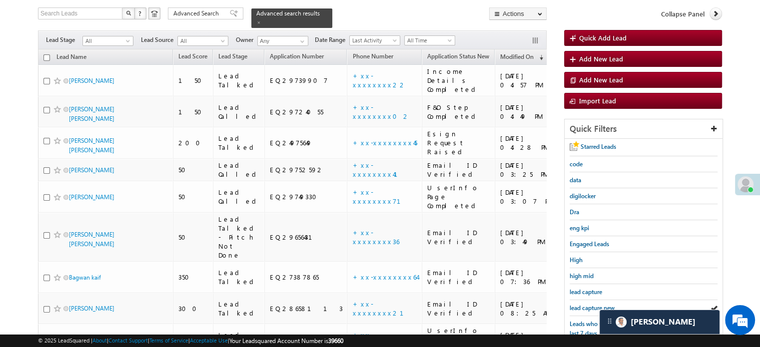
click at [592, 305] on span "lead capture new" at bounding box center [592, 307] width 45 height 7
click at [596, 301] on div "lead capture new" at bounding box center [644, 308] width 148 height 16
click at [594, 304] on span "lead capture new" at bounding box center [592, 307] width 45 height 7
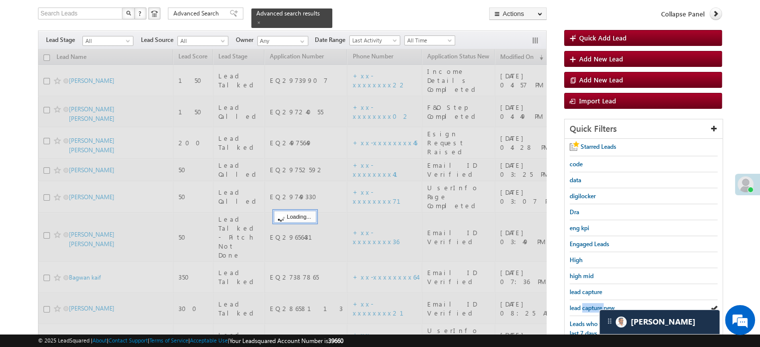
click at [594, 304] on span "lead capture new" at bounding box center [592, 307] width 45 height 7
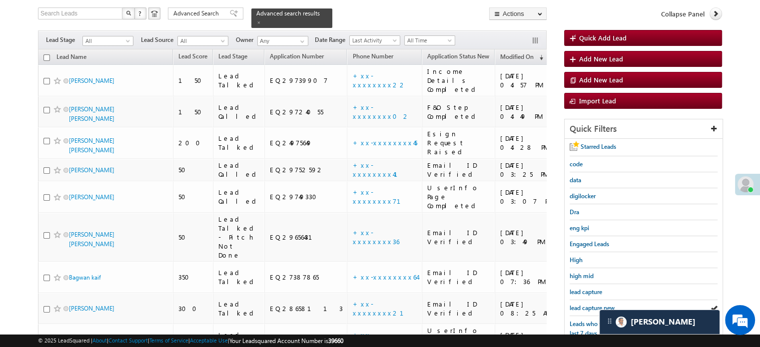
click at [594, 304] on span "lead capture new" at bounding box center [592, 307] width 45 height 7
click at [602, 311] on div "[PERSON_NAME]" at bounding box center [660, 322] width 120 height 24
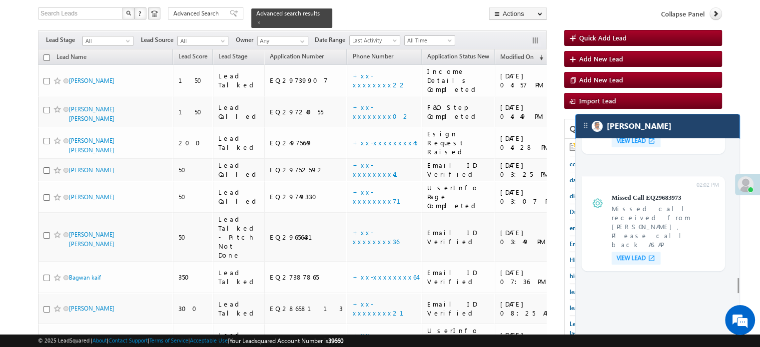
scroll to position [4000, 0]
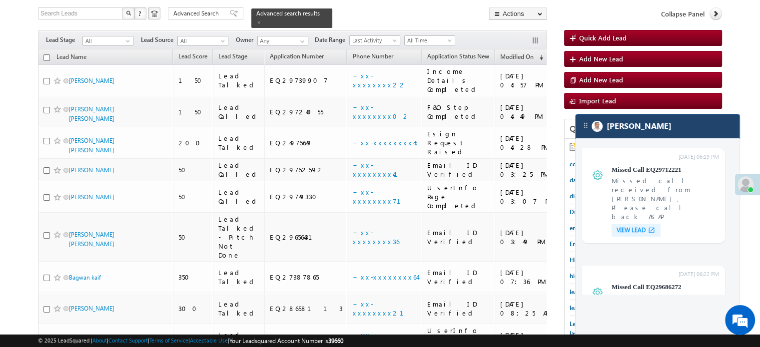
click at [686, 128] on div "[PERSON_NAME]" at bounding box center [658, 126] width 164 height 24
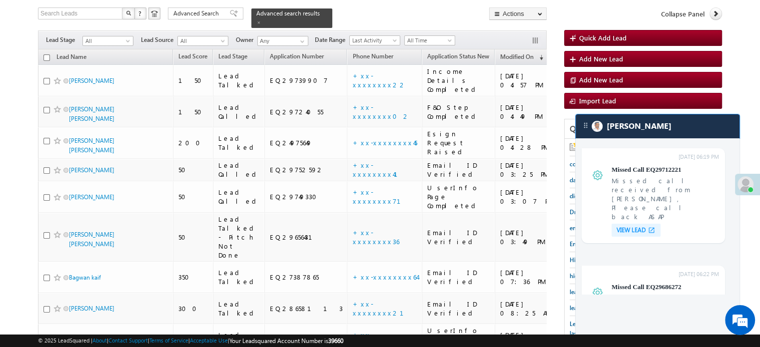
scroll to position [4057, 0]
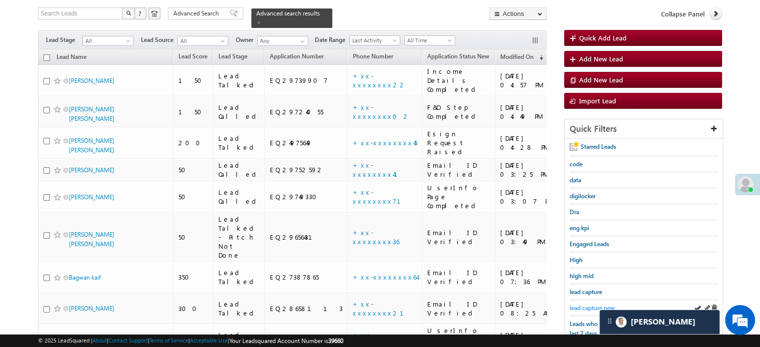
click at [574, 308] on span "lead capture new" at bounding box center [592, 307] width 45 height 7
click at [577, 308] on span "lead capture new" at bounding box center [592, 307] width 45 height 7
click at [591, 307] on span "lead capture new" at bounding box center [592, 307] width 45 height 7
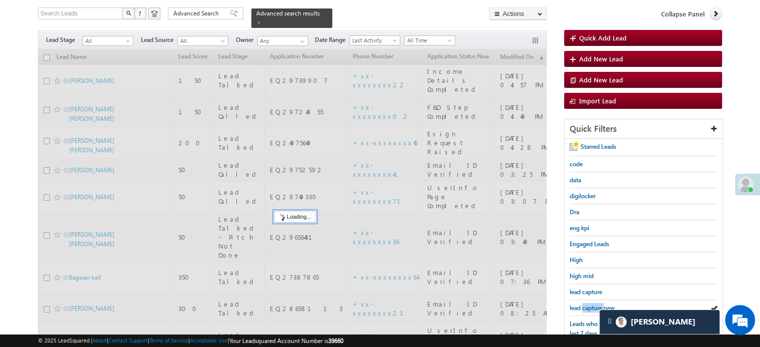
click at [591, 307] on span "lead capture new" at bounding box center [592, 307] width 45 height 7
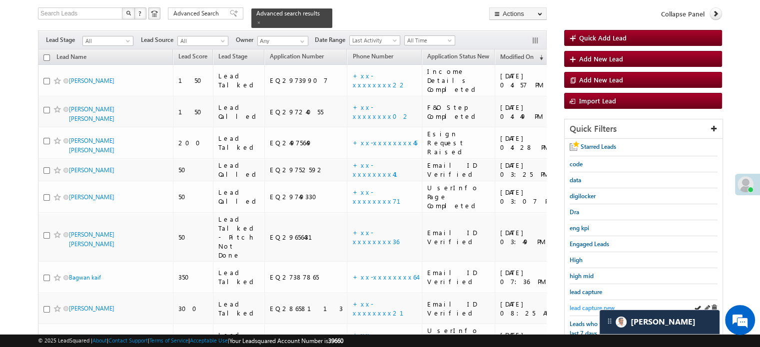
click at [586, 305] on span "lead capture new" at bounding box center [592, 307] width 45 height 7
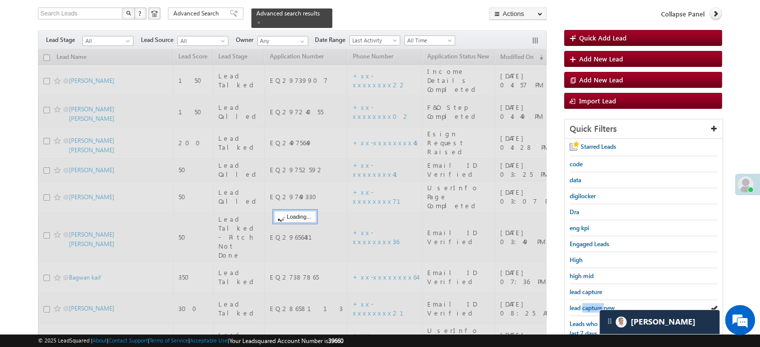
click at [586, 305] on span "lead capture new" at bounding box center [592, 307] width 45 height 7
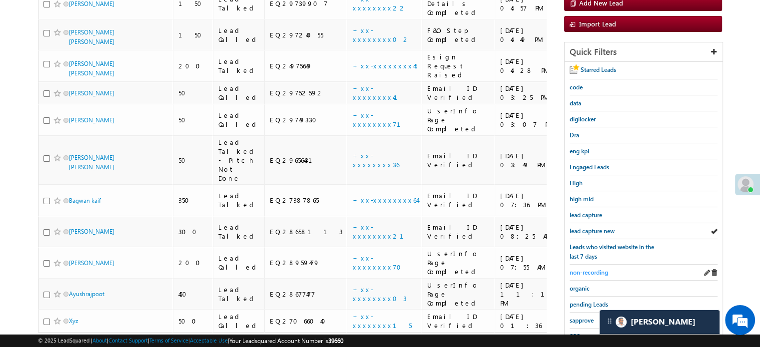
scroll to position [162, 0]
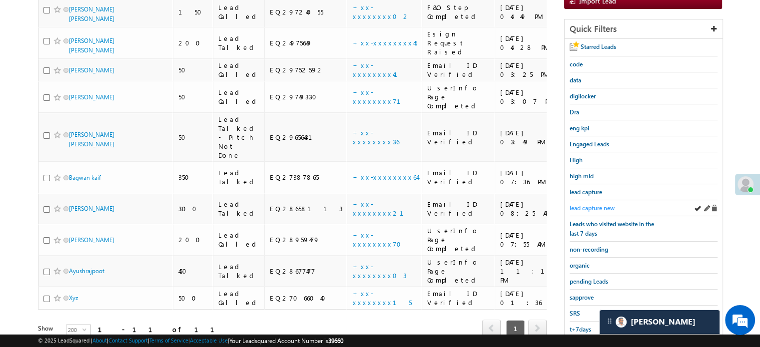
click at [590, 204] on span "lead capture new" at bounding box center [592, 207] width 45 height 7
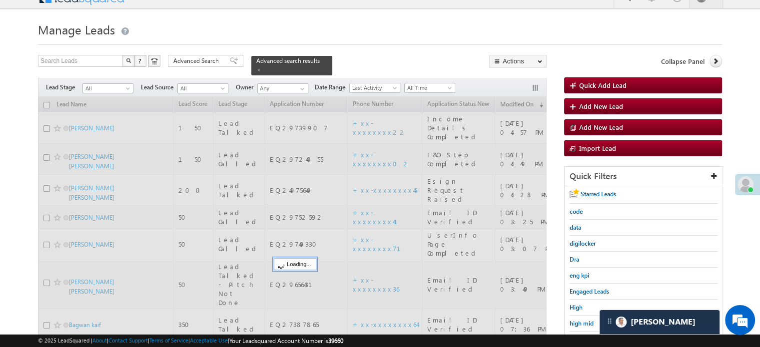
scroll to position [12, 0]
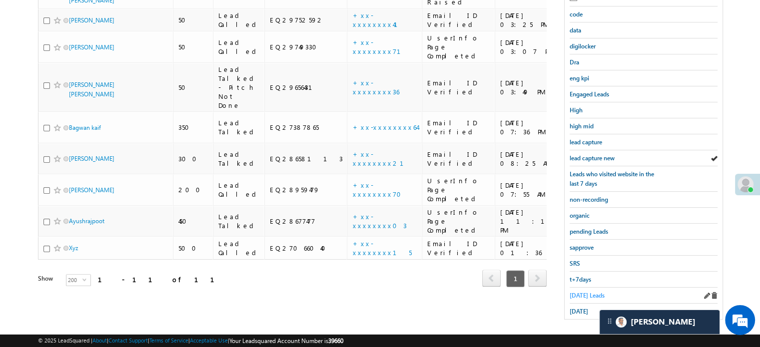
click at [580, 292] on span "Today's Leads" at bounding box center [587, 295] width 35 height 7
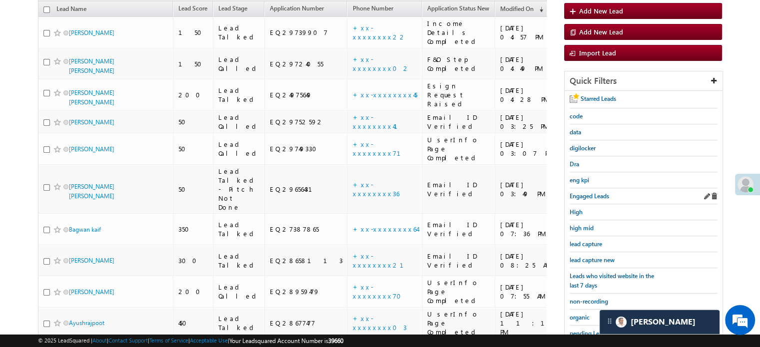
scroll to position [164, 0]
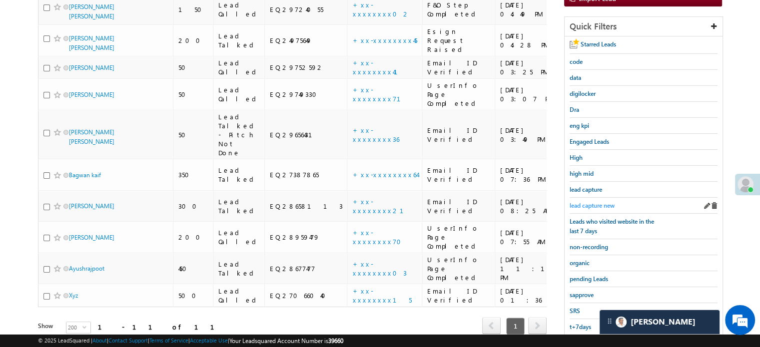
click at [602, 205] on span "lead capture new" at bounding box center [592, 205] width 45 height 7
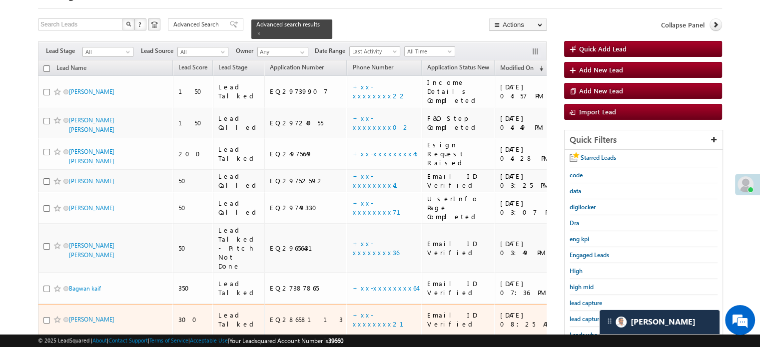
scroll to position [64, 0]
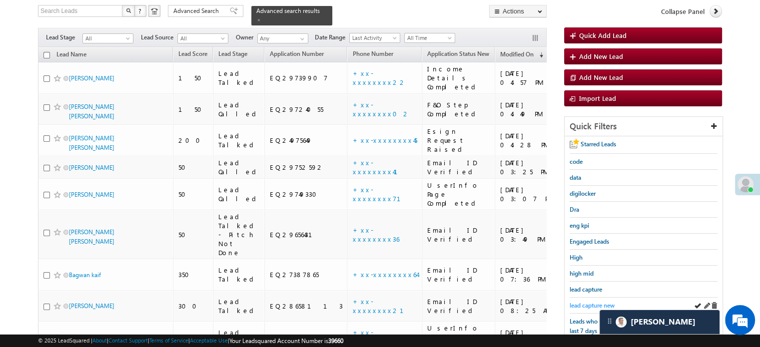
click at [580, 302] on span "lead capture new" at bounding box center [592, 305] width 45 height 7
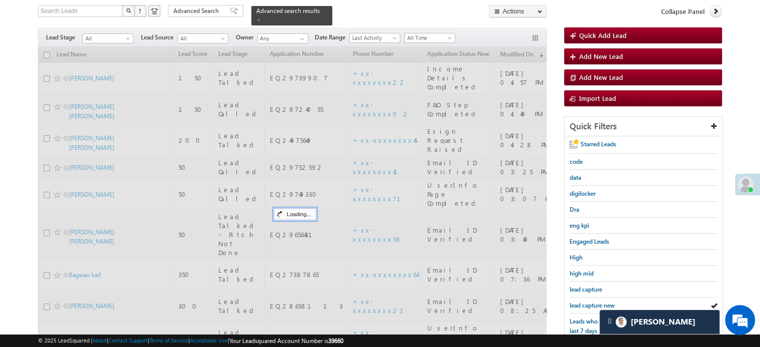
click at [580, 302] on span "lead capture new" at bounding box center [592, 305] width 45 height 7
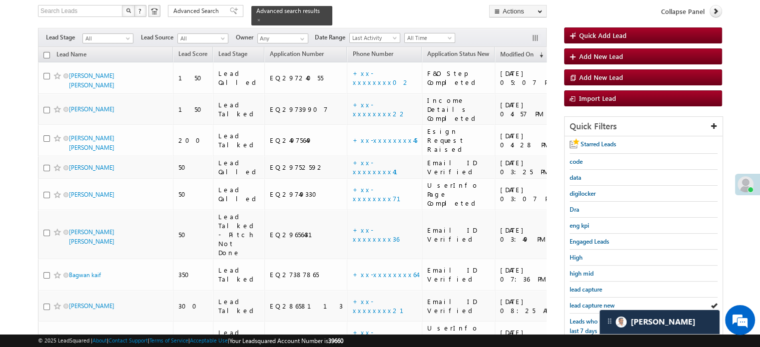
click at [580, 302] on span "lead capture new" at bounding box center [592, 305] width 45 height 7
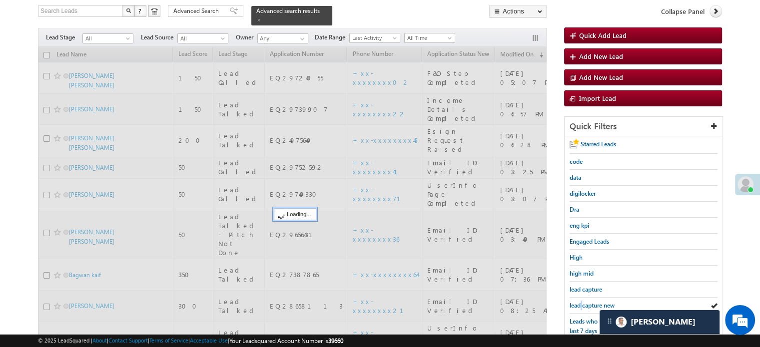
click at [580, 302] on span "lead capture new" at bounding box center [592, 305] width 45 height 7
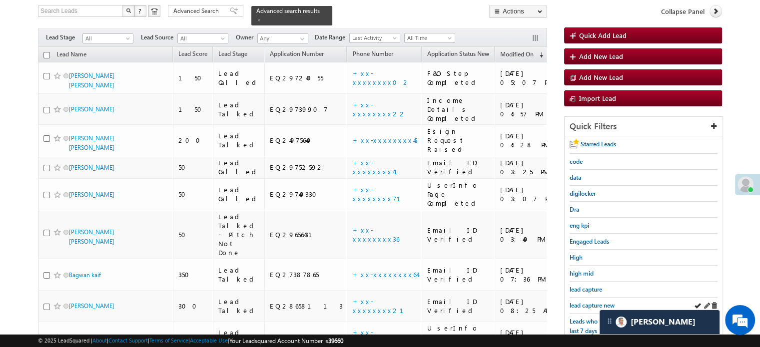
click at [583, 298] on div "lead capture new" at bounding box center [644, 306] width 148 height 16
click at [586, 302] on span "lead capture new" at bounding box center [592, 305] width 45 height 7
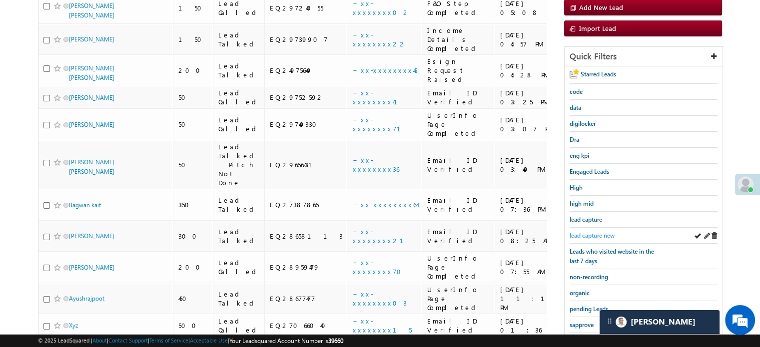
scroll to position [214, 0]
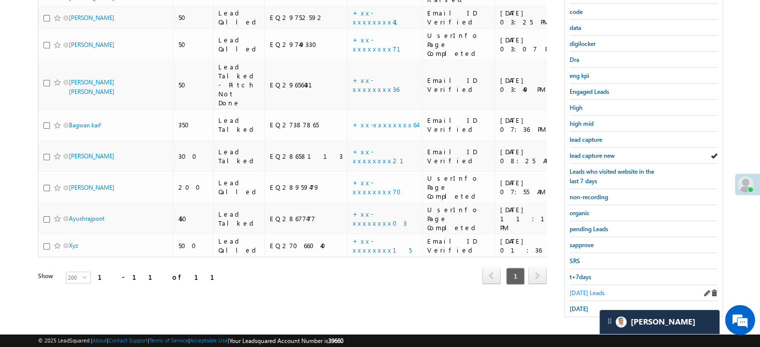
click at [582, 290] on span "Today's Leads" at bounding box center [587, 292] width 35 height 7
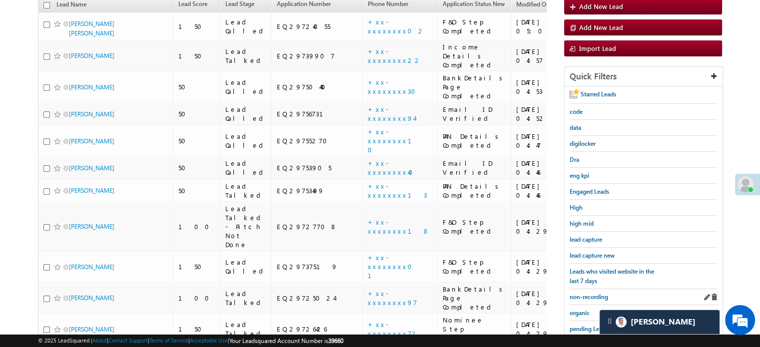
scroll to position [64, 0]
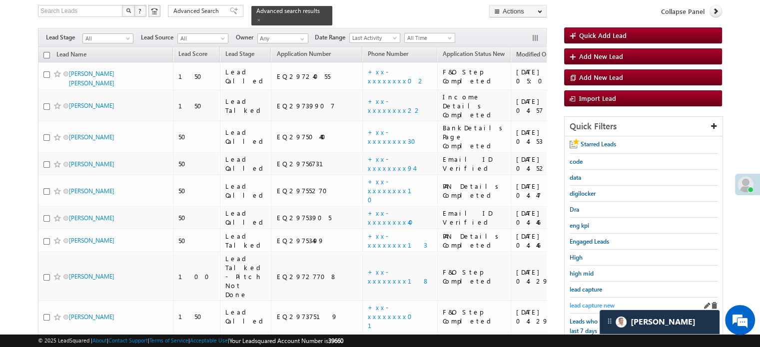
click at [584, 303] on span "lead capture new" at bounding box center [592, 305] width 45 height 7
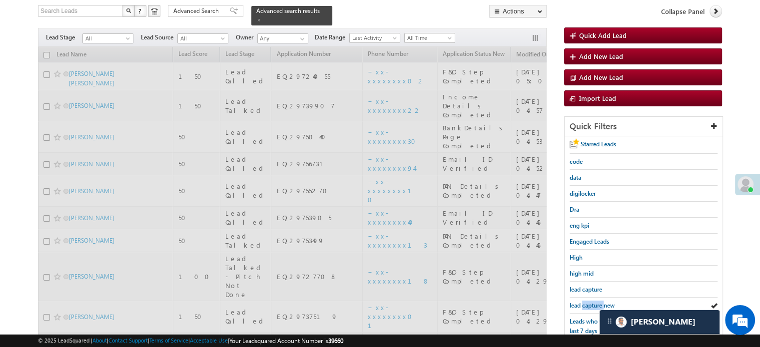
click at [584, 303] on span "lead capture new" at bounding box center [592, 305] width 45 height 7
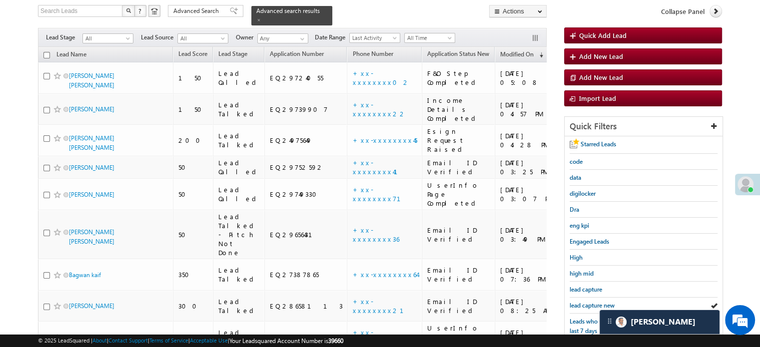
click at [584, 303] on span "lead capture new" at bounding box center [592, 305] width 45 height 7
click at [588, 302] on span "lead capture new" at bounding box center [592, 305] width 45 height 7
click at [588, 303] on span "lead capture new" at bounding box center [592, 305] width 45 height 7
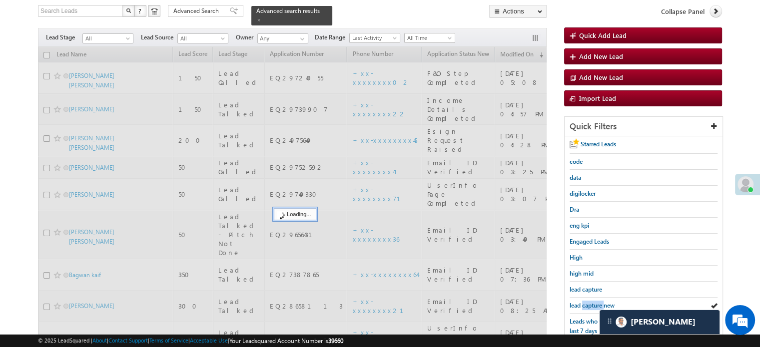
click at [588, 303] on span "lead capture new" at bounding box center [592, 305] width 45 height 7
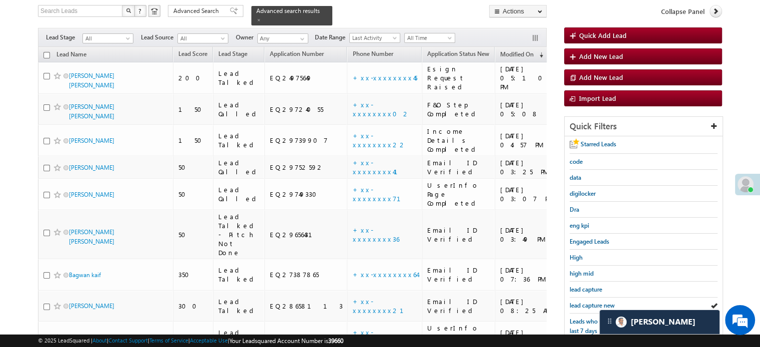
click at [588, 303] on span "lead capture new" at bounding box center [592, 305] width 45 height 7
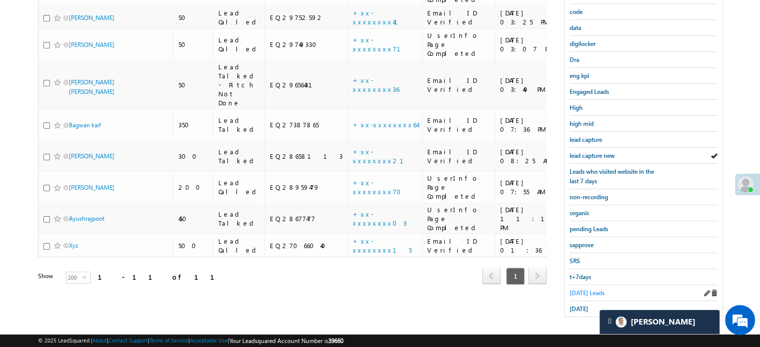
click at [587, 289] on span "Today's Leads" at bounding box center [587, 292] width 35 height 7
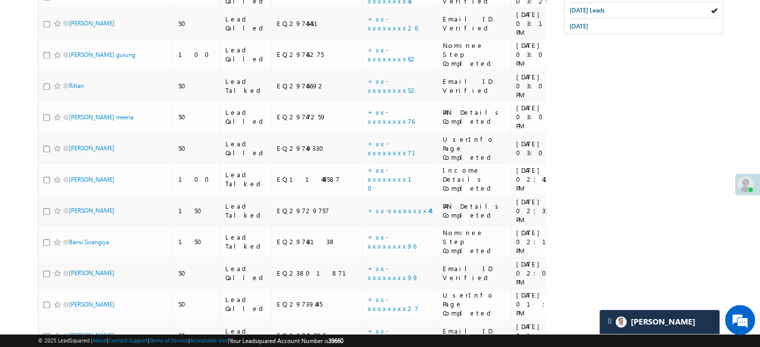
scroll to position [374, 0]
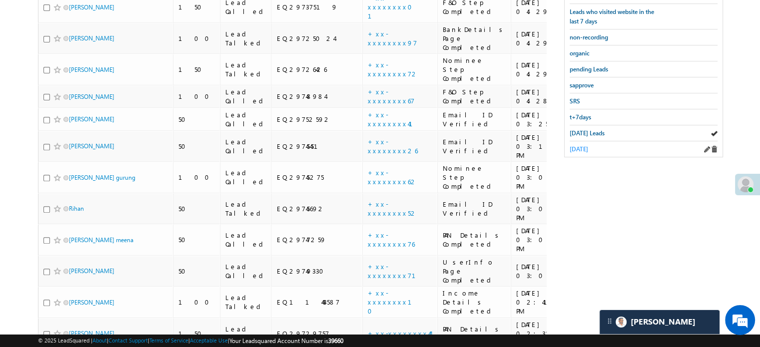
click at [577, 145] on span "yesterday" at bounding box center [579, 148] width 18 height 7
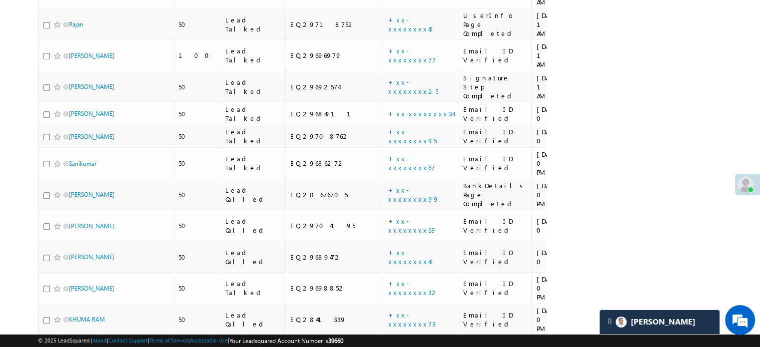
scroll to position [812, 0]
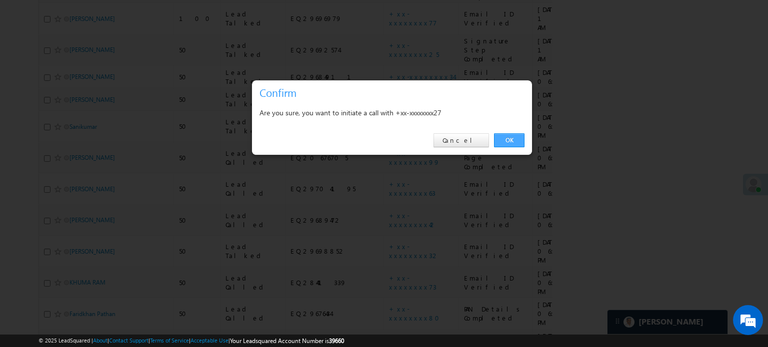
click at [503, 140] on link "OK" at bounding box center [509, 140] width 30 height 14
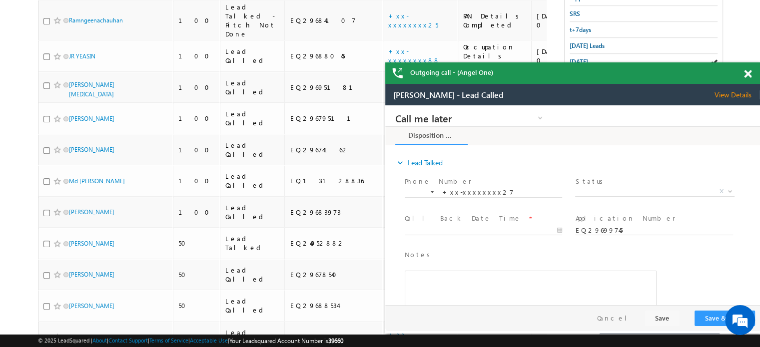
scroll to position [0, 0]
click at [748, 70] on span at bounding box center [747, 74] width 7 height 8
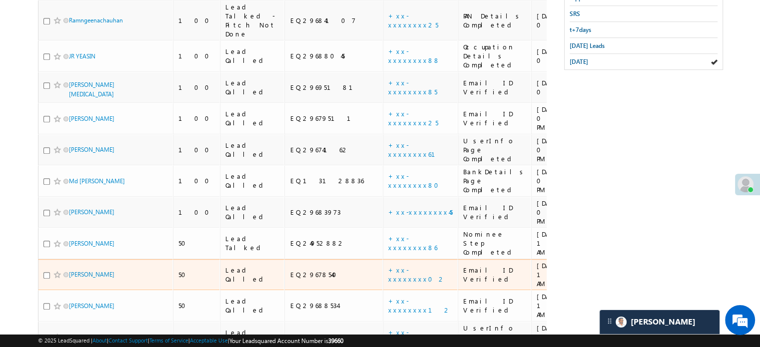
scroll to position [439, 0]
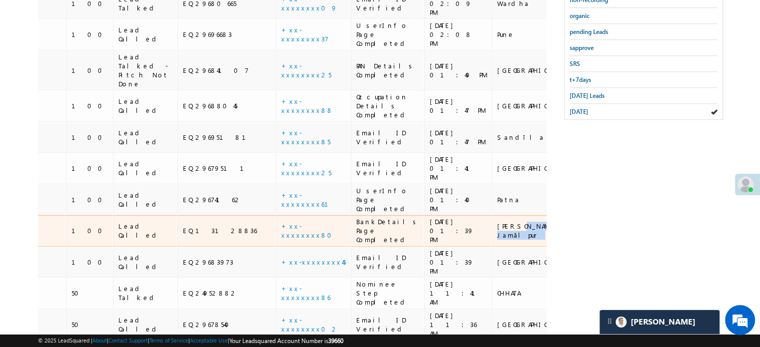
drag, startPoint x: 488, startPoint y: 111, endPoint x: 545, endPoint y: 111, distance: 57.5
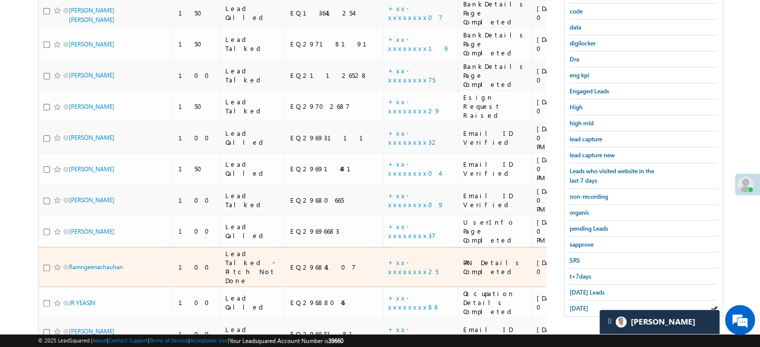
scroll to position [189, 0]
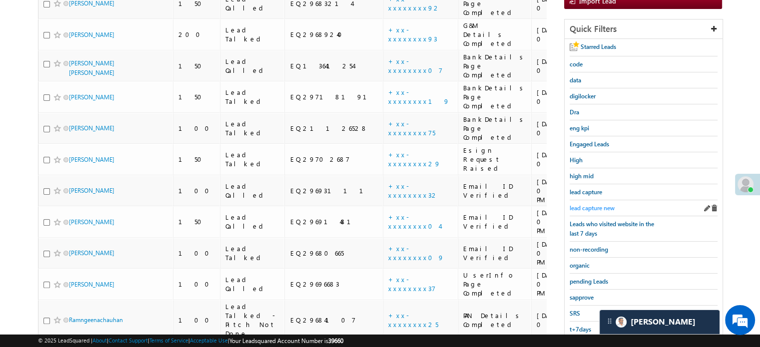
click at [595, 204] on span "lead capture new" at bounding box center [592, 207] width 45 height 7
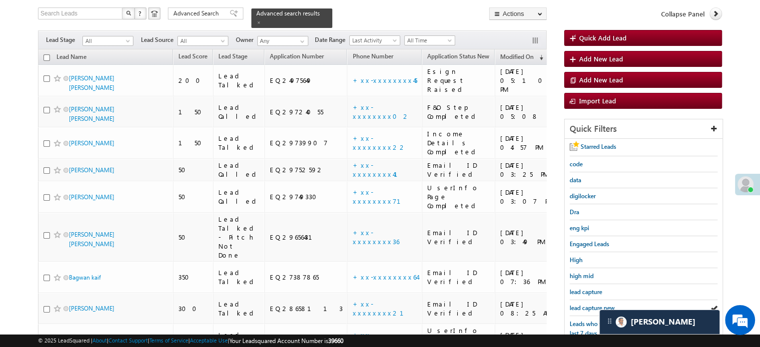
scroll to position [214, 0]
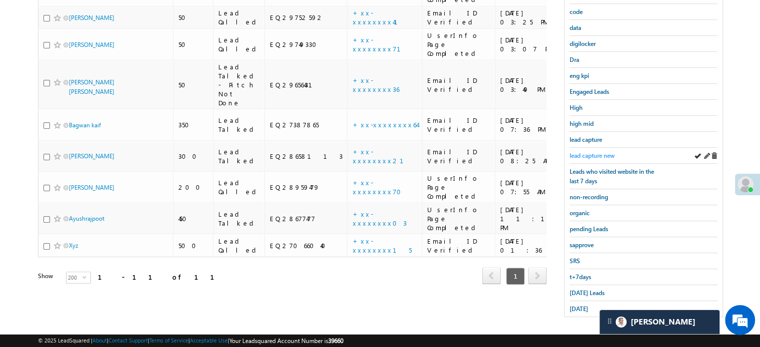
click at [586, 152] on span "lead capture new" at bounding box center [592, 155] width 45 height 7
click at [575, 305] on span "yesterday" at bounding box center [579, 308] width 18 height 7
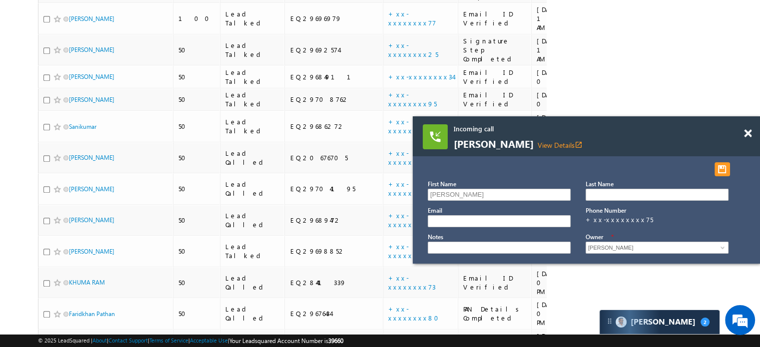
scroll to position [4885, 0]
click at [748, 133] on span at bounding box center [747, 133] width 7 height 8
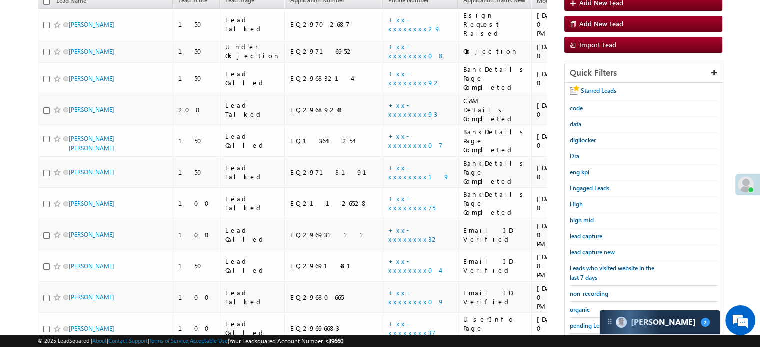
scroll to position [112, 0]
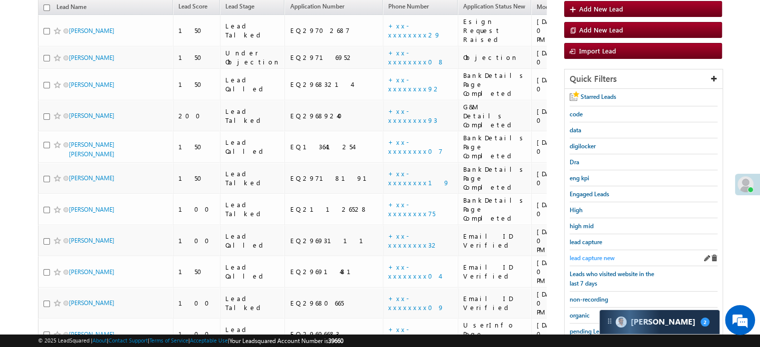
click at [602, 259] on link "lead capture new" at bounding box center [592, 257] width 45 height 9
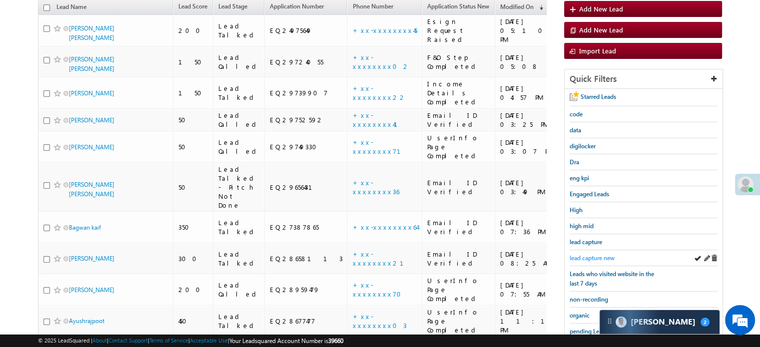
click at [599, 258] on span "lead capture new" at bounding box center [592, 257] width 45 height 7
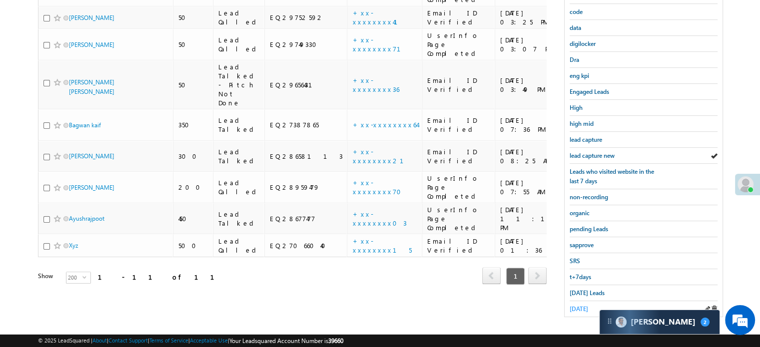
click at [581, 305] on span "yesterday" at bounding box center [579, 308] width 18 height 7
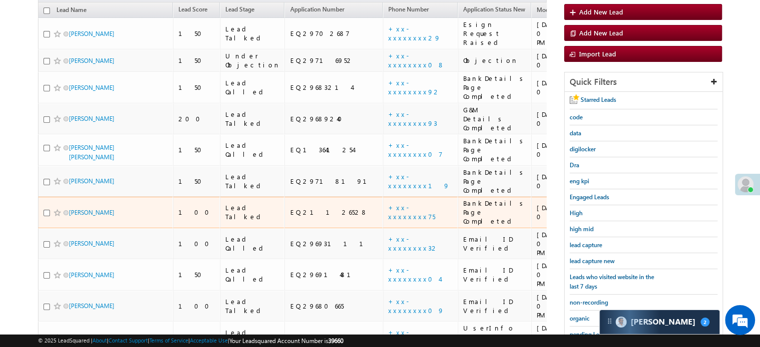
scroll to position [62, 0]
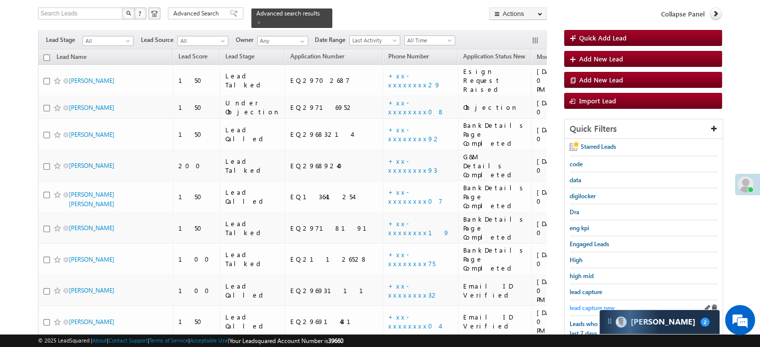
click at [592, 304] on span "lead capture new" at bounding box center [592, 307] width 45 height 7
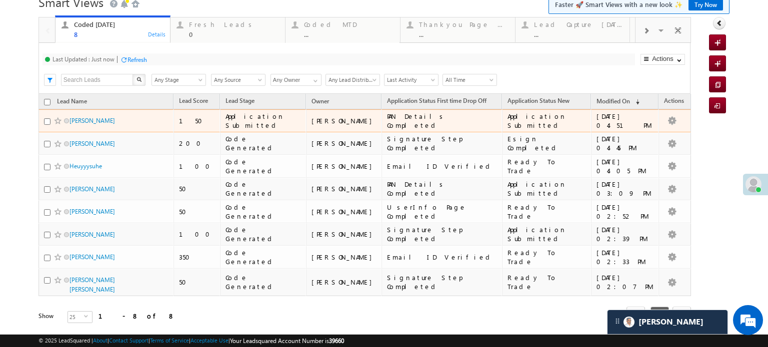
scroll to position [18, 0]
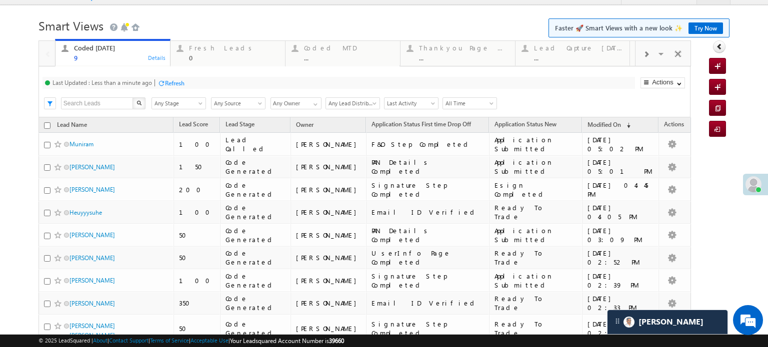
click at [162, 86] on div at bounding box center [160, 82] width 7 height 7
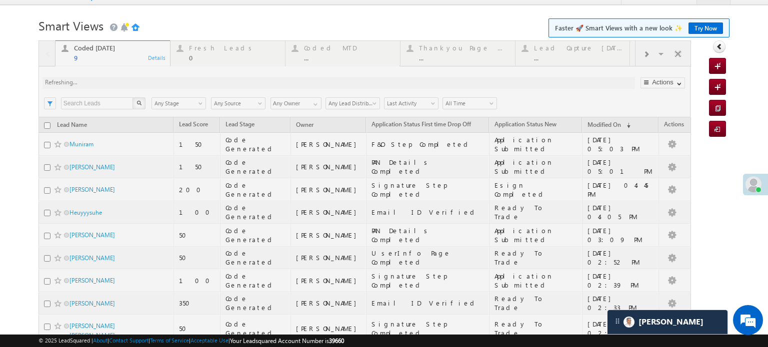
scroll to position [0, 0]
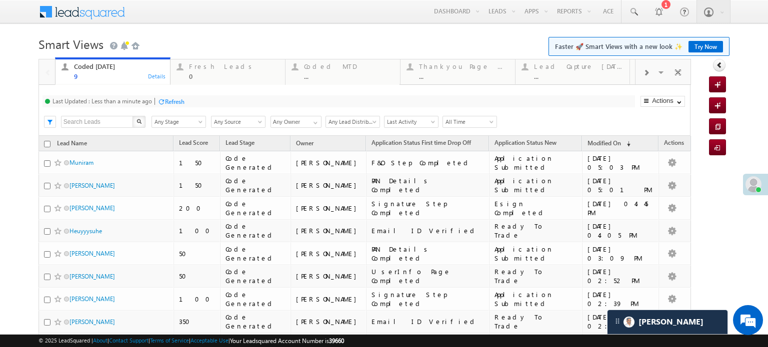
click at [169, 100] on div "Refresh" at bounding box center [174, 101] width 19 height 7
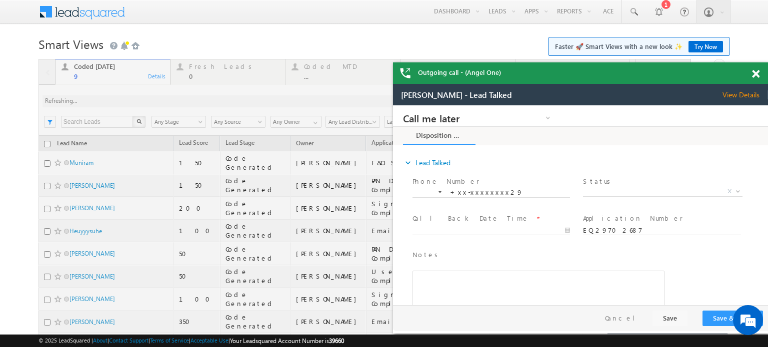
drag, startPoint x: 757, startPoint y: 74, endPoint x: 84, endPoint y: 8, distance: 676.0
click at [757, 74] on span at bounding box center [755, 74] width 7 height 8
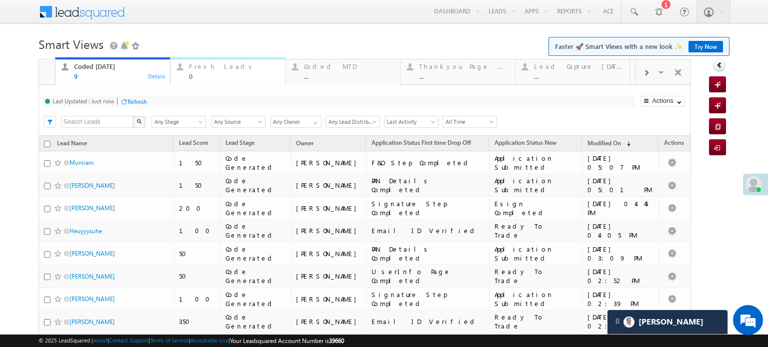
click at [212, 73] on div "0" at bounding box center [234, 75] width 90 height 7
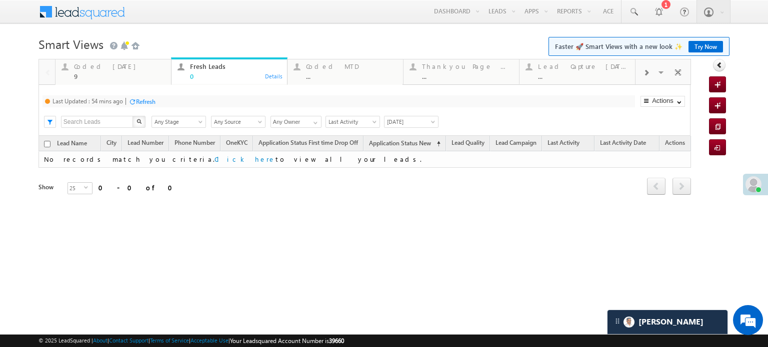
click at [140, 101] on div "Refresh" at bounding box center [145, 101] width 19 height 7
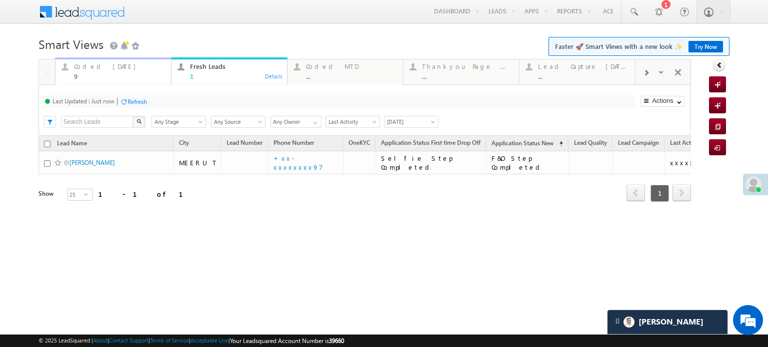
click at [140, 75] on div "9" at bounding box center [119, 75] width 91 height 7
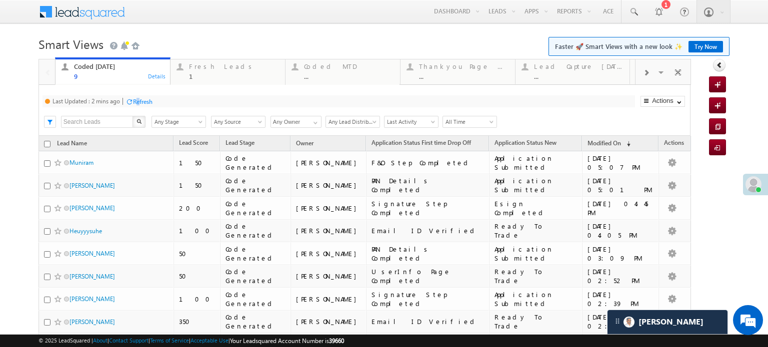
click at [138, 103] on div "Refresh" at bounding box center [142, 101] width 19 height 7
click at [142, 104] on div "Refresh" at bounding box center [136, 101] width 19 height 7
click at [179, 100] on div "Refresh" at bounding box center [174, 101] width 19 height 7
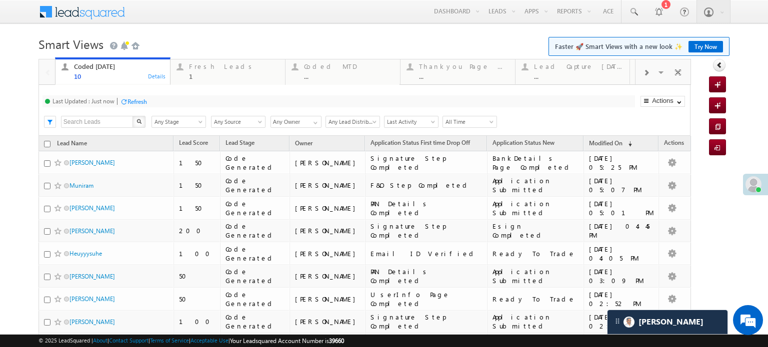
click at [134, 99] on div "Refresh" at bounding box center [136, 101] width 19 height 7
click at [236, 71] on div "Fresh Leads 1" at bounding box center [234, 69] width 90 height 19
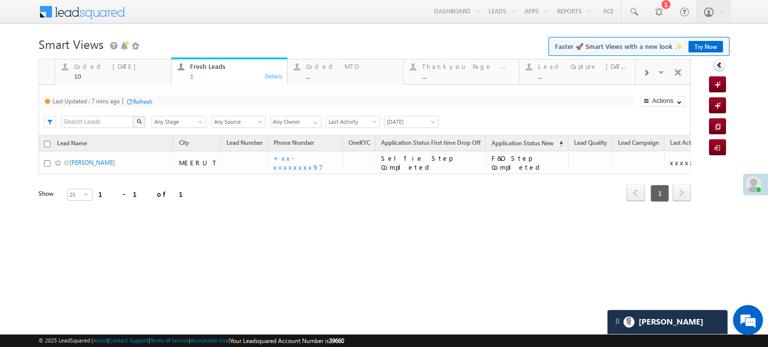
click at [150, 99] on div "Refresh" at bounding box center [142, 101] width 19 height 7
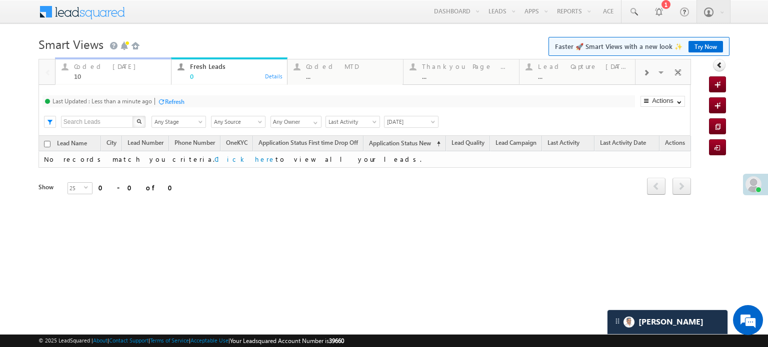
click at [102, 79] on div "10" at bounding box center [119, 75] width 91 height 7
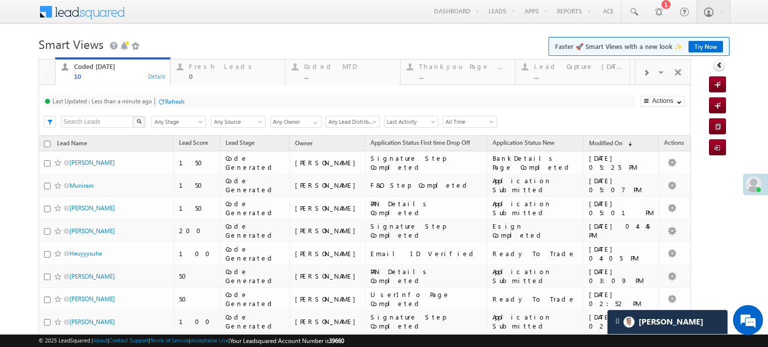
click at [166, 99] on div "Refresh" at bounding box center [174, 101] width 19 height 7
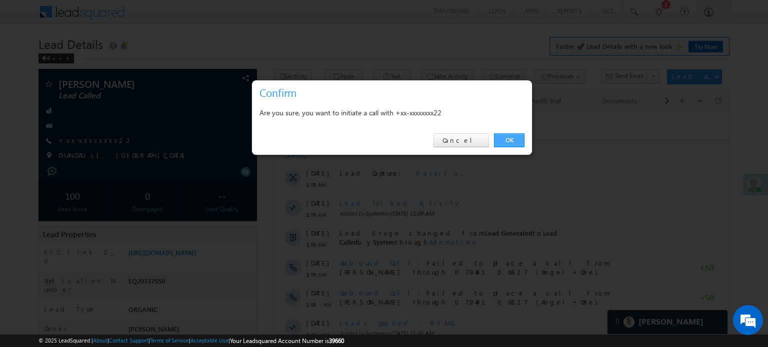
click at [496, 141] on link "OK" at bounding box center [509, 140] width 30 height 14
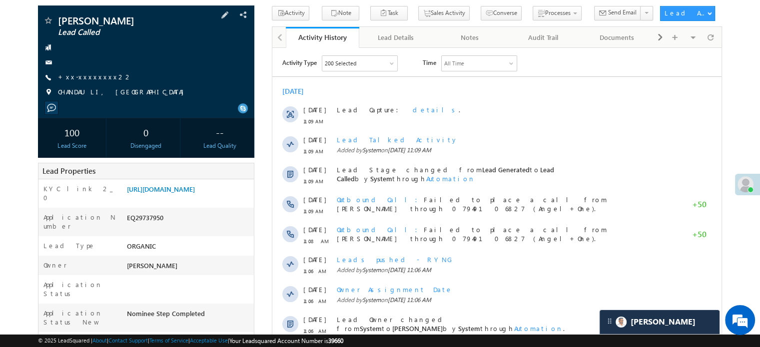
scroll to position [150, 0]
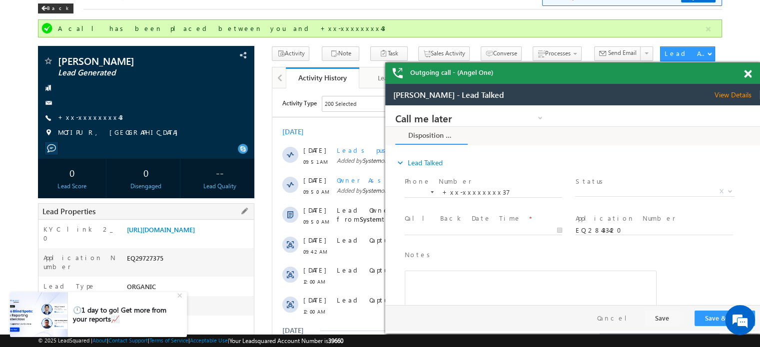
drag, startPoint x: 126, startPoint y: 227, endPoint x: 234, endPoint y: 249, distance: 110.7
click at [234, 239] on div "https://angelbroking1-pk3em7sa.customui-test.leadsquared.com?leadId=2bcb788d-91…" at bounding box center [188, 232] width 129 height 14
copy link "https://angelbroking1-pk3em7sa.customui-test.leadsquared.com?leadId=2bcb788d-91…"
click at [215, 85] on div at bounding box center [146, 88] width 206 height 10
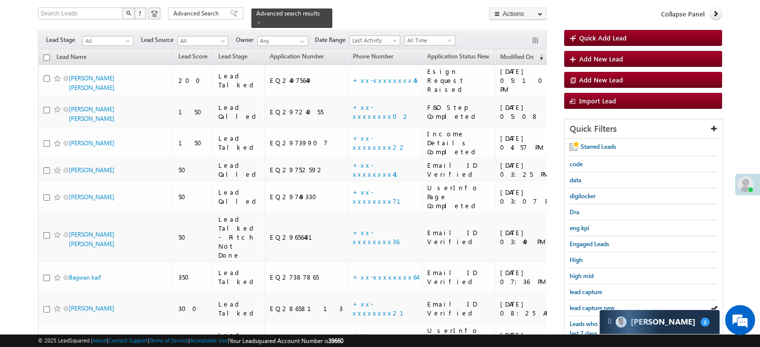
scroll to position [4885, 0]
click at [578, 304] on span "lead capture new" at bounding box center [592, 307] width 45 height 7
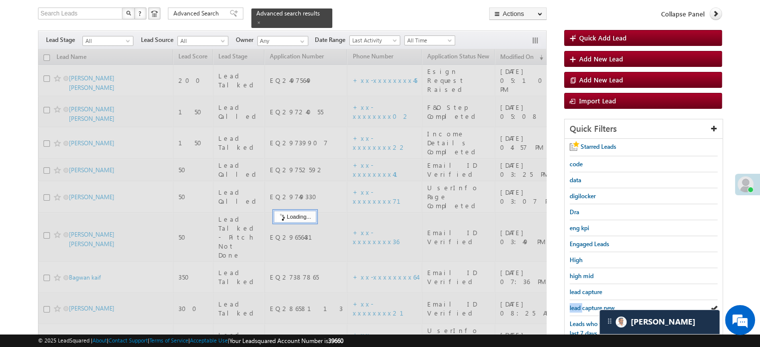
click at [578, 304] on span "lead capture new" at bounding box center [592, 307] width 45 height 7
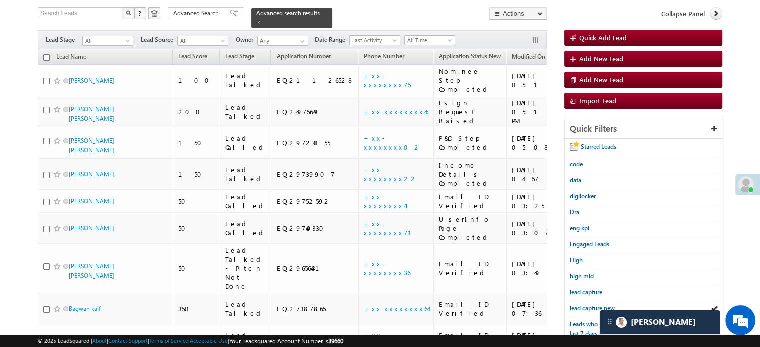
click at [578, 304] on span "lead capture new" at bounding box center [592, 307] width 45 height 7
click at [581, 304] on span "lead capture new" at bounding box center [592, 307] width 45 height 7
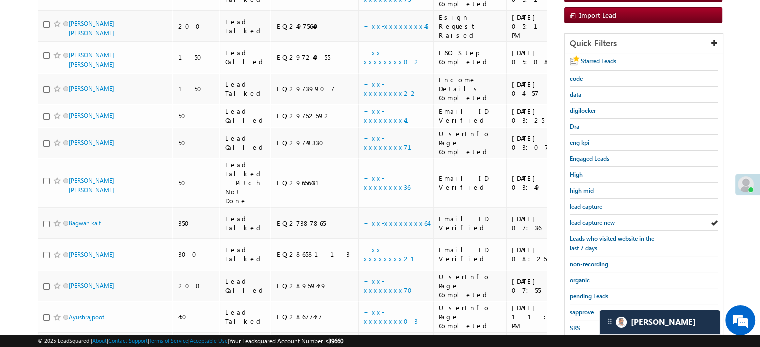
scroll to position [214, 0]
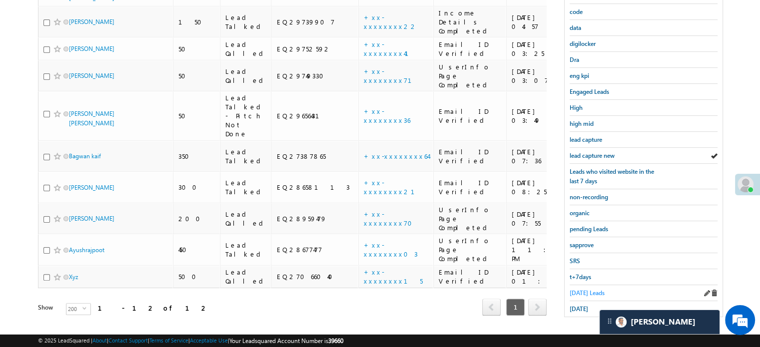
click at [582, 291] on span "[DATE] Leads" at bounding box center [587, 292] width 35 height 7
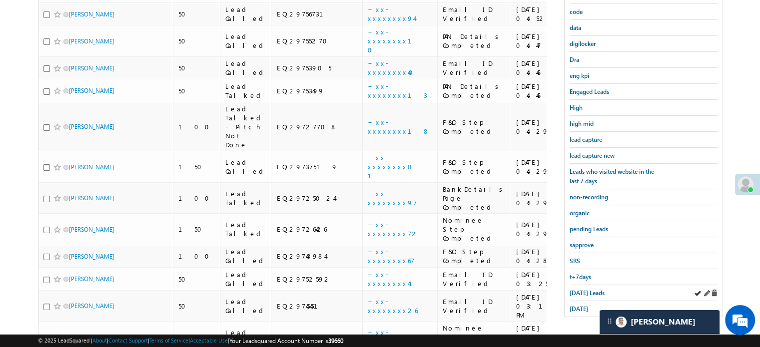
click at [578, 294] on div "[DATE] Leads" at bounding box center [644, 293] width 148 height 16
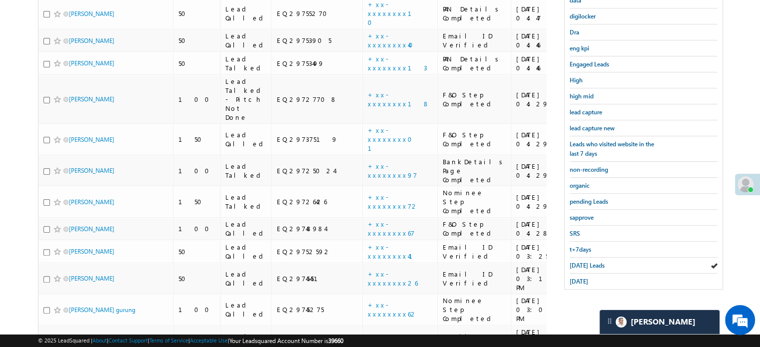
scroll to position [264, 0]
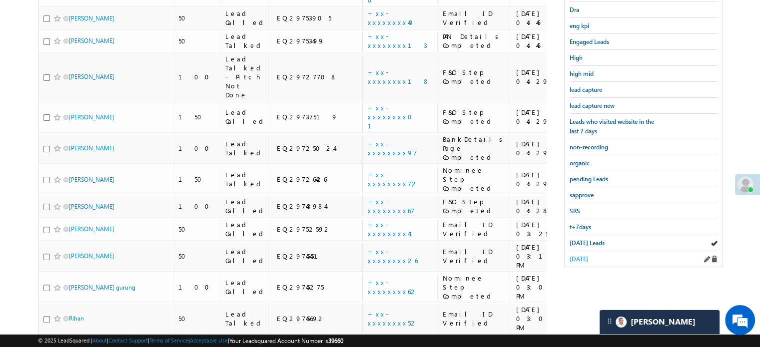
click at [588, 255] on span "[DATE]" at bounding box center [579, 258] width 18 height 7
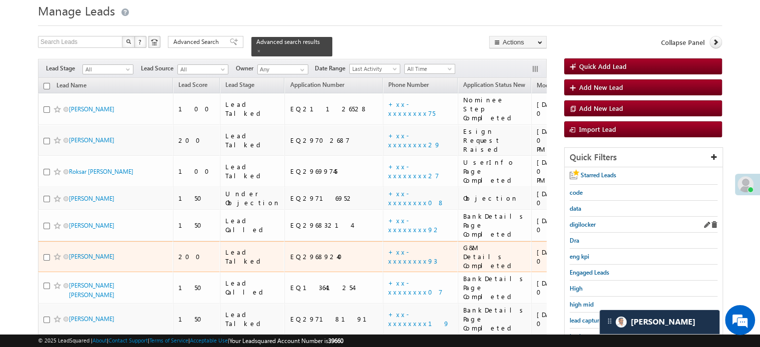
scroll to position [50, 0]
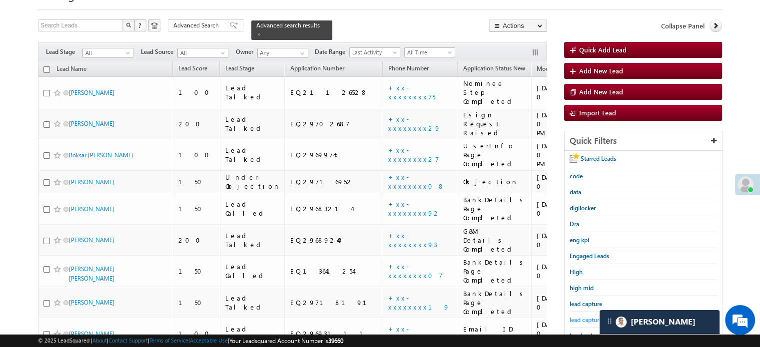
click at [583, 316] on span "lead capture new" at bounding box center [592, 319] width 45 height 7
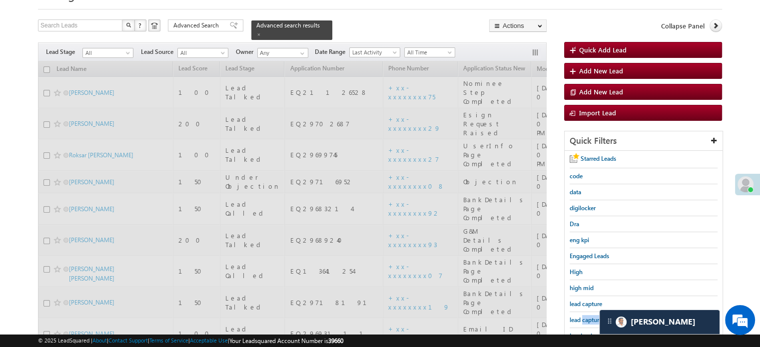
click at [583, 316] on span "lead capture new" at bounding box center [592, 319] width 45 height 7
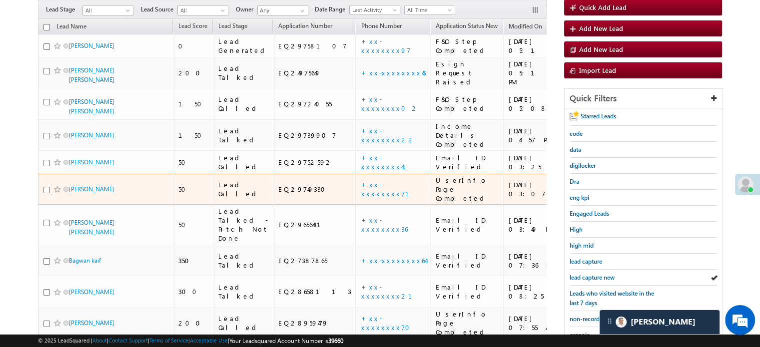
scroll to position [150, 0]
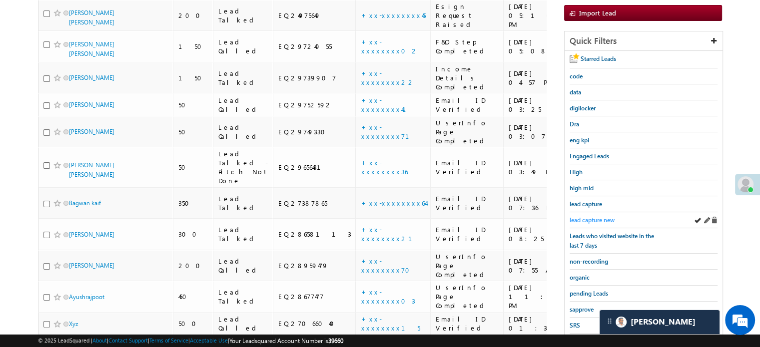
click at [583, 218] on span "lead capture new" at bounding box center [592, 219] width 45 height 7
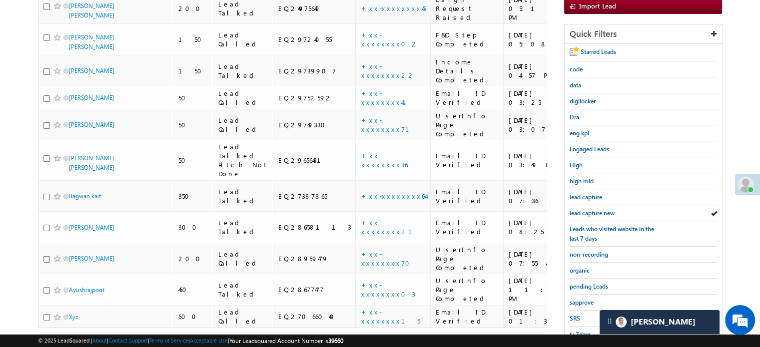
scroll to position [214, 0]
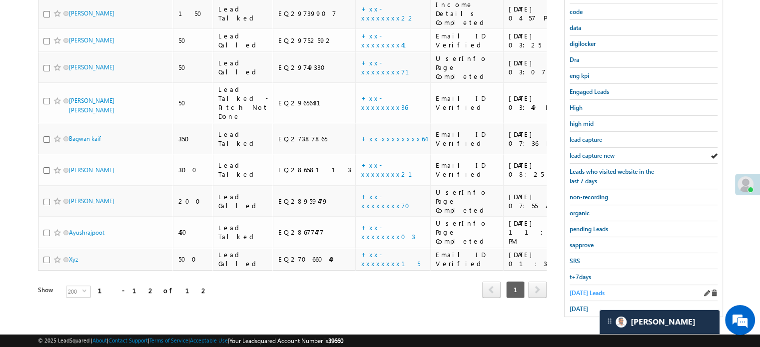
click at [582, 289] on span "Today's Leads" at bounding box center [587, 292] width 35 height 7
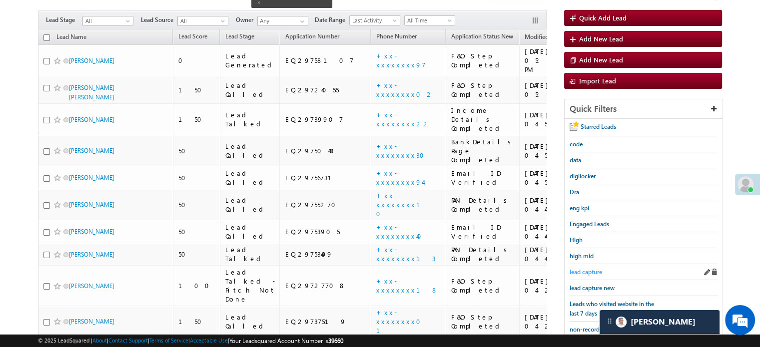
scroll to position [64, 0]
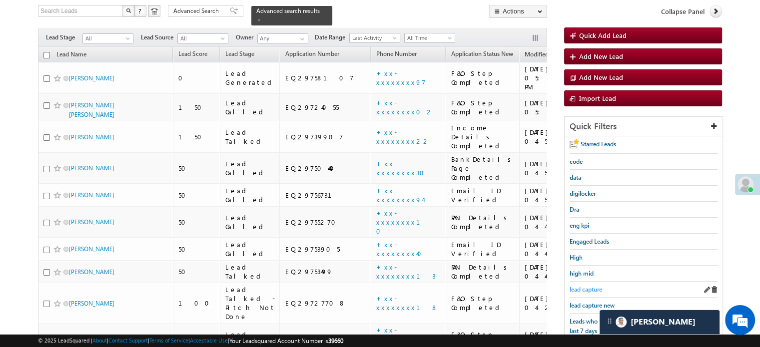
click at [589, 291] on span "lead capture" at bounding box center [586, 289] width 32 height 7
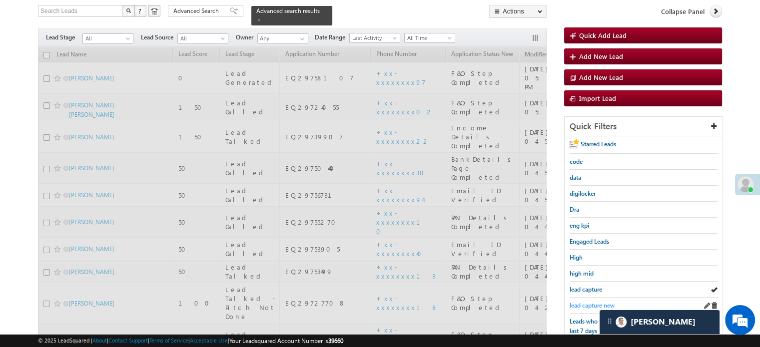
click at [592, 302] on span "lead capture new" at bounding box center [592, 305] width 45 height 7
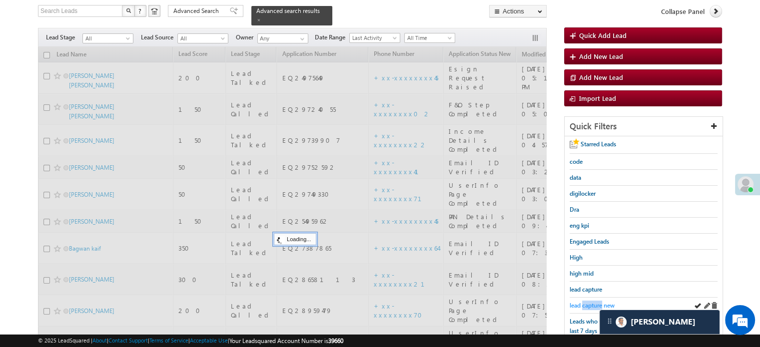
click at [592, 302] on span "lead capture new" at bounding box center [592, 305] width 45 height 7
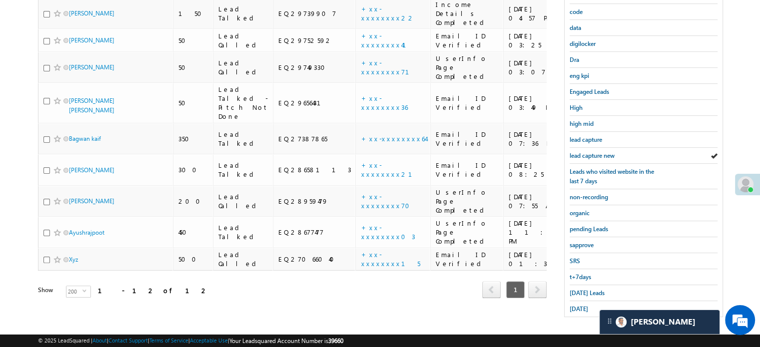
scroll to position [114, 0]
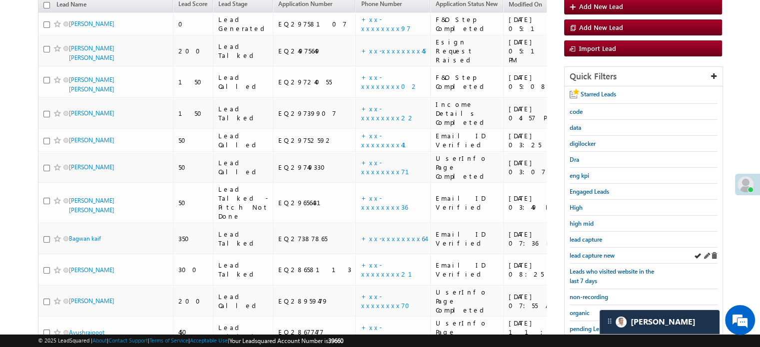
click at [577, 248] on div "lead capture new" at bounding box center [644, 256] width 148 height 16
click at [580, 251] on link "lead capture new" at bounding box center [592, 255] width 45 height 9
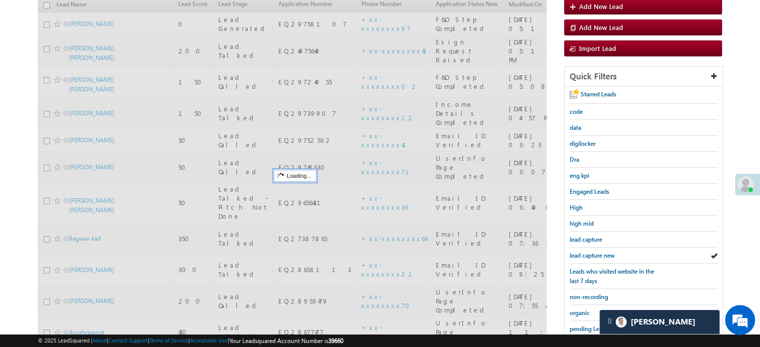
click at [583, 252] on span "lead capture new" at bounding box center [592, 255] width 45 height 7
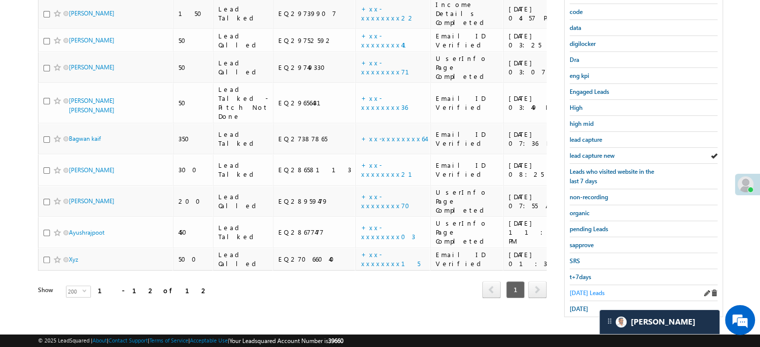
click at [580, 289] on span "Today's Leads" at bounding box center [587, 292] width 35 height 7
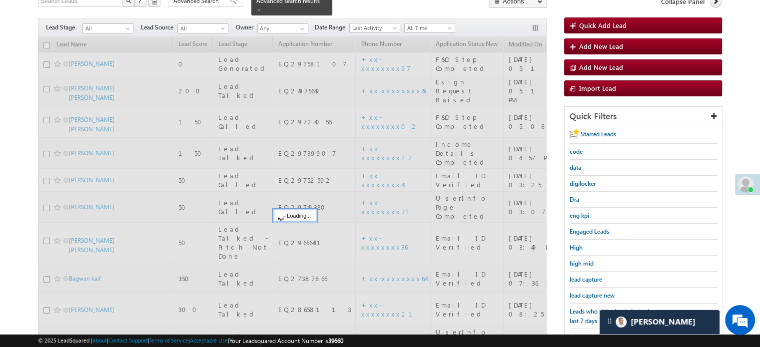
scroll to position [64, 0]
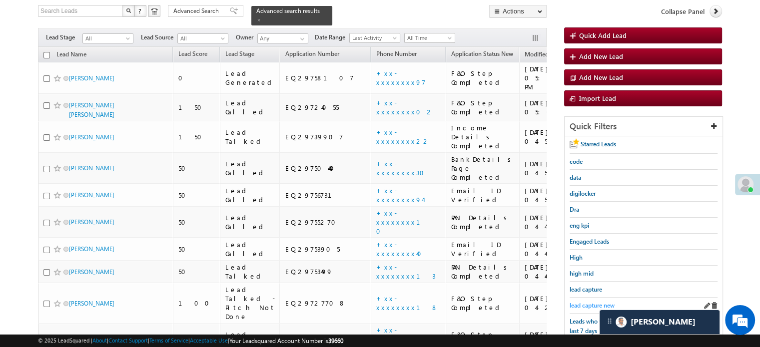
click at [590, 302] on span "lead capture new" at bounding box center [592, 305] width 45 height 7
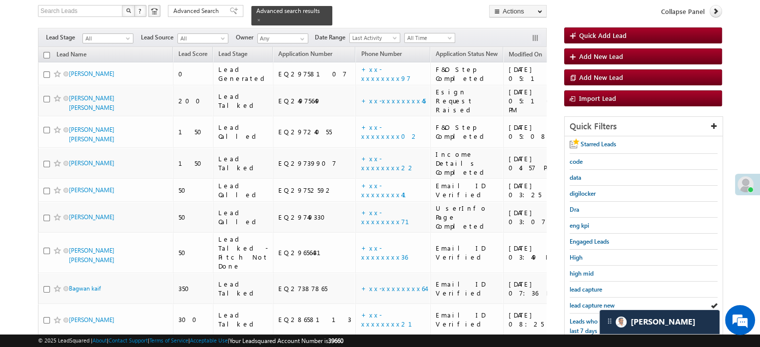
click at [590, 302] on span "lead capture new" at bounding box center [592, 305] width 45 height 7
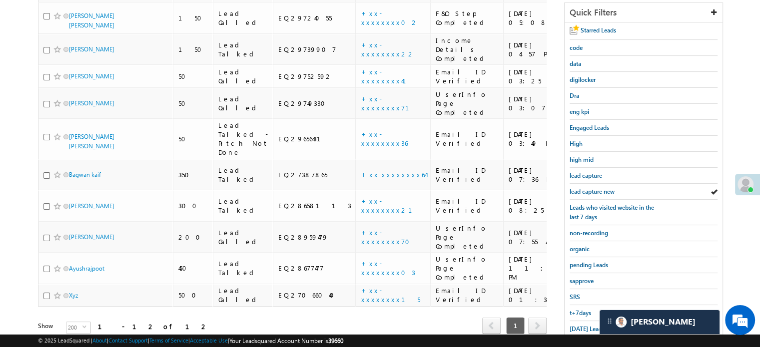
scroll to position [214, 0]
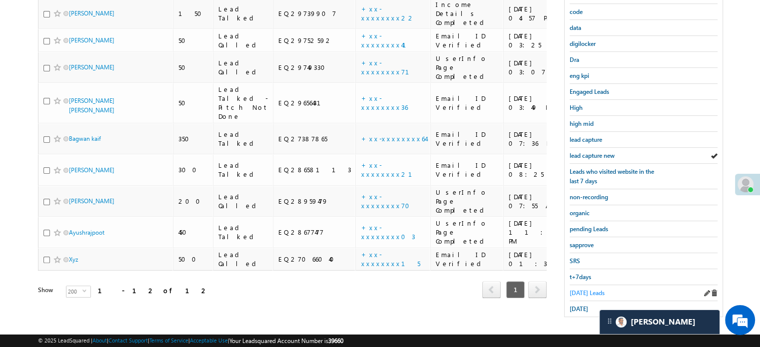
click at [582, 289] on span "Today's Leads" at bounding box center [587, 292] width 35 height 7
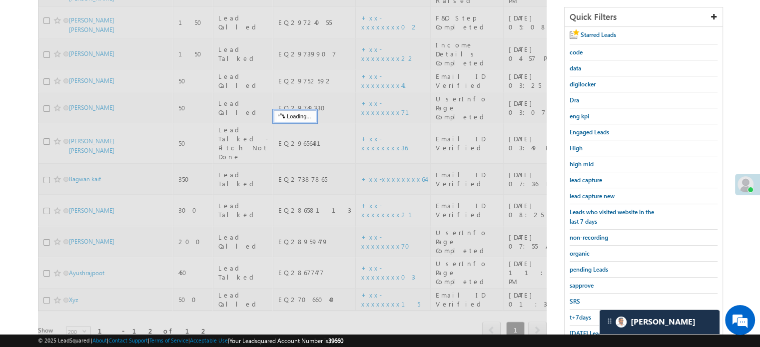
scroll to position [114, 0]
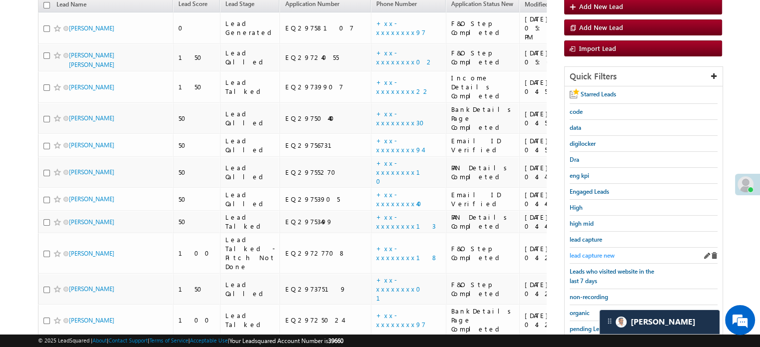
click at [594, 252] on span "lead capture new" at bounding box center [592, 255] width 45 height 7
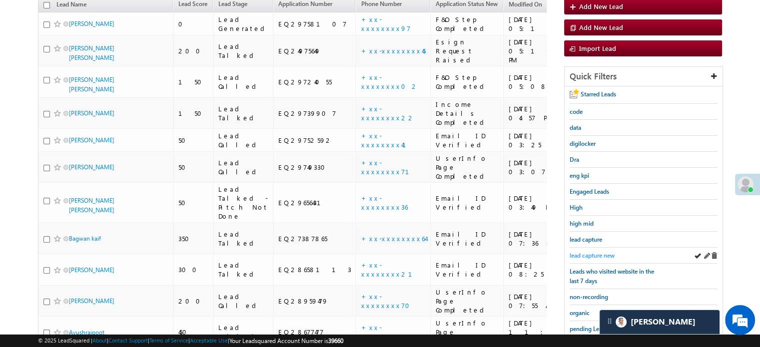
click at [570, 254] on span "lead capture new" at bounding box center [592, 255] width 45 height 7
click at [591, 252] on span "lead capture new" at bounding box center [592, 255] width 45 height 7
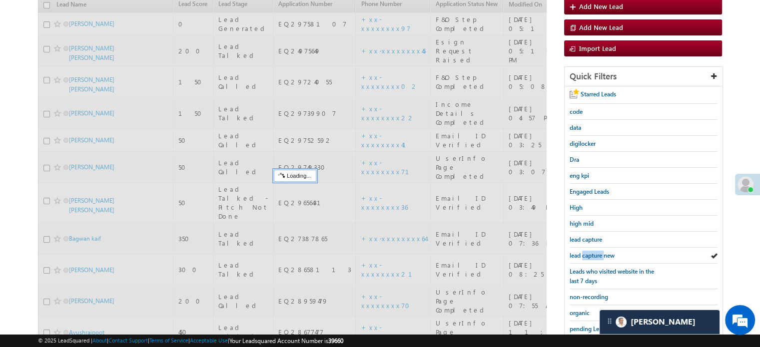
click at [591, 252] on span "lead capture new" at bounding box center [592, 255] width 45 height 7
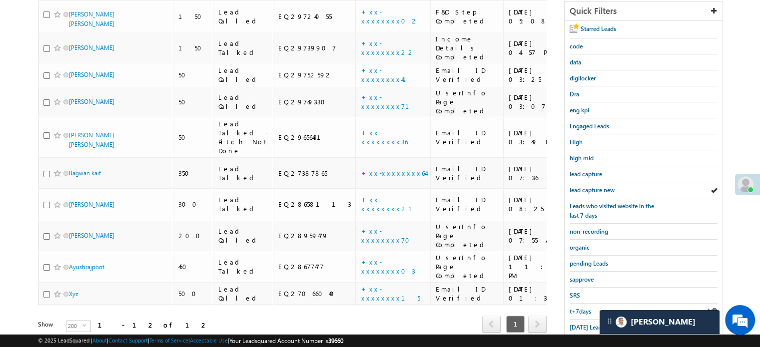
scroll to position [214, 0]
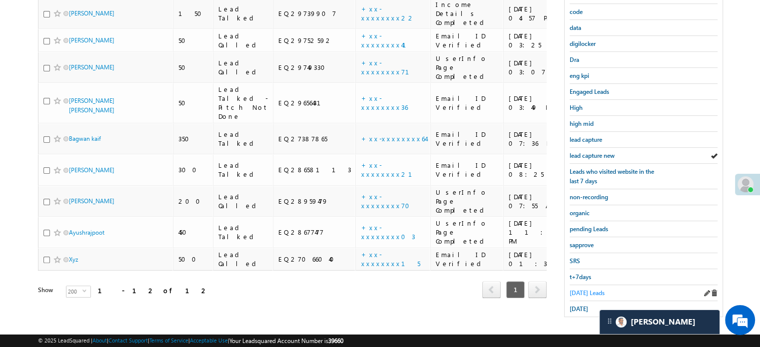
click at [585, 293] on link "Today's Leads" at bounding box center [587, 292] width 35 height 9
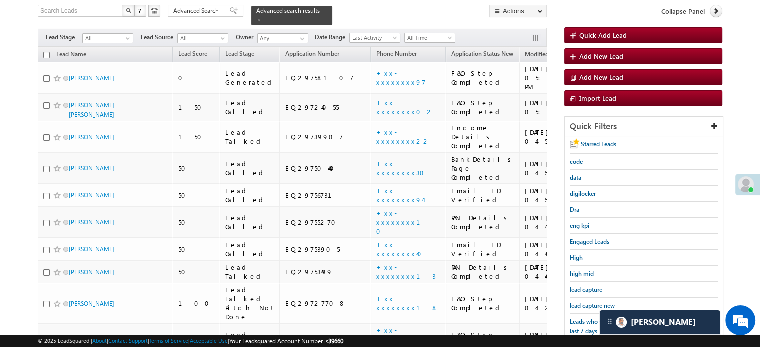
scroll to position [114, 0]
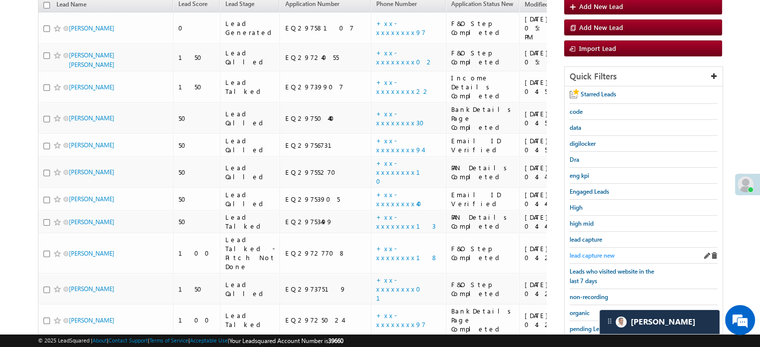
click at [590, 253] on span "lead capture new" at bounding box center [592, 255] width 45 height 7
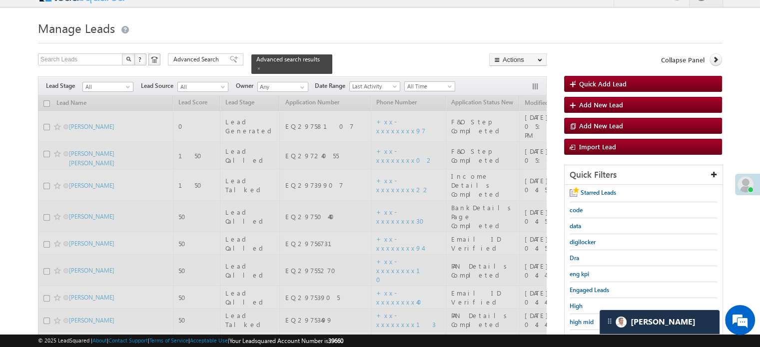
scroll to position [14, 0]
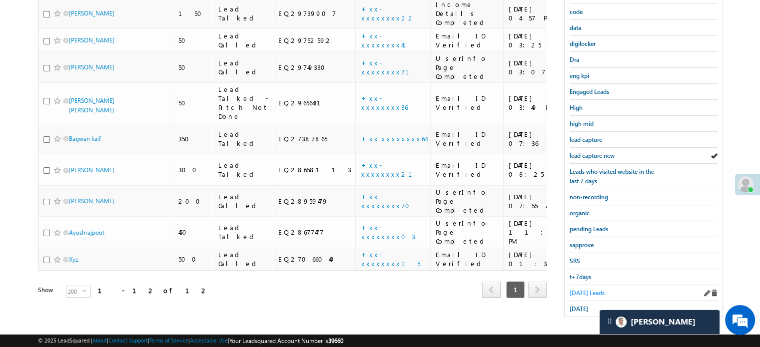
click at [586, 289] on span "Today's Leads" at bounding box center [587, 292] width 35 height 7
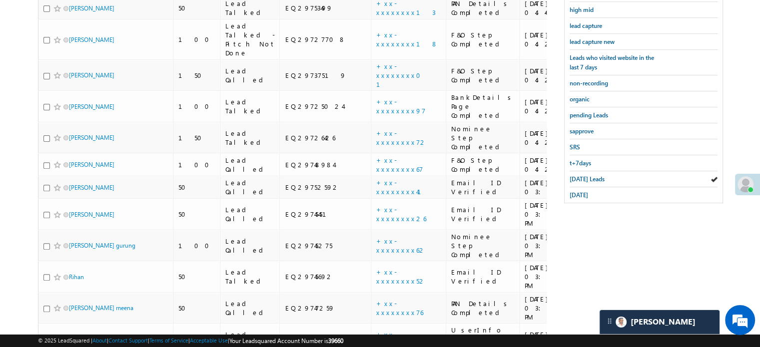
scroll to position [364, 0]
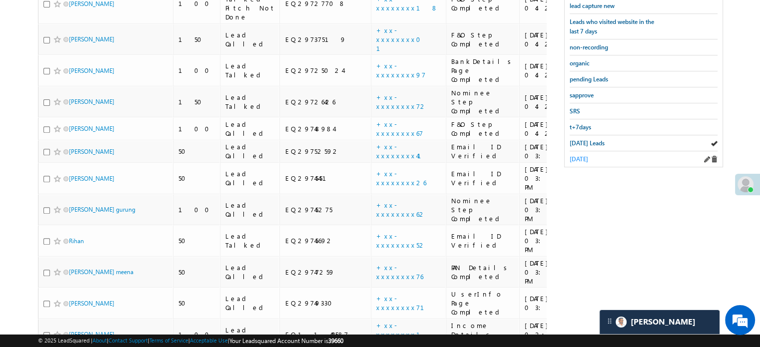
click at [586, 155] on span "yesterday" at bounding box center [579, 158] width 18 height 7
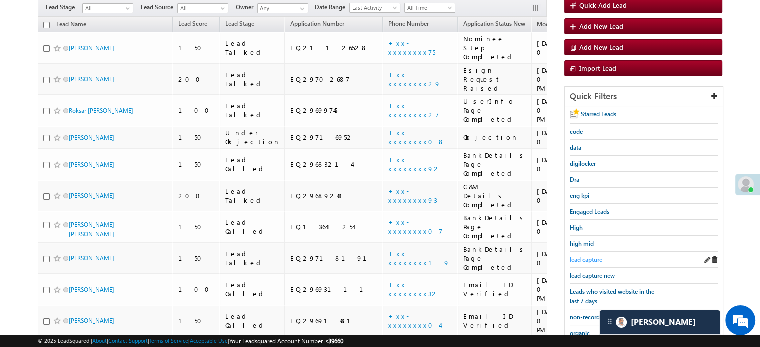
scroll to position [112, 0]
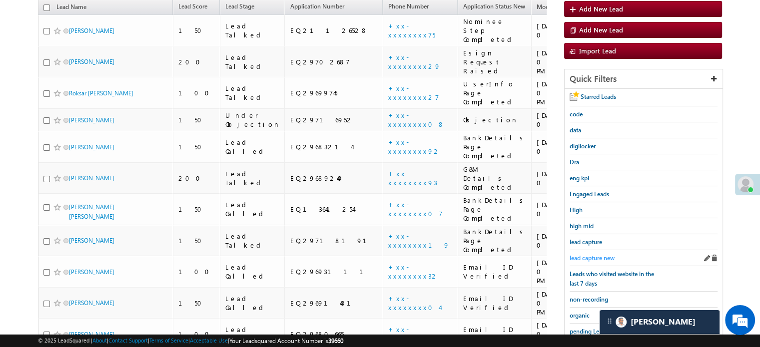
click at [584, 257] on span "lead capture new" at bounding box center [592, 257] width 45 height 7
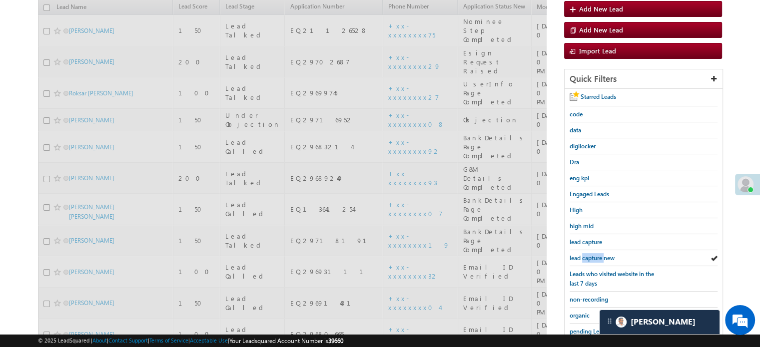
click at [584, 257] on span "lead capture new" at bounding box center [592, 257] width 45 height 7
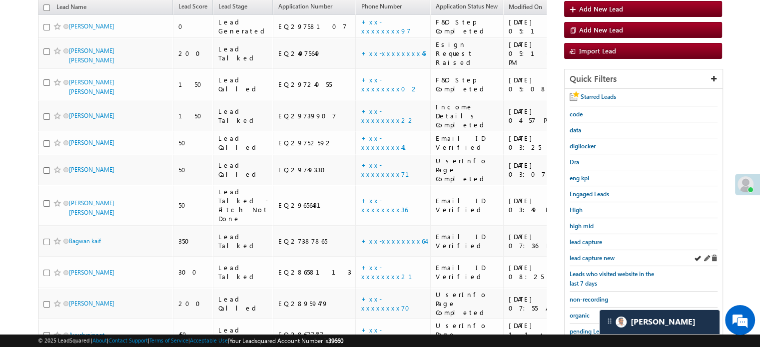
click at [579, 250] on div "lead capture new" at bounding box center [644, 258] width 148 height 16
click at [583, 254] on span "lead capture new" at bounding box center [592, 257] width 45 height 7
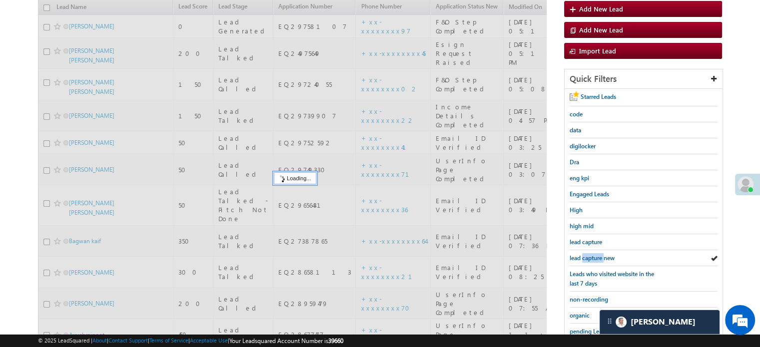
click at [583, 254] on span "lead capture new" at bounding box center [592, 257] width 45 height 7
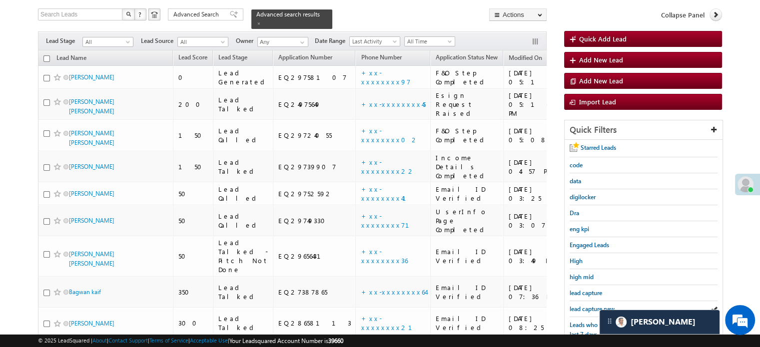
scroll to position [150, 0]
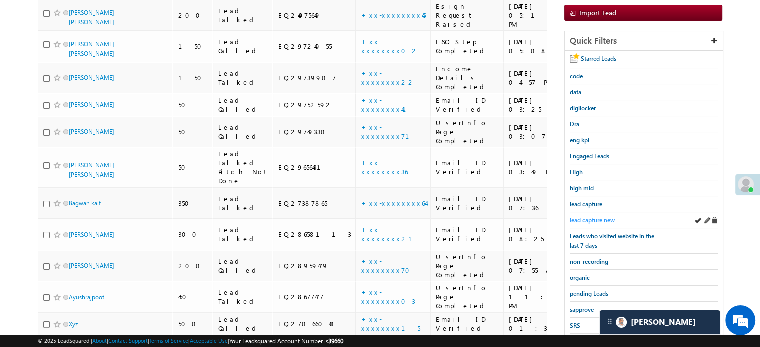
click at [581, 218] on span "lead capture new" at bounding box center [592, 219] width 45 height 7
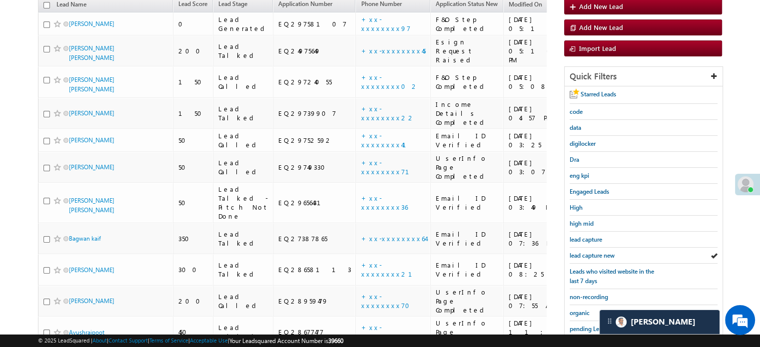
scroll to position [200, 0]
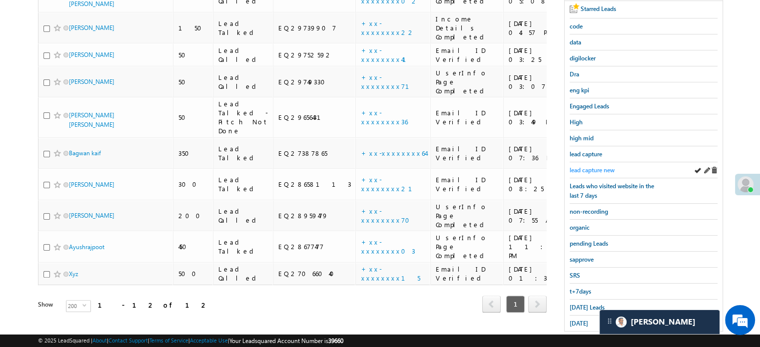
click at [598, 166] on span "lead capture new" at bounding box center [592, 169] width 45 height 7
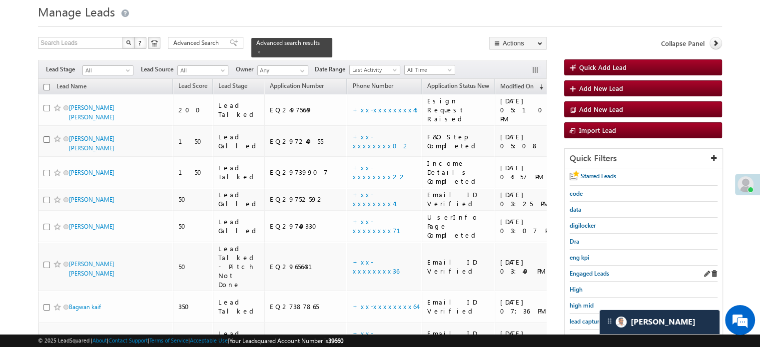
scroll to position [50, 0]
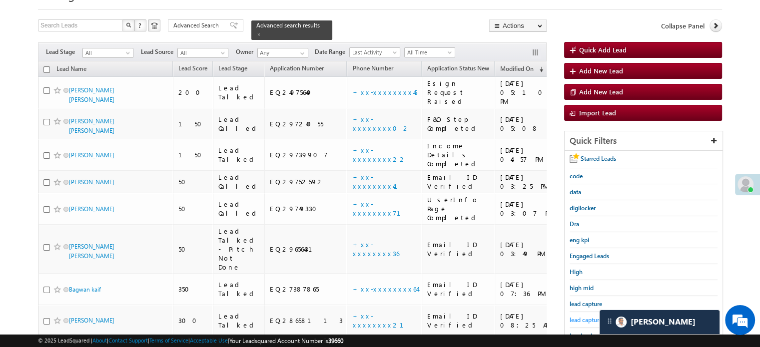
click at [589, 316] on span "lead capture new" at bounding box center [592, 319] width 45 height 7
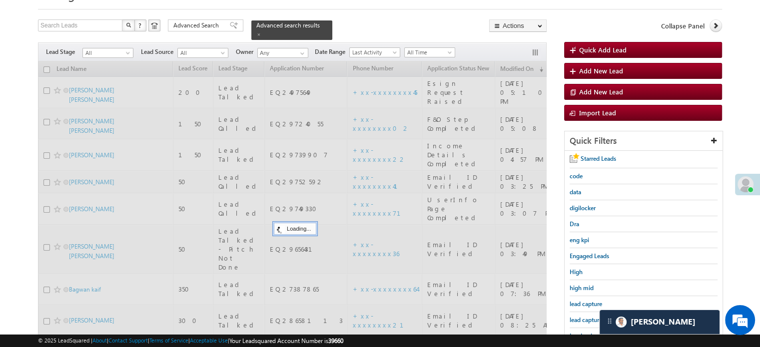
click at [589, 316] on span "lead capture new" at bounding box center [592, 319] width 45 height 7
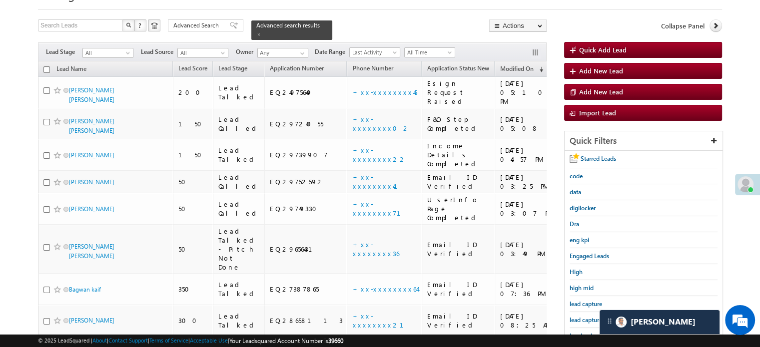
click at [589, 316] on span "lead capture new" at bounding box center [592, 319] width 45 height 7
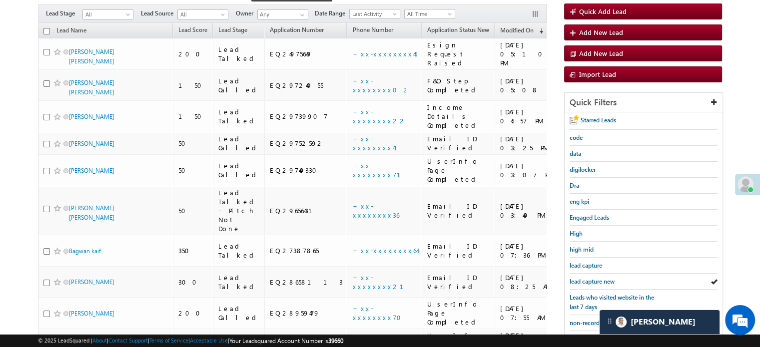
scroll to position [150, 0]
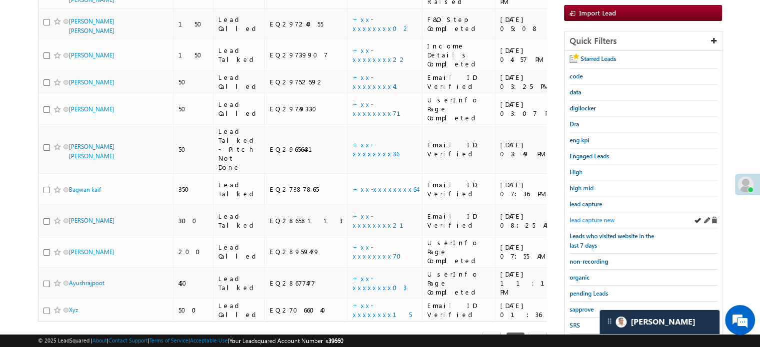
click at [598, 218] on span "lead capture new" at bounding box center [592, 219] width 45 height 7
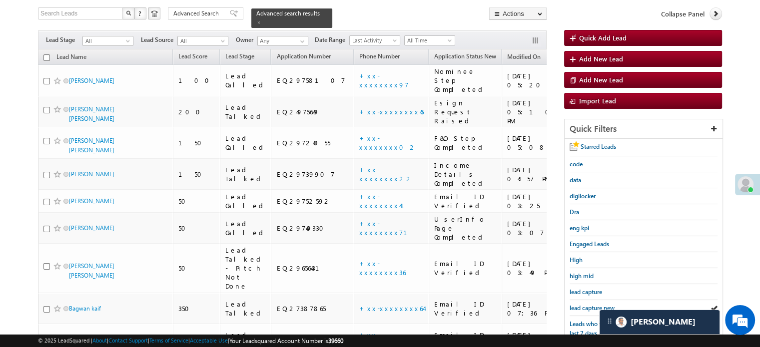
scroll to position [0, 0]
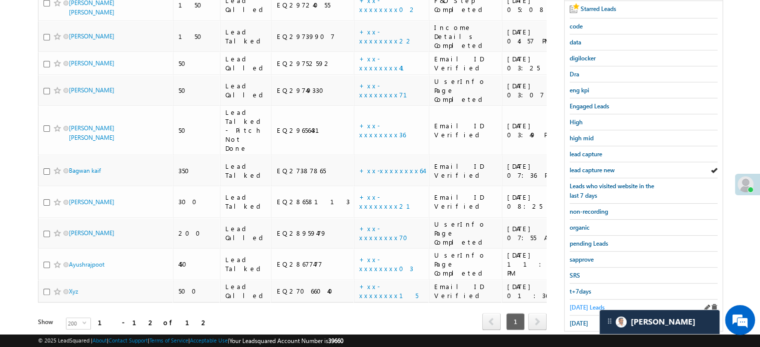
click at [580, 304] on span "Today's Leads" at bounding box center [587, 307] width 35 height 7
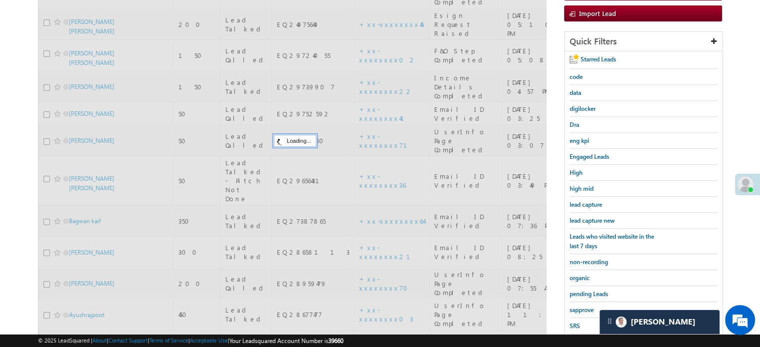
scroll to position [100, 0]
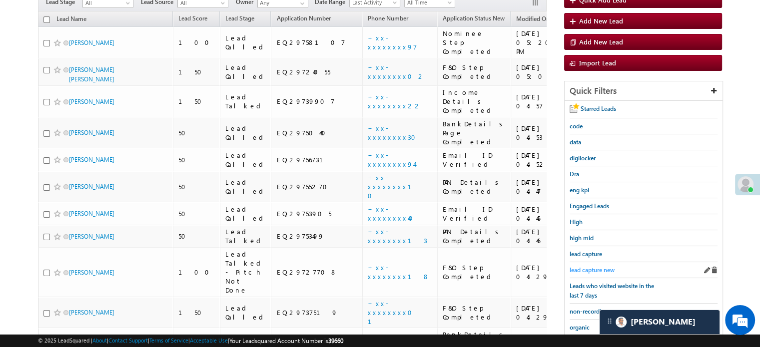
click at [594, 269] on span "lead capture new" at bounding box center [592, 269] width 45 height 7
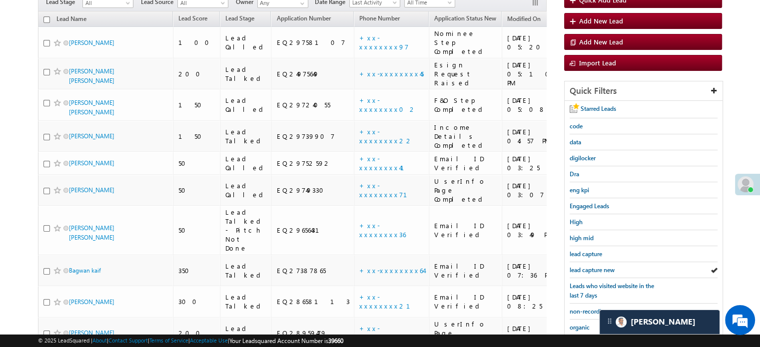
click at [594, 269] on span "lead capture new" at bounding box center [592, 269] width 45 height 7
click at [593, 265] on link "lead capture new" at bounding box center [592, 269] width 45 height 9
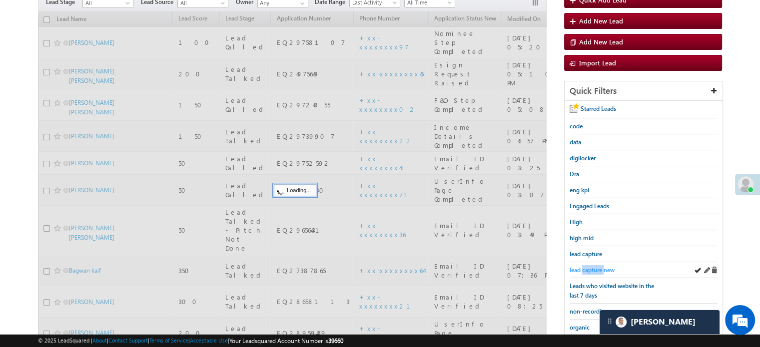
click at [594, 265] on link "lead capture new" at bounding box center [592, 269] width 45 height 9
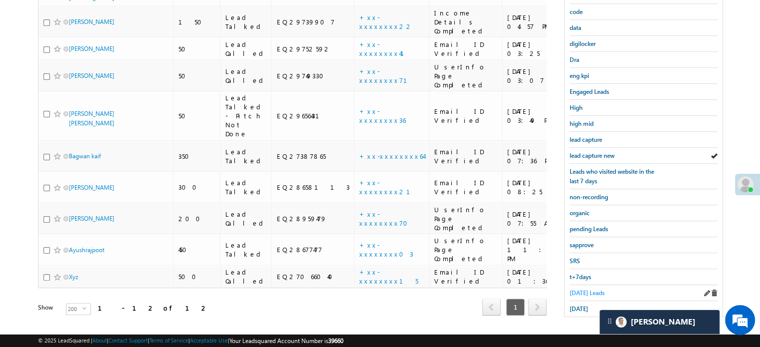
click at [580, 289] on span "Today's Leads" at bounding box center [587, 292] width 35 height 7
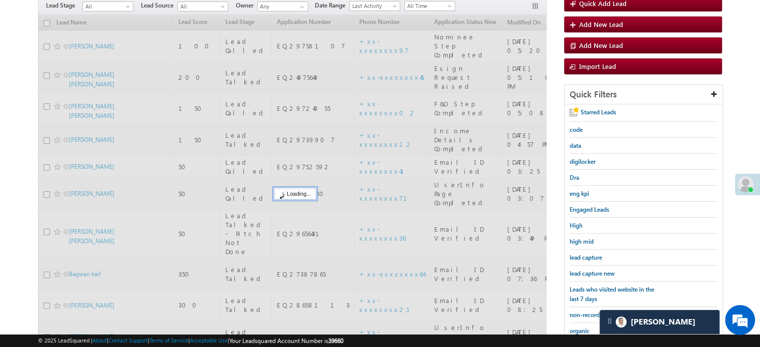
scroll to position [64, 0]
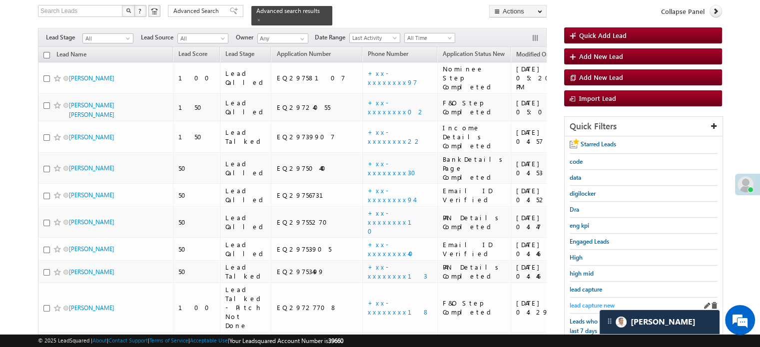
click at [574, 302] on span "lead capture new" at bounding box center [592, 305] width 45 height 7
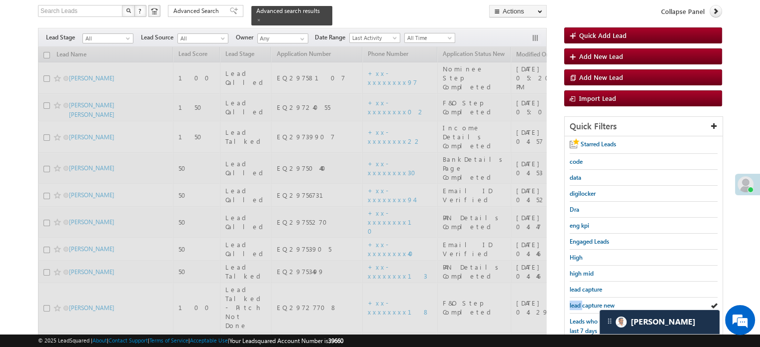
click at [574, 302] on span "lead capture new" at bounding box center [592, 305] width 45 height 7
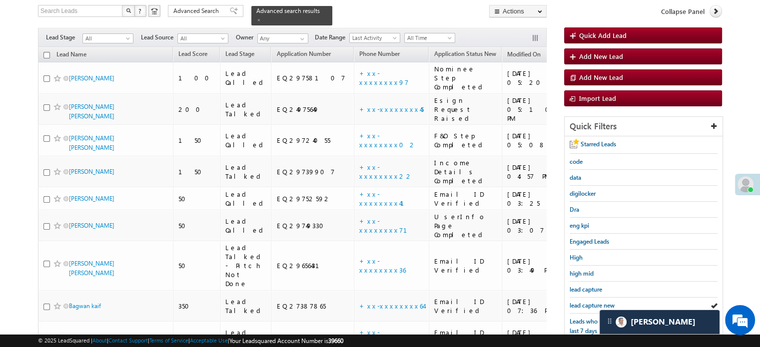
scroll to position [214, 0]
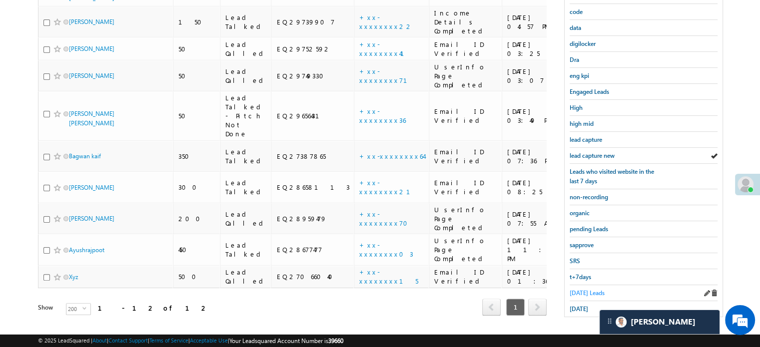
click at [578, 292] on span "Today's Leads" at bounding box center [587, 292] width 35 height 7
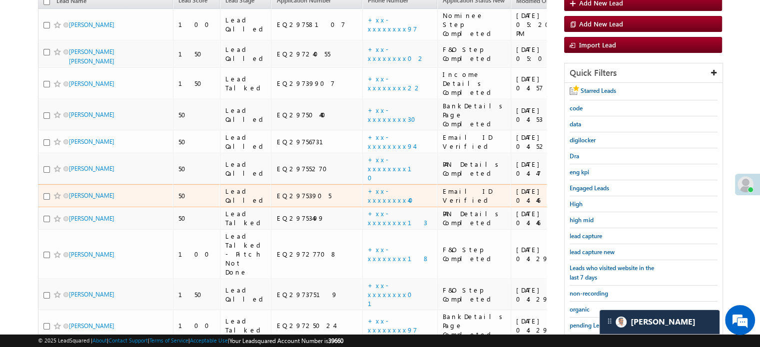
scroll to position [147, 0]
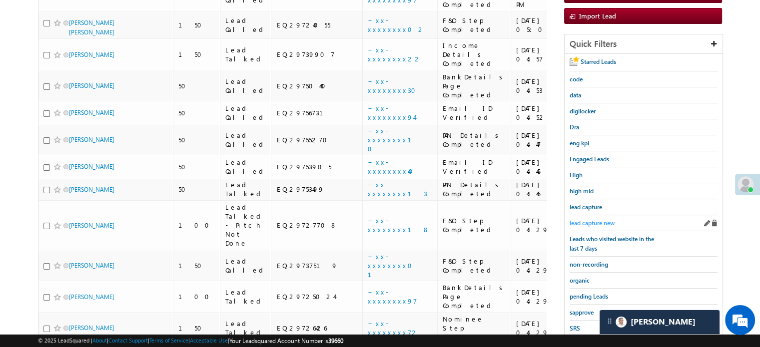
click at [584, 219] on span "lead capture new" at bounding box center [592, 222] width 45 height 7
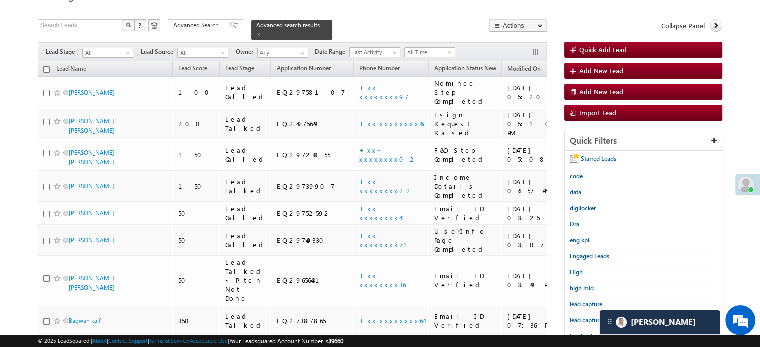
scroll to position [150, 0]
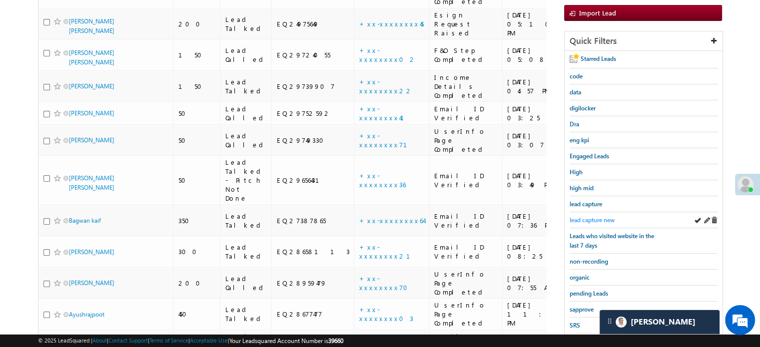
click at [591, 216] on span "lead capture new" at bounding box center [592, 219] width 45 height 7
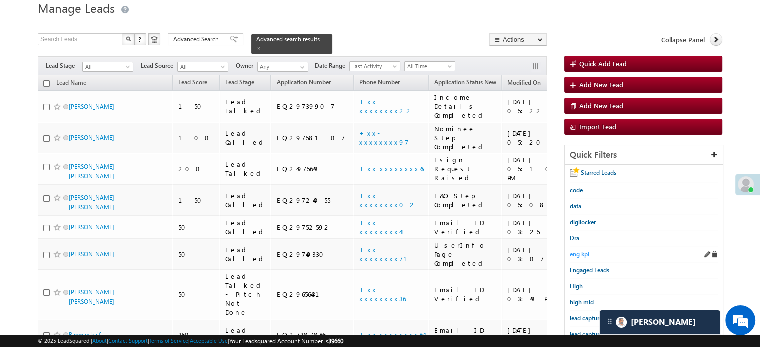
scroll to position [100, 0]
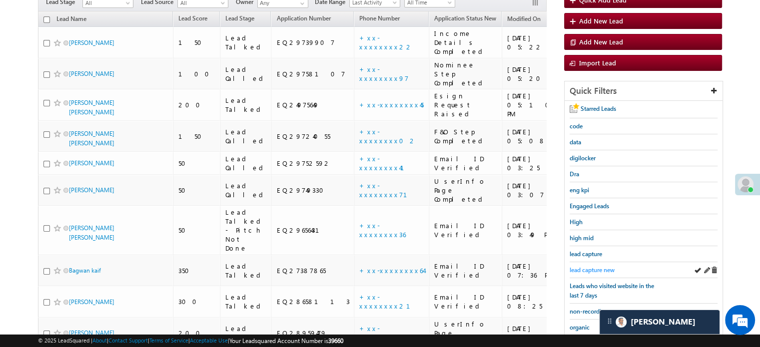
click at [588, 267] on span "lead capture new" at bounding box center [592, 269] width 45 height 7
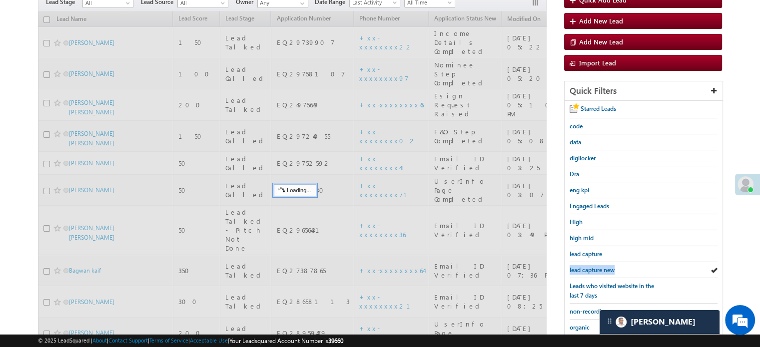
click at [588, 267] on span "lead capture new" at bounding box center [592, 269] width 45 height 7
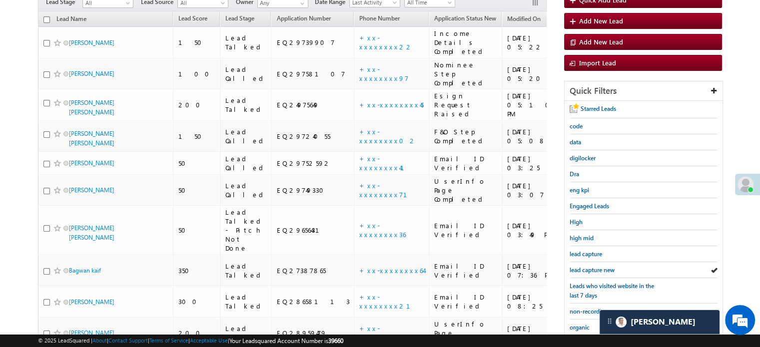
click at [588, 267] on span "lead capture new" at bounding box center [592, 269] width 45 height 7
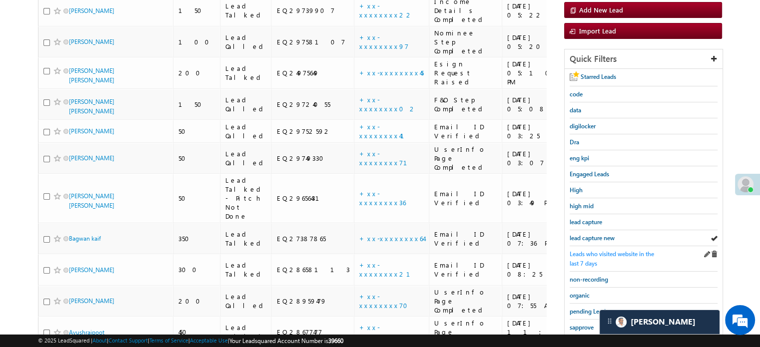
scroll to position [150, 0]
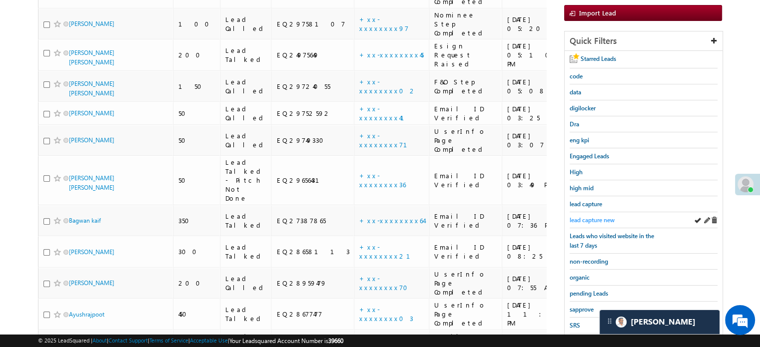
click at [590, 216] on span "lead capture new" at bounding box center [592, 219] width 45 height 7
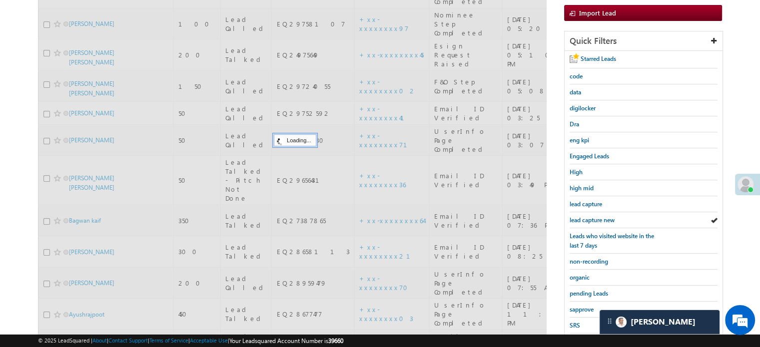
scroll to position [50, 0]
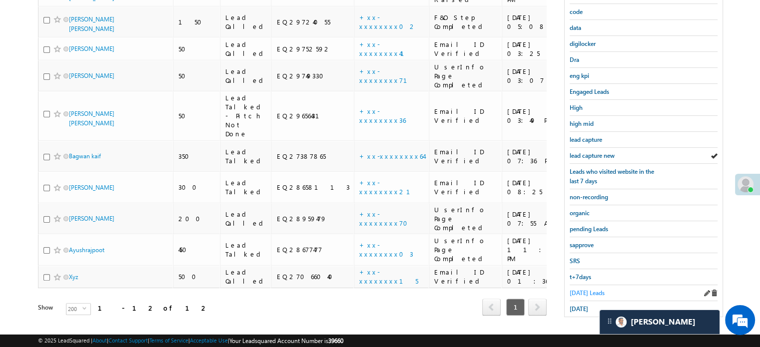
click at [593, 289] on span "Today's Leads" at bounding box center [587, 292] width 35 height 7
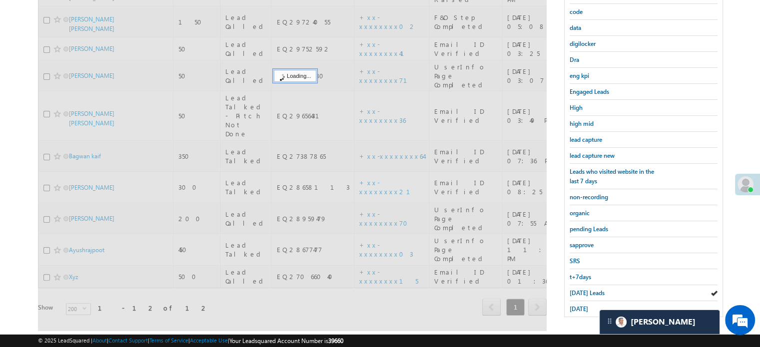
scroll to position [64, 0]
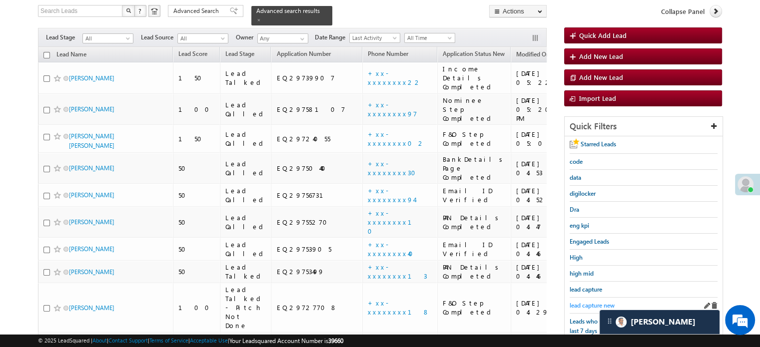
click at [592, 302] on span "lead capture new" at bounding box center [592, 305] width 45 height 7
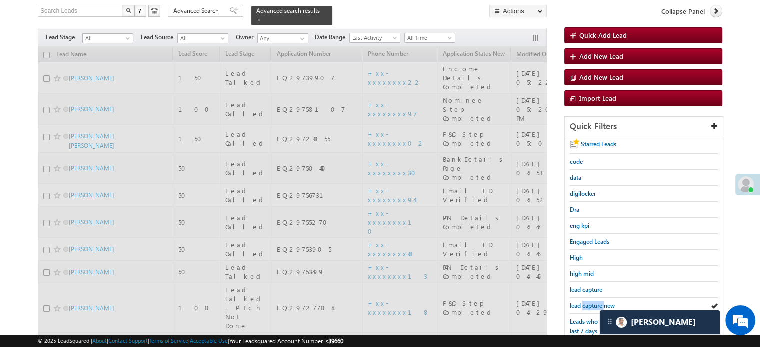
click at [592, 302] on span "lead capture new" at bounding box center [592, 305] width 45 height 7
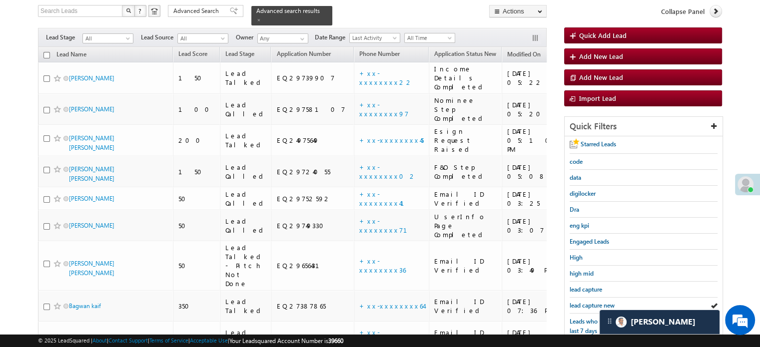
click at [592, 302] on span "lead capture new" at bounding box center [592, 305] width 45 height 7
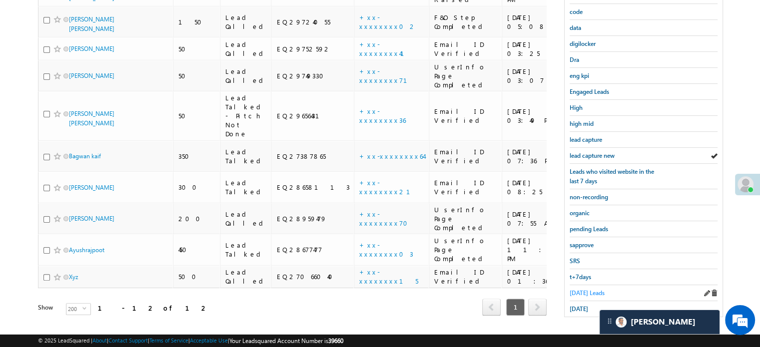
click at [587, 289] on span "Today's Leads" at bounding box center [587, 292] width 35 height 7
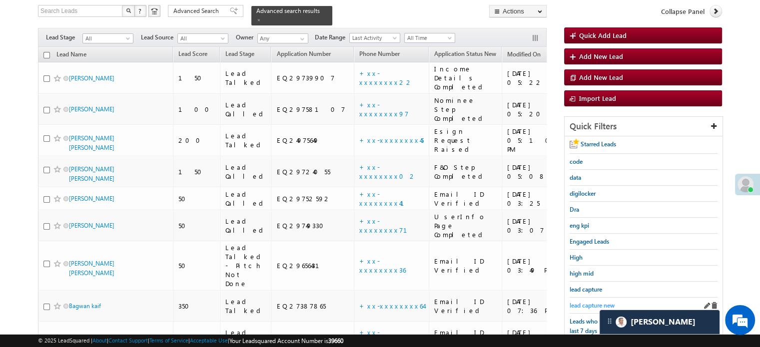
click at [581, 302] on span "lead capture new" at bounding box center [592, 305] width 45 height 7
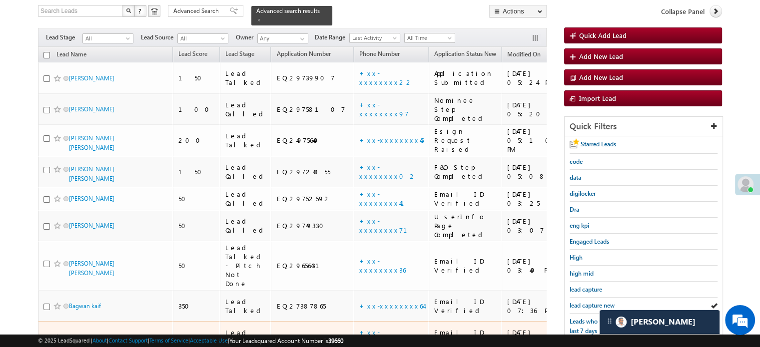
scroll to position [164, 0]
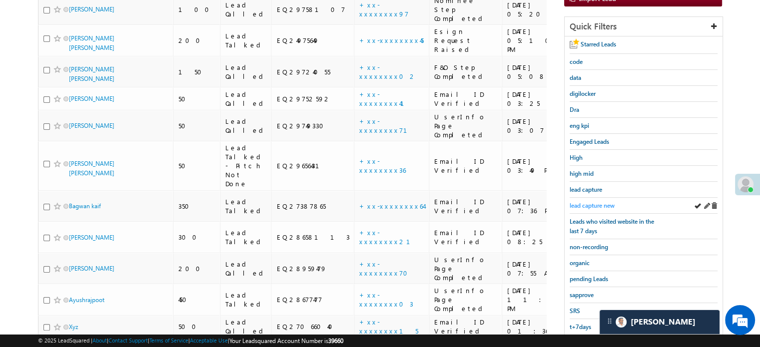
click at [596, 202] on span "lead capture new" at bounding box center [592, 205] width 45 height 7
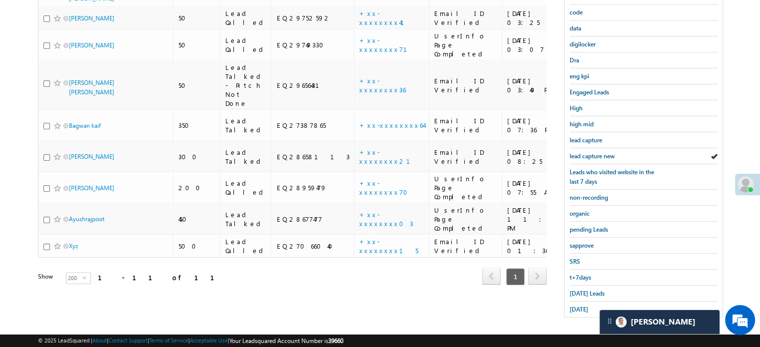
scroll to position [214, 0]
click at [589, 289] on span "Today's Leads" at bounding box center [587, 292] width 35 height 7
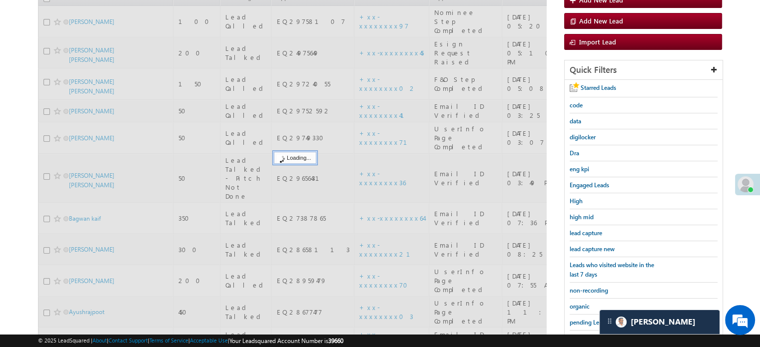
scroll to position [114, 0]
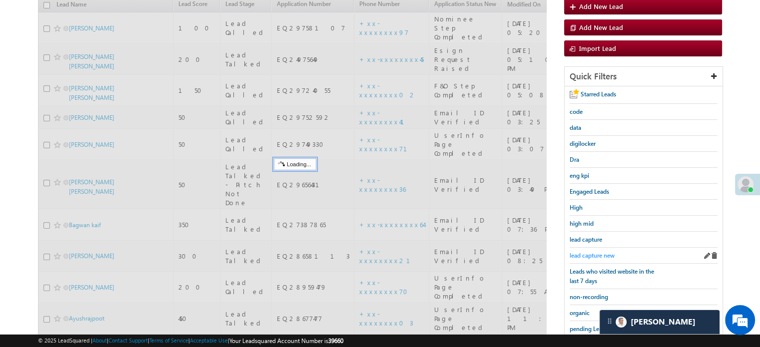
click at [587, 257] on link "lead capture new" at bounding box center [592, 255] width 45 height 9
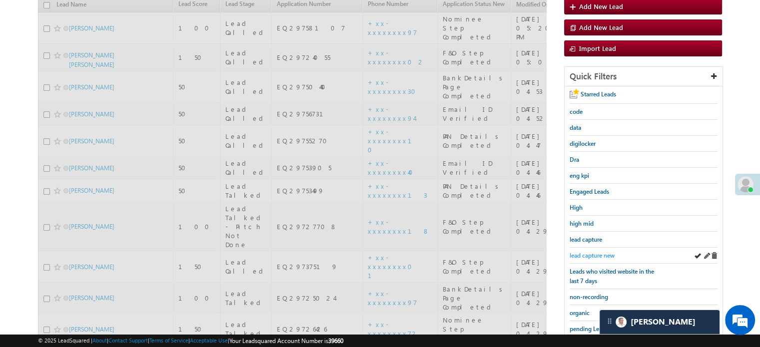
click at [586, 252] on span "lead capture new" at bounding box center [592, 255] width 45 height 7
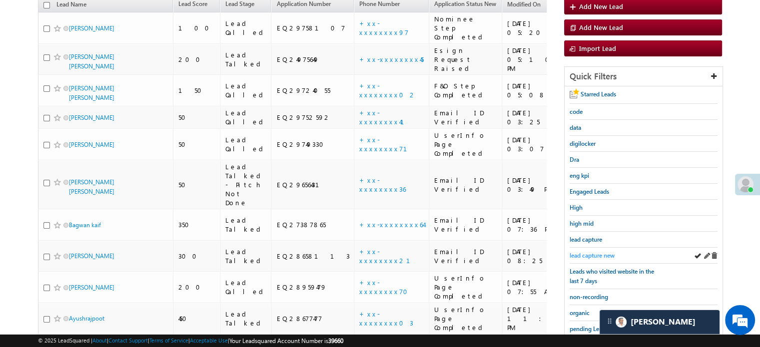
click at [576, 252] on span "lead capture new" at bounding box center [592, 255] width 45 height 7
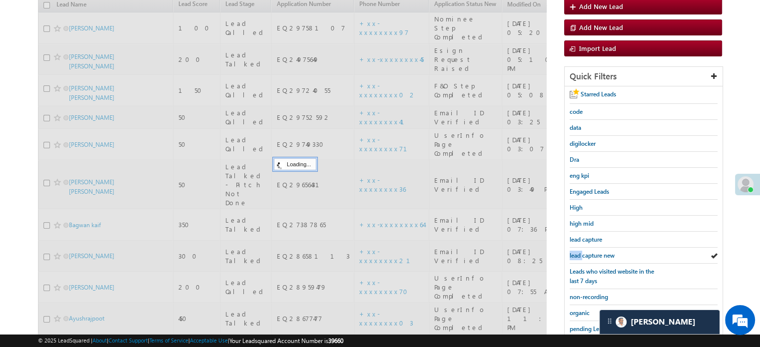
click at [576, 252] on span "lead capture new" at bounding box center [592, 255] width 45 height 7
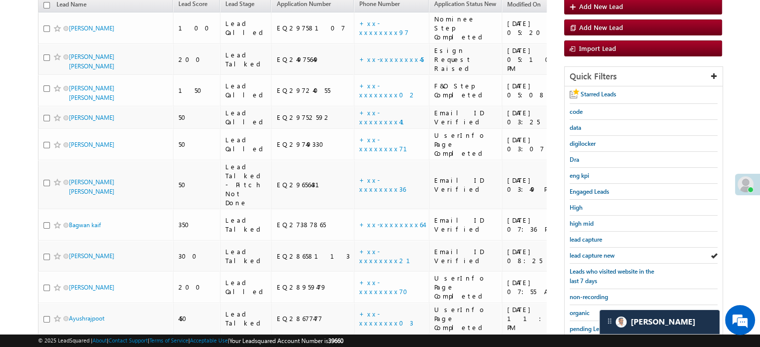
click at [576, 252] on span "lead capture new" at bounding box center [592, 255] width 45 height 7
click at [600, 257] on div "lead capture new" at bounding box center [644, 256] width 148 height 16
click at [599, 257] on div "lead capture new" at bounding box center [644, 256] width 148 height 16
click at [593, 256] on span "lead capture new" at bounding box center [592, 255] width 45 height 7
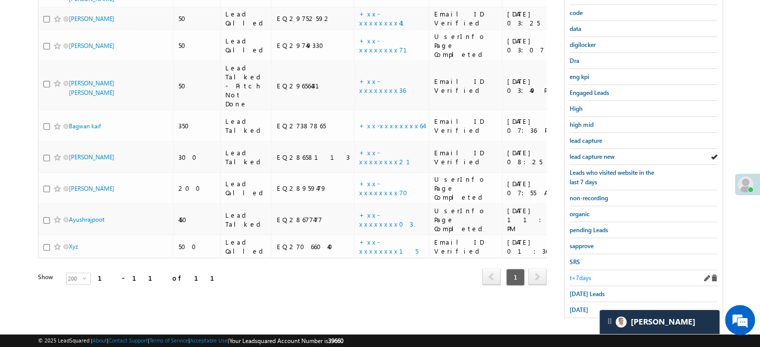
scroll to position [214, 0]
click at [575, 289] on span "Today's Leads" at bounding box center [587, 292] width 35 height 7
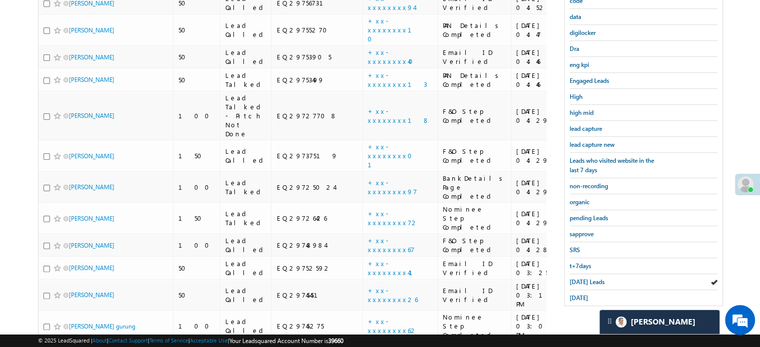
scroll to position [207, 0]
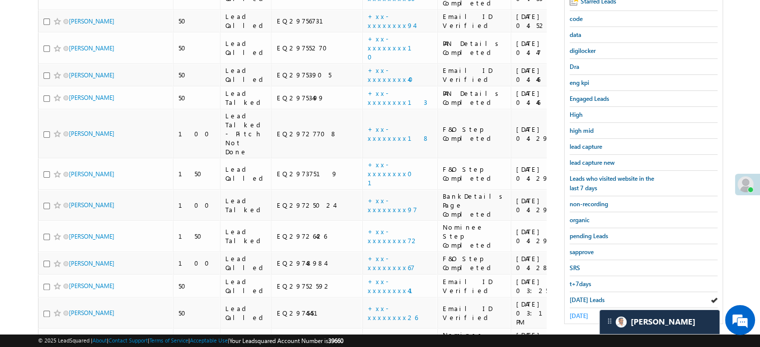
click at [583, 314] on span "yesterday" at bounding box center [579, 315] width 18 height 7
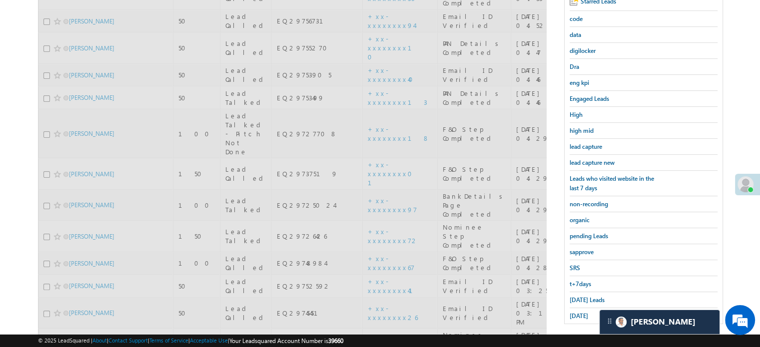
click at [581, 313] on span "yesterday" at bounding box center [579, 315] width 18 height 7
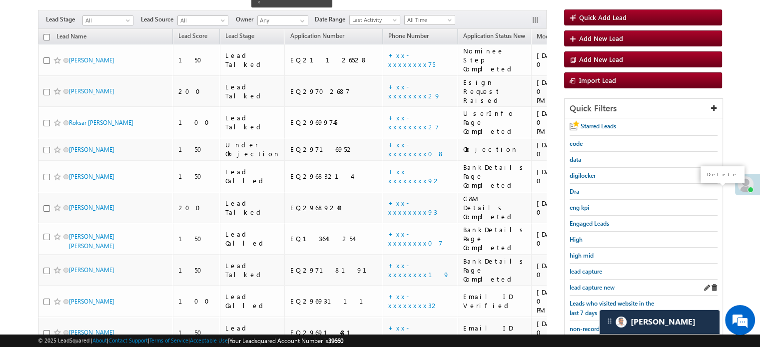
scroll to position [159, 0]
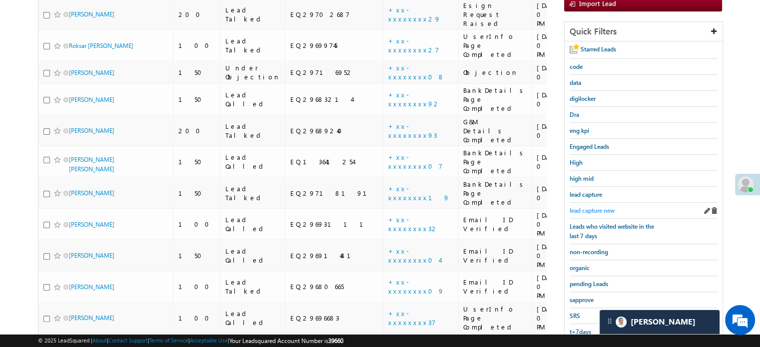
click at [601, 207] on span "lead capture new" at bounding box center [592, 210] width 45 height 7
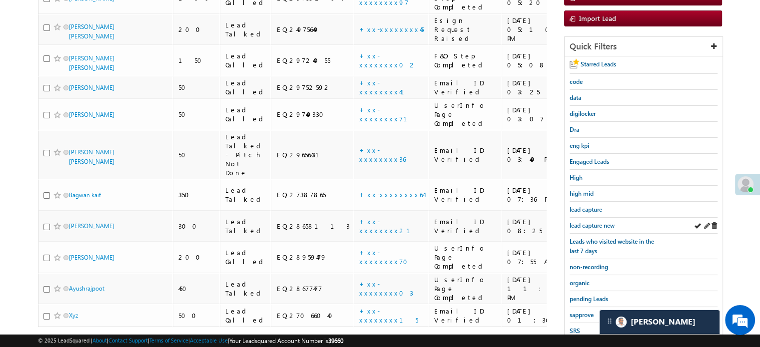
scroll to position [209, 0]
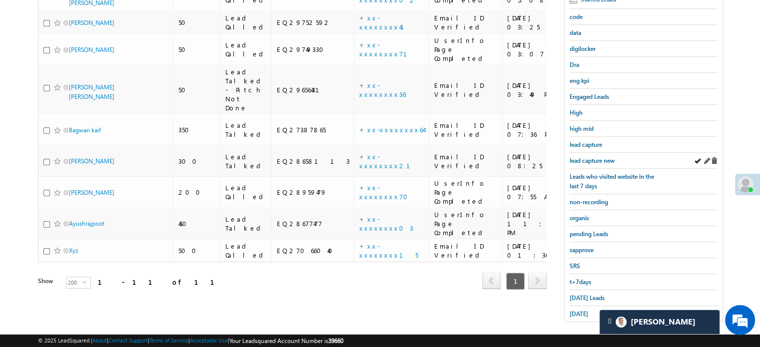
click at [589, 163] on div "lead capture new" at bounding box center [644, 161] width 148 height 16
click at [586, 160] on span "lead capture new" at bounding box center [592, 160] width 45 height 7
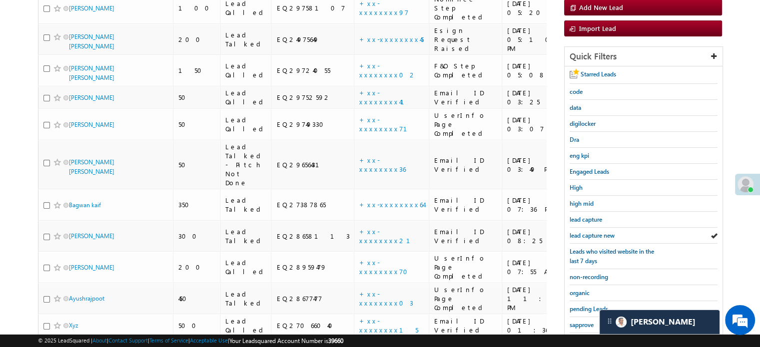
scroll to position [214, 0]
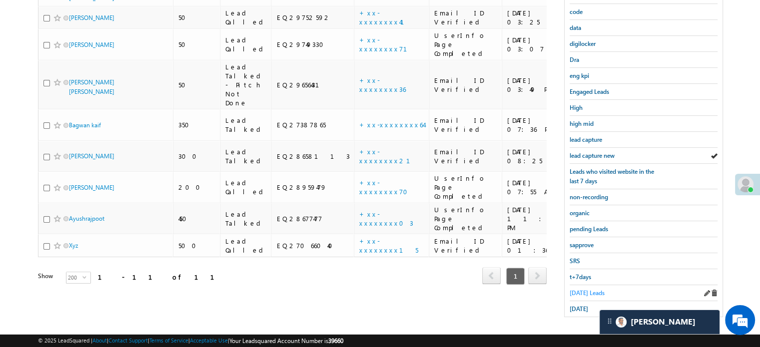
click at [580, 289] on span "Today's Leads" at bounding box center [587, 292] width 35 height 7
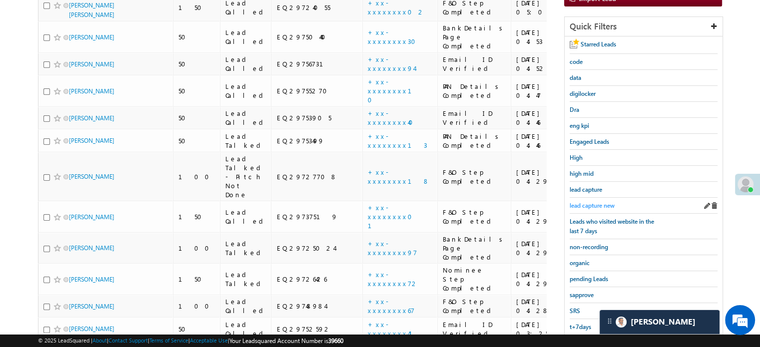
scroll to position [114, 0]
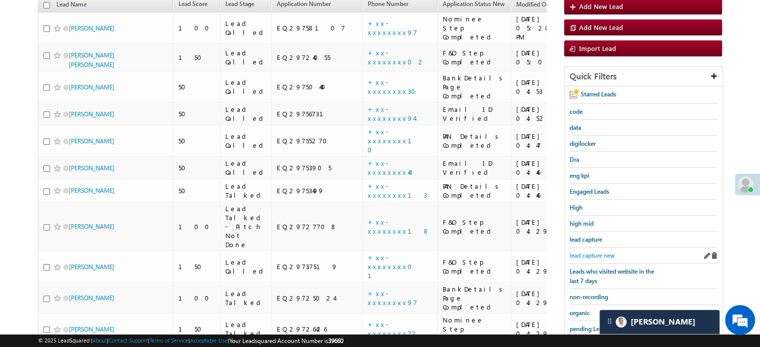
click at [591, 253] on span "lead capture new" at bounding box center [592, 255] width 45 height 7
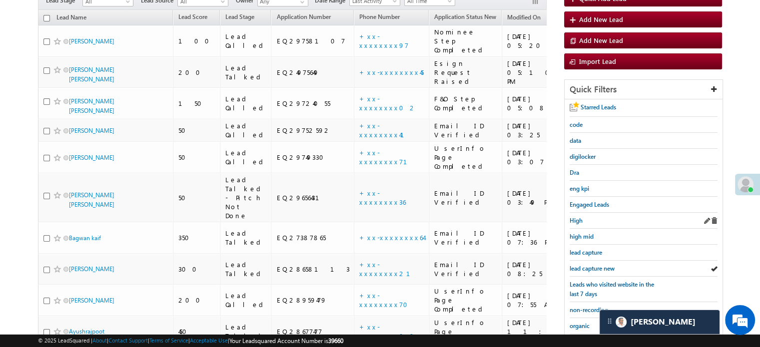
scroll to position [214, 0]
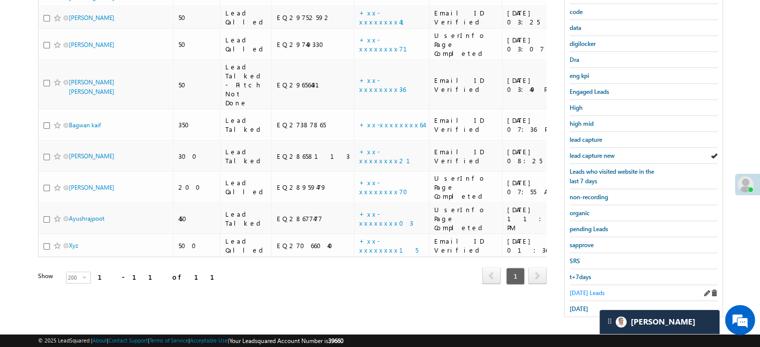
click at [578, 291] on span "Today's Leads" at bounding box center [587, 292] width 35 height 7
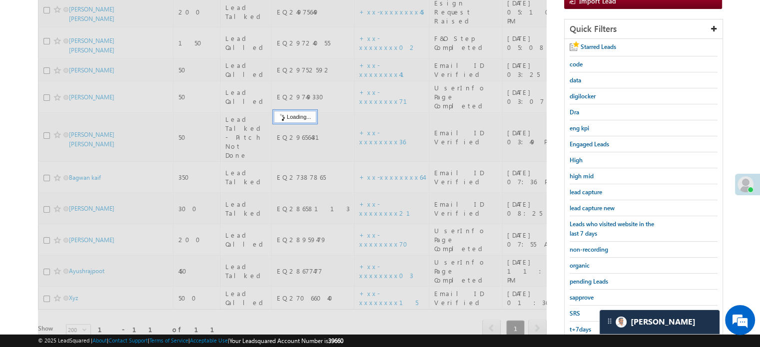
scroll to position [114, 0]
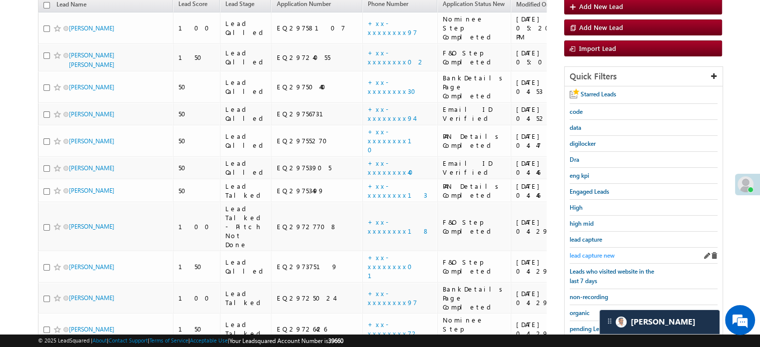
click at [586, 252] on span "lead capture new" at bounding box center [592, 255] width 45 height 7
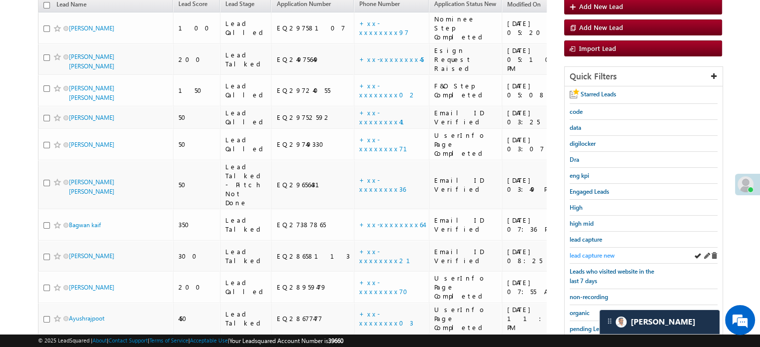
click at [579, 252] on span "lead capture new" at bounding box center [592, 255] width 45 height 7
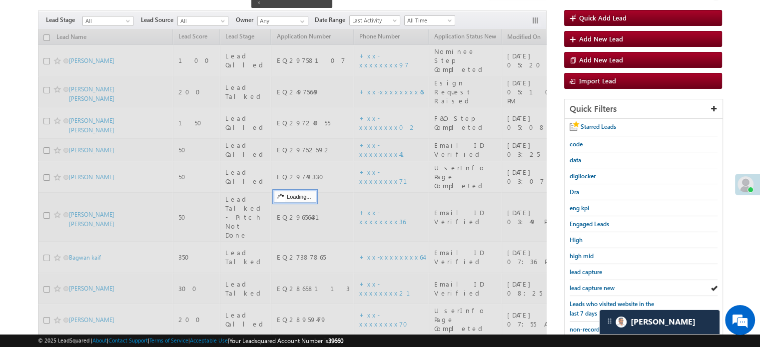
scroll to position [64, 0]
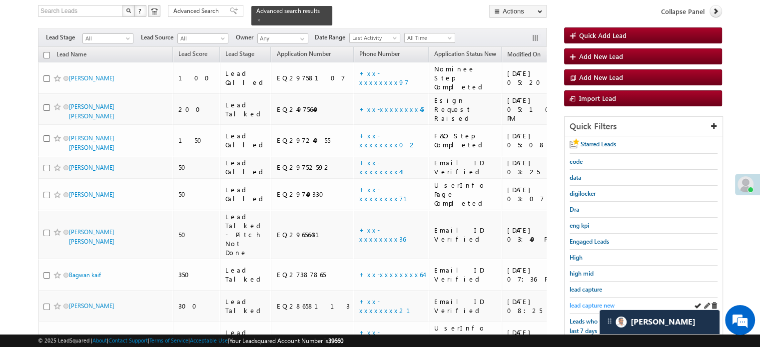
click at [589, 302] on span "lead capture new" at bounding box center [592, 305] width 45 height 7
click at [587, 304] on span "lead capture new" at bounding box center [592, 305] width 45 height 7
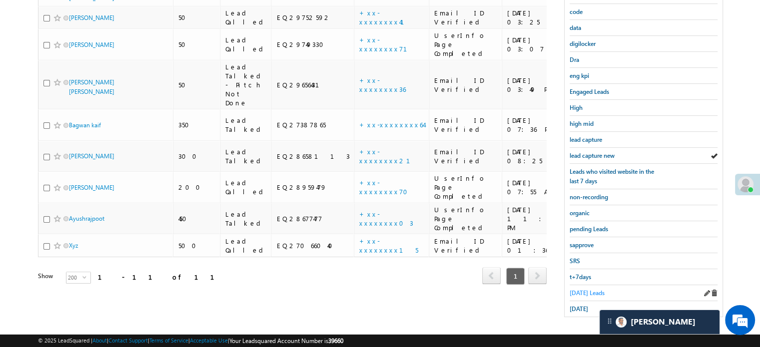
click at [582, 291] on span "Today's Leads" at bounding box center [587, 292] width 35 height 7
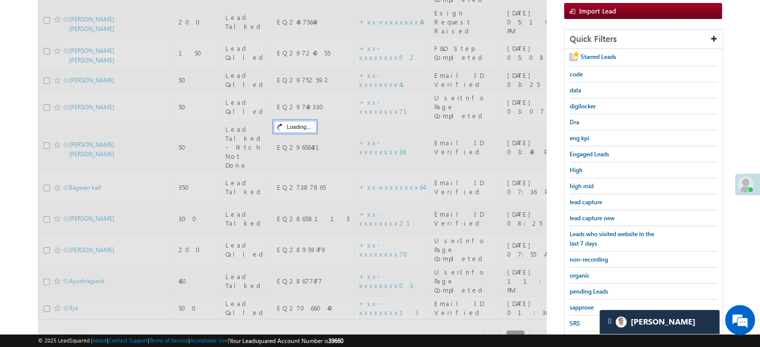
scroll to position [64, 0]
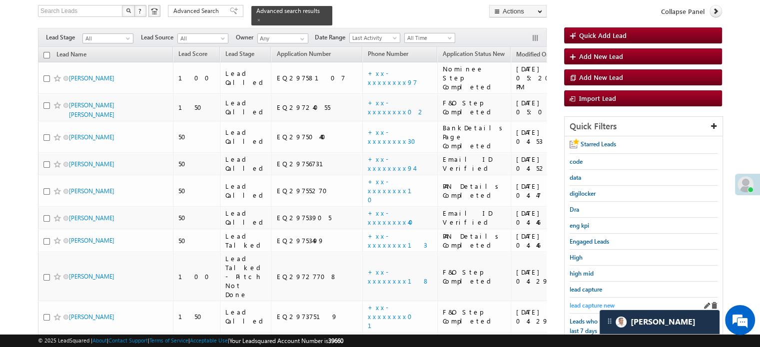
click at [583, 302] on span "lead capture new" at bounding box center [592, 305] width 45 height 7
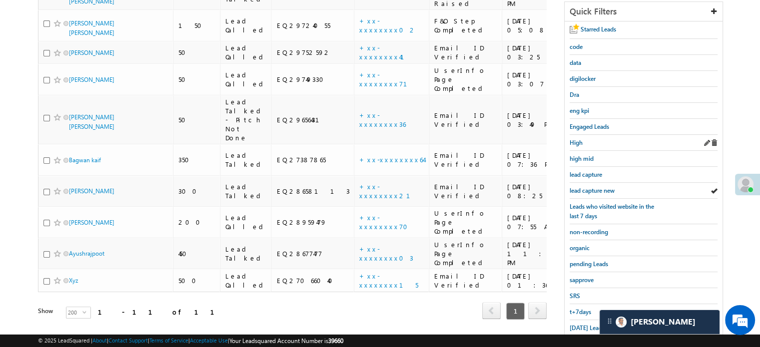
scroll to position [214, 0]
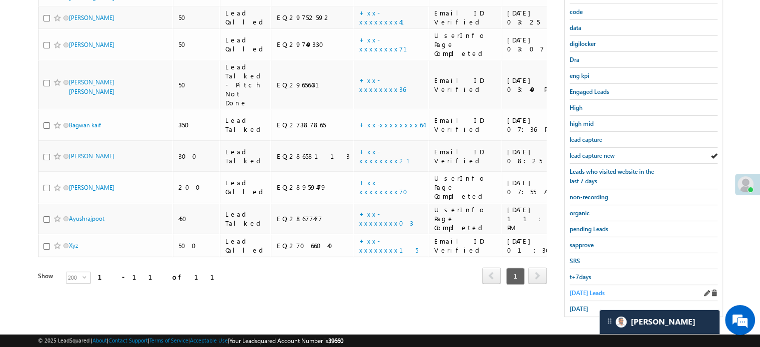
click at [576, 289] on span "Today's Leads" at bounding box center [587, 292] width 35 height 7
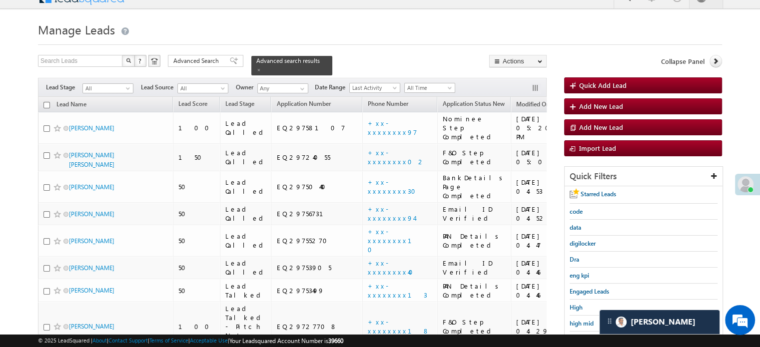
scroll to position [114, 0]
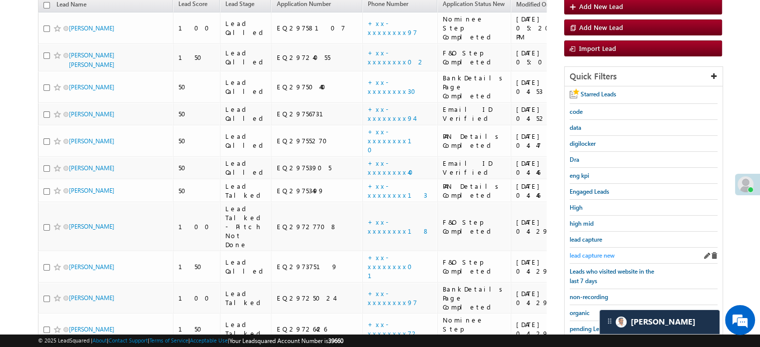
click at [591, 252] on span "lead capture new" at bounding box center [592, 255] width 45 height 7
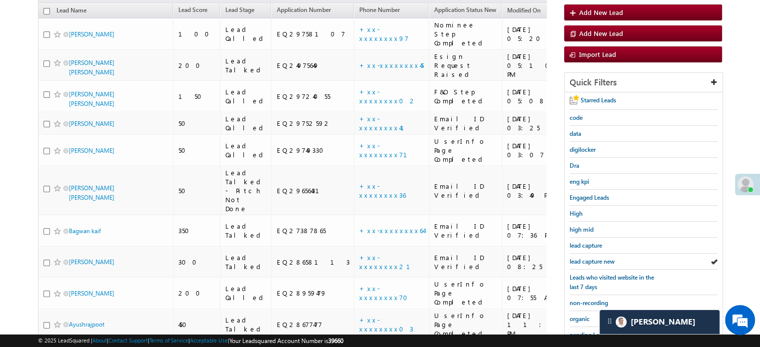
scroll to position [214, 0]
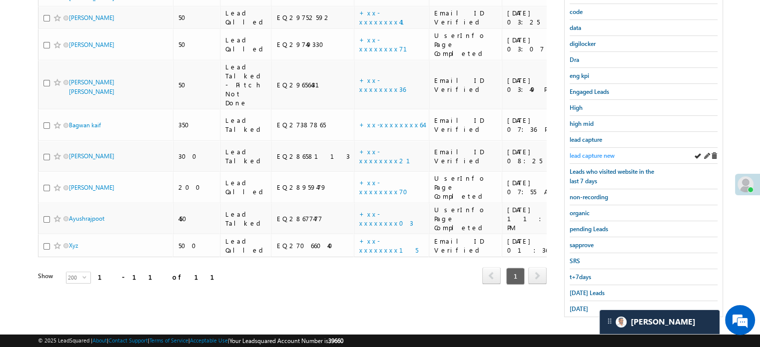
click at [591, 154] on span "lead capture new" at bounding box center [592, 155] width 45 height 7
click at [586, 292] on span "Today's Leads" at bounding box center [587, 292] width 35 height 7
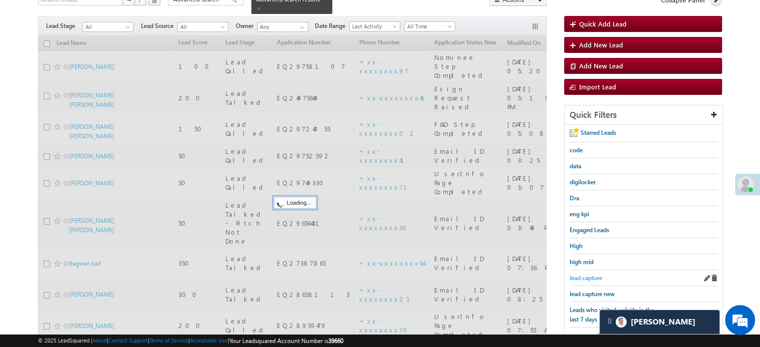
scroll to position [64, 0]
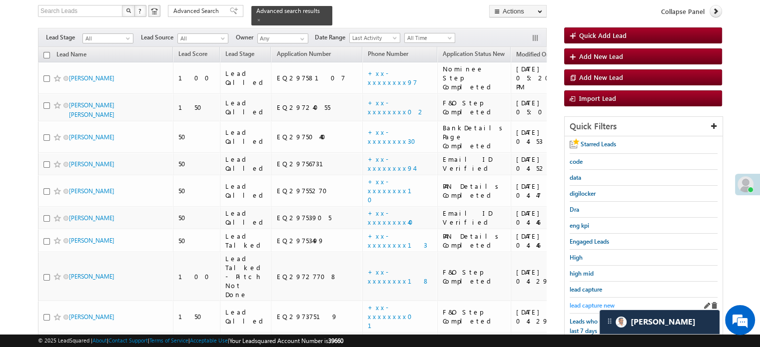
click at [595, 302] on span "lead capture new" at bounding box center [592, 305] width 45 height 7
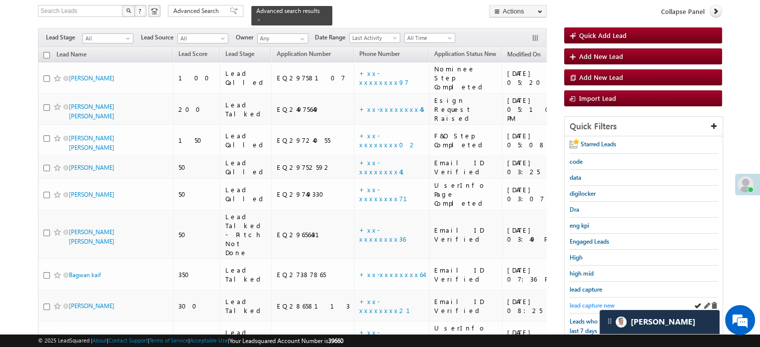
click at [587, 304] on span "lead capture new" at bounding box center [592, 305] width 45 height 7
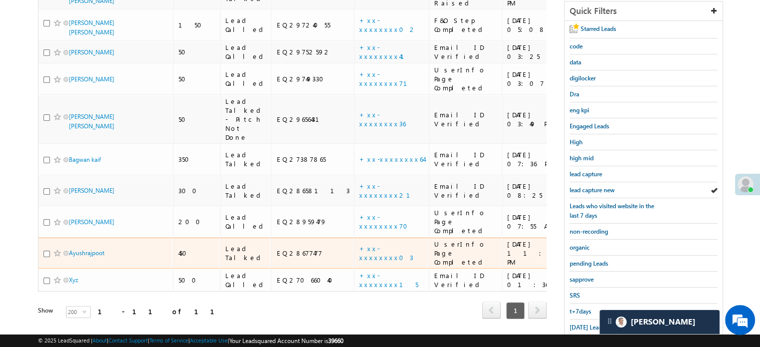
scroll to position [214, 0]
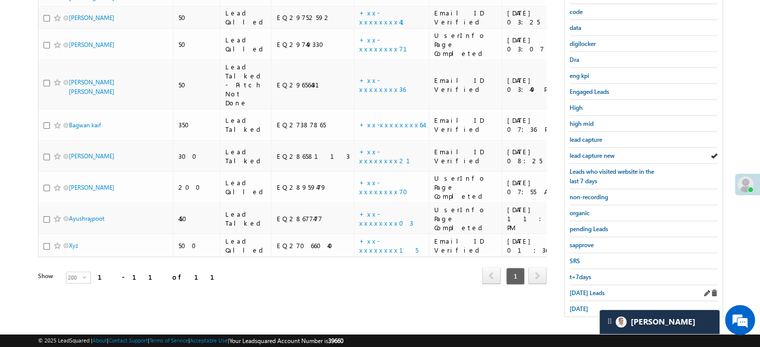
click at [583, 285] on div "Today's Leads" at bounding box center [644, 293] width 148 height 16
click at [583, 288] on link "Today's Leads" at bounding box center [587, 292] width 35 height 9
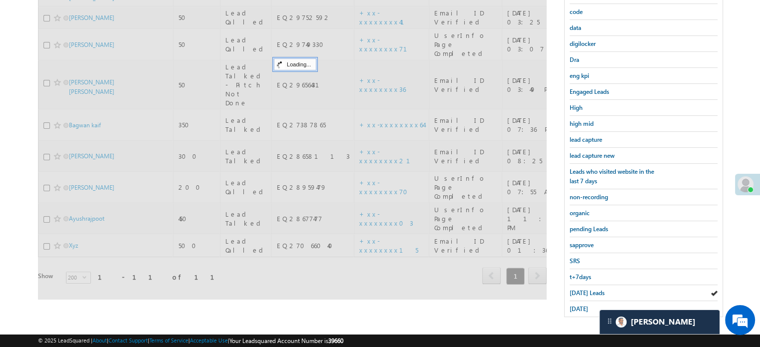
click at [584, 289] on span "Today's Leads" at bounding box center [587, 292] width 35 height 7
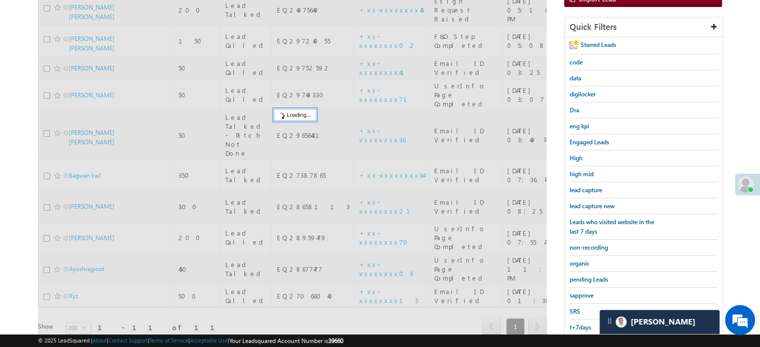
scroll to position [114, 0]
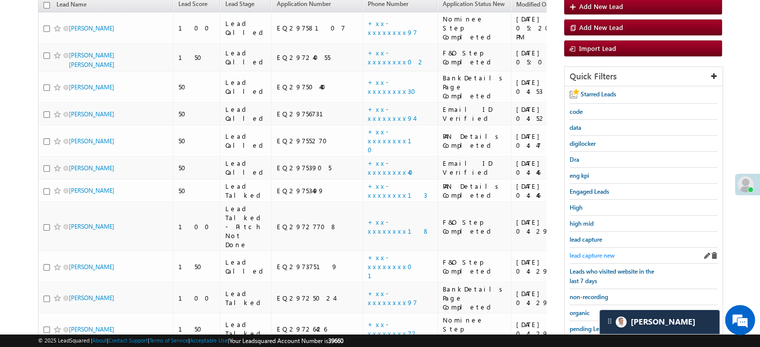
click at [589, 252] on span "lead capture new" at bounding box center [592, 255] width 45 height 7
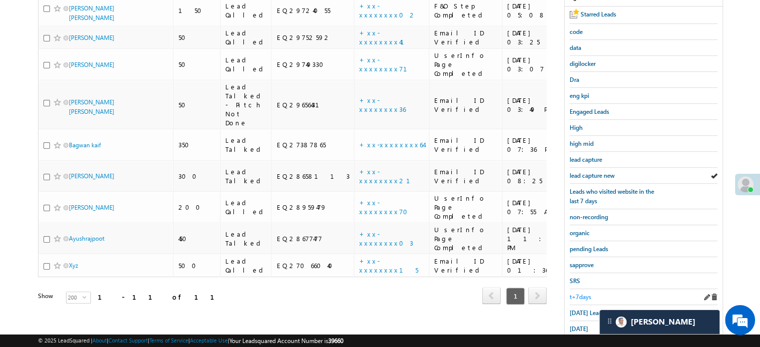
scroll to position [214, 0]
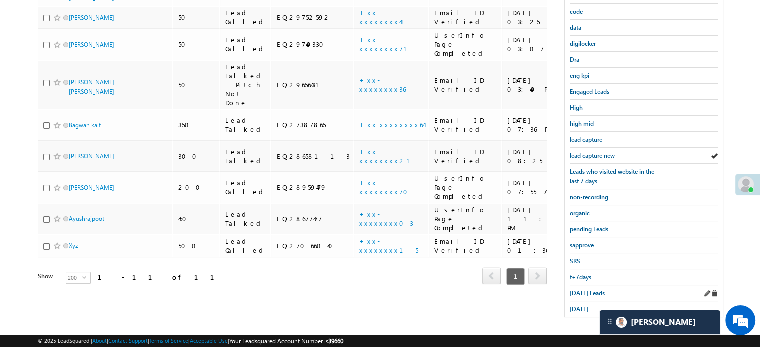
click at [578, 285] on div "Today's Leads" at bounding box center [644, 293] width 148 height 16
click at [578, 289] on span "Today's Leads" at bounding box center [587, 292] width 35 height 7
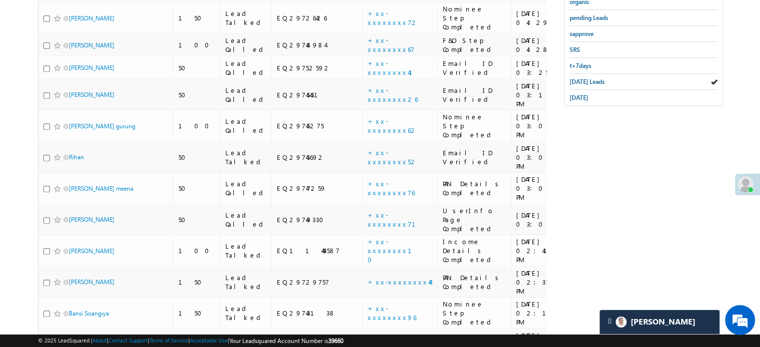
scroll to position [274, 0]
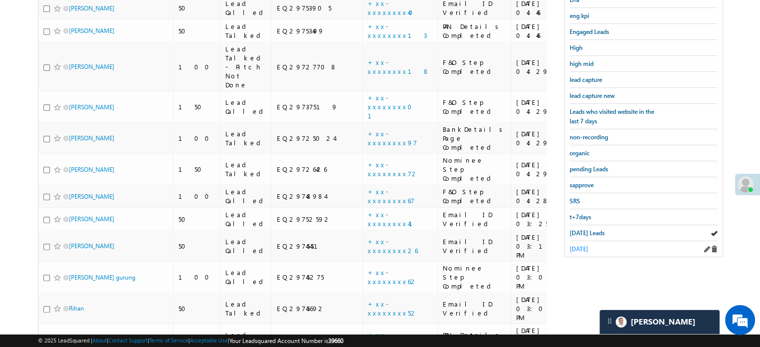
click at [587, 245] on span "yesterday" at bounding box center [579, 248] width 18 height 7
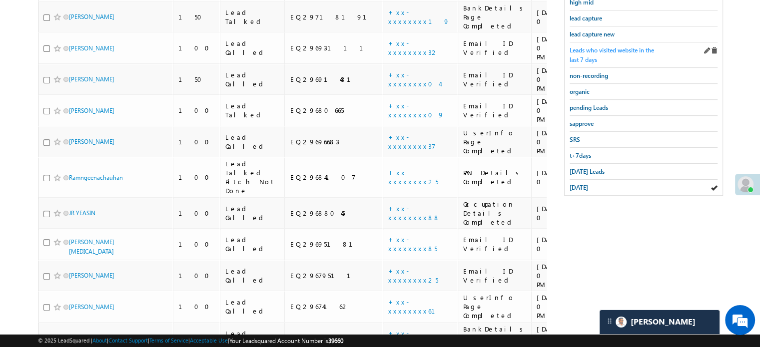
scroll to position [262, 0]
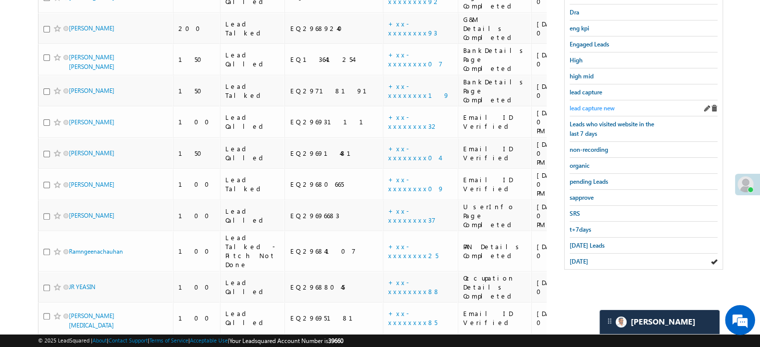
click at [598, 104] on span "lead capture new" at bounding box center [592, 107] width 45 height 7
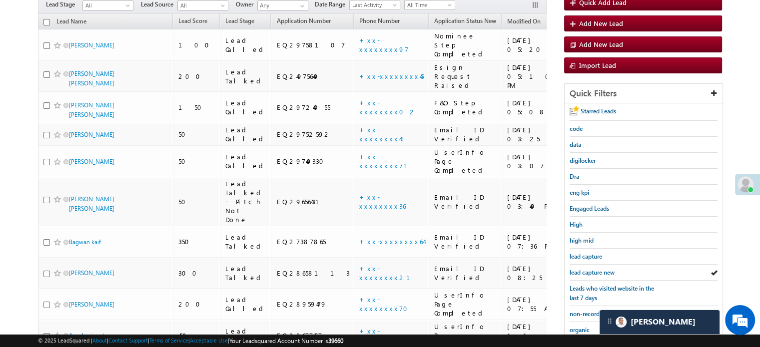
scroll to position [112, 0]
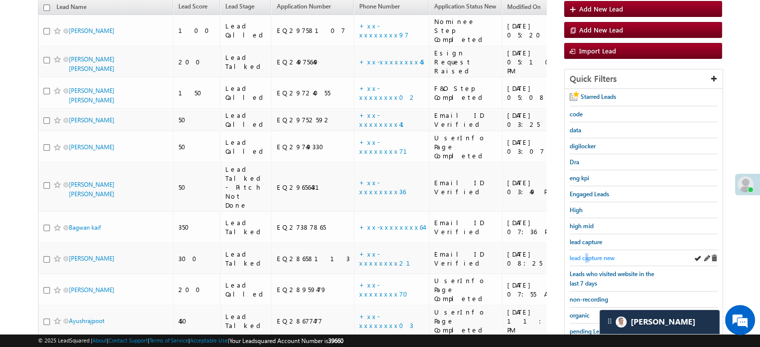
click at [587, 254] on span "lead capture new" at bounding box center [592, 257] width 45 height 7
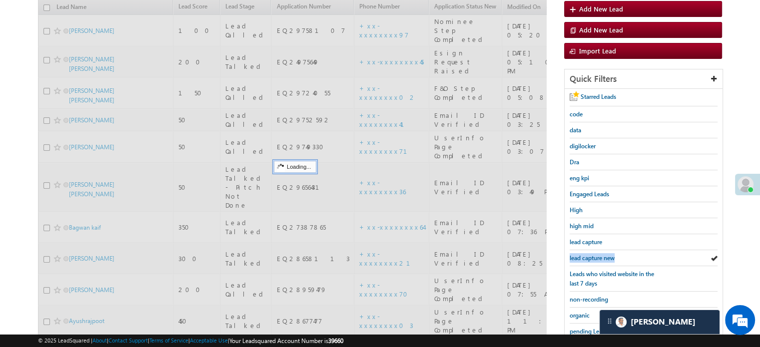
click at [587, 254] on span "lead capture new" at bounding box center [592, 257] width 45 height 7
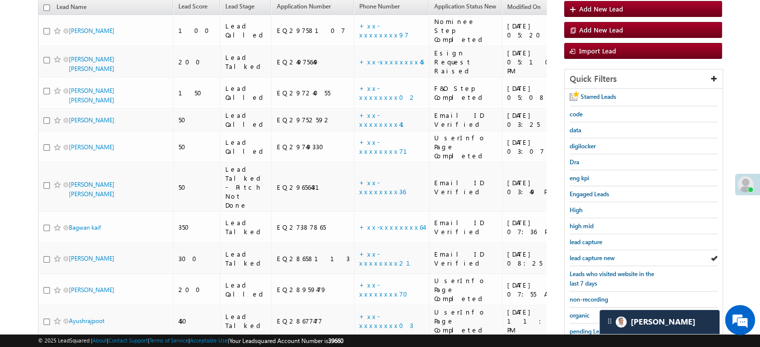
scroll to position [214, 0]
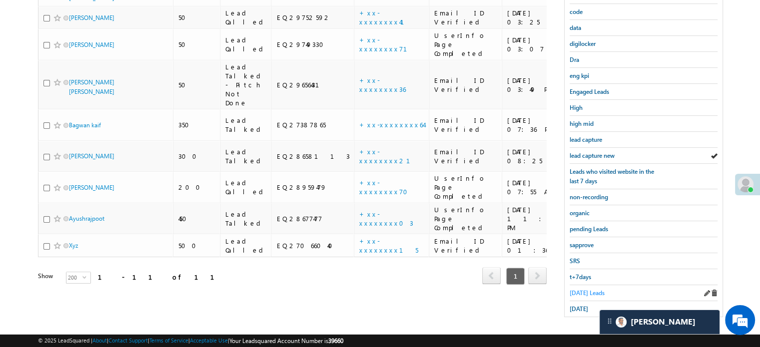
click at [573, 289] on span "Today's Leads" at bounding box center [587, 292] width 35 height 7
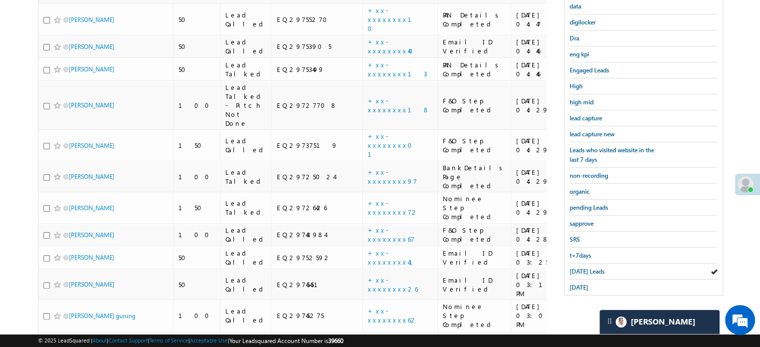
scroll to position [264, 0]
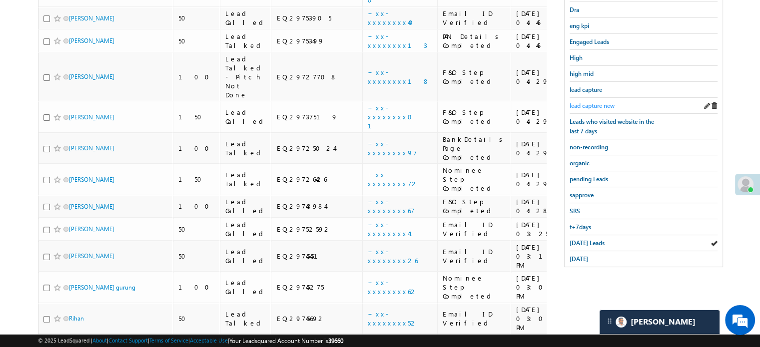
click at [587, 105] on span "lead capture new" at bounding box center [592, 105] width 45 height 7
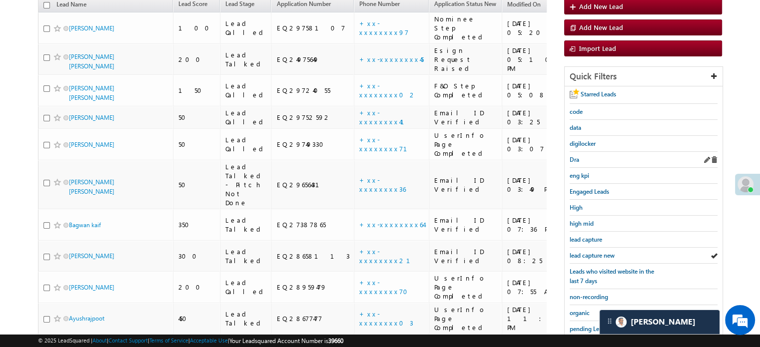
scroll to position [14, 0]
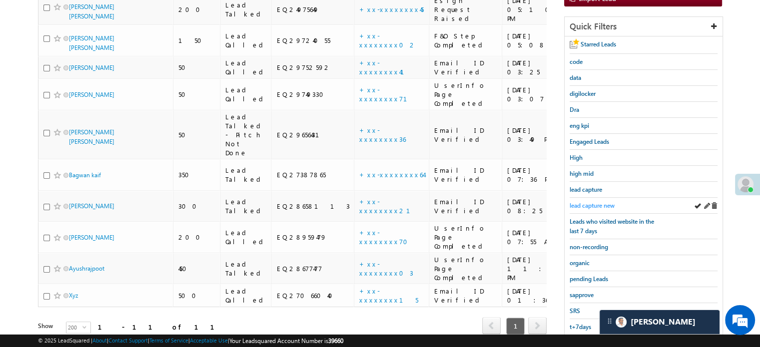
click at [581, 205] on span "lead capture new" at bounding box center [592, 205] width 45 height 7
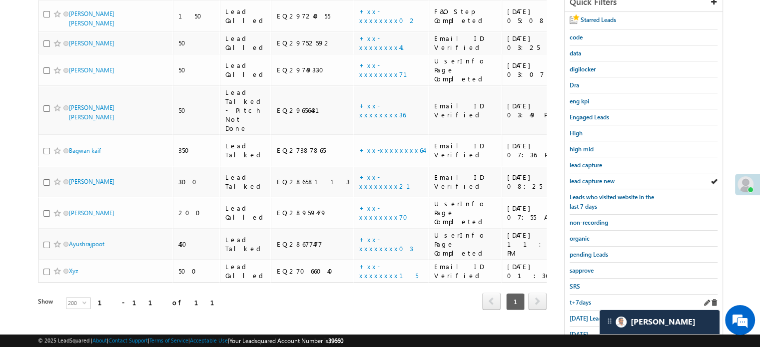
scroll to position [214, 0]
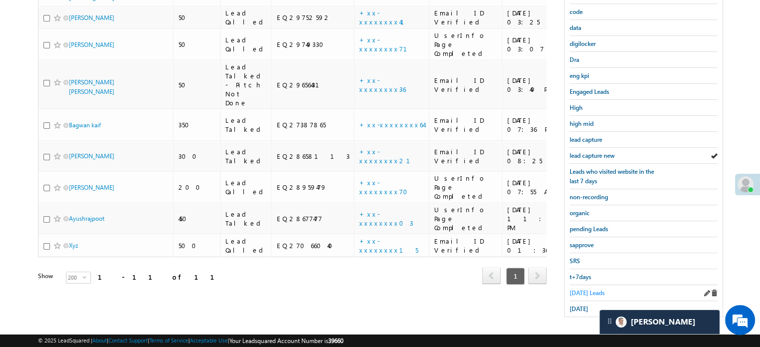
click at [592, 292] on span "Today's Leads" at bounding box center [587, 292] width 35 height 7
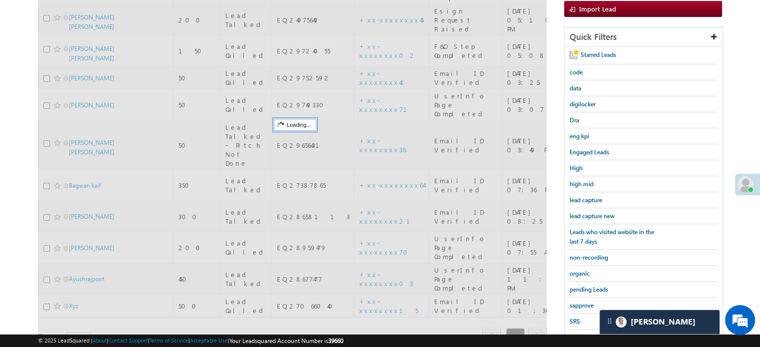
scroll to position [64, 0]
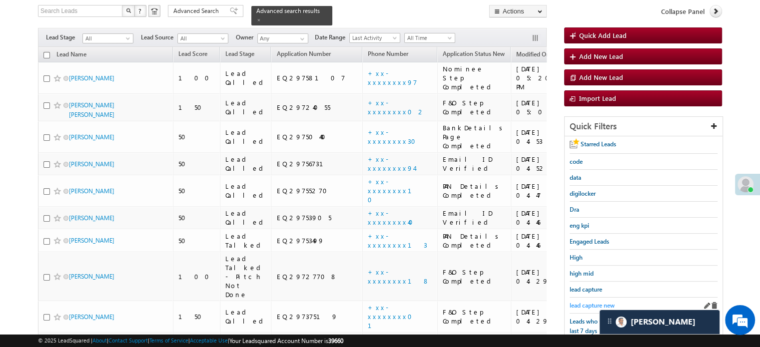
click at [586, 303] on span "lead capture new" at bounding box center [592, 305] width 45 height 7
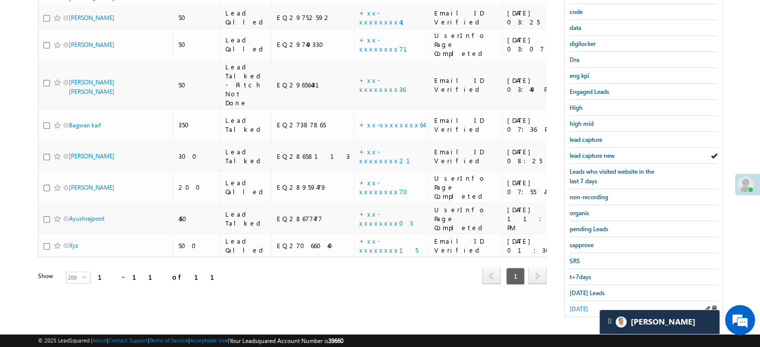
click at [579, 307] on span "yesterday" at bounding box center [579, 308] width 18 height 7
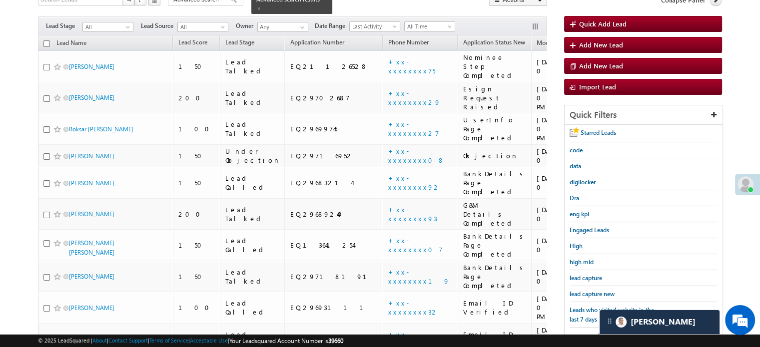
scroll to position [72, 0]
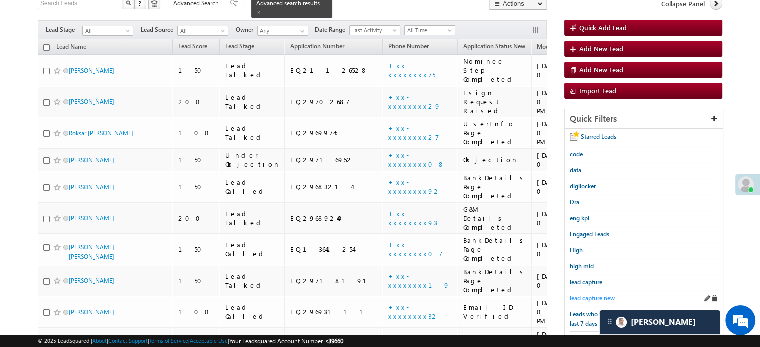
click at [584, 296] on span "lead capture new" at bounding box center [592, 297] width 45 height 7
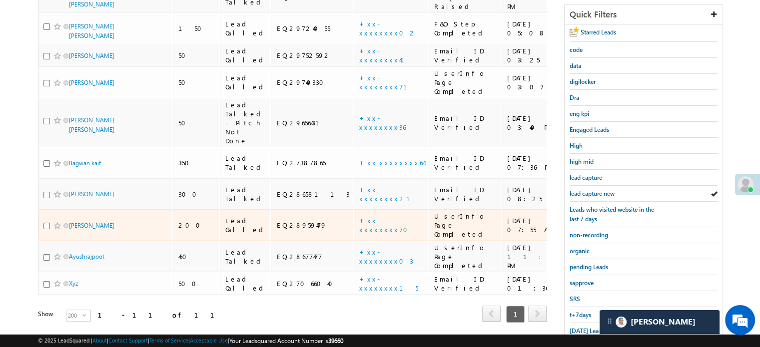
scroll to position [214, 0]
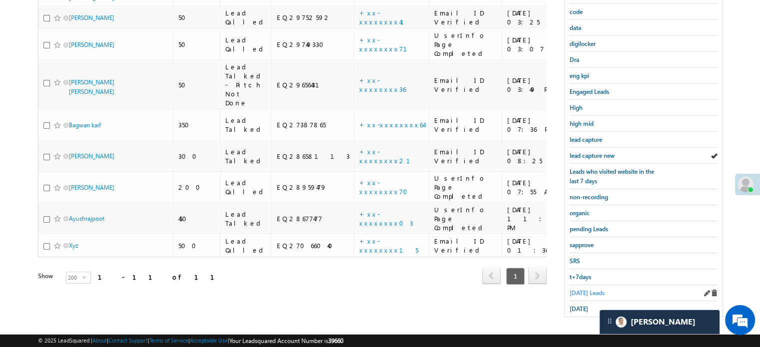
click at [570, 289] on span "Today's Leads" at bounding box center [587, 292] width 35 height 7
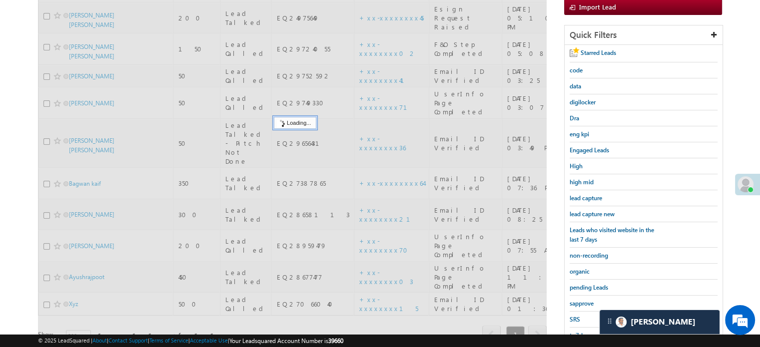
scroll to position [64, 0]
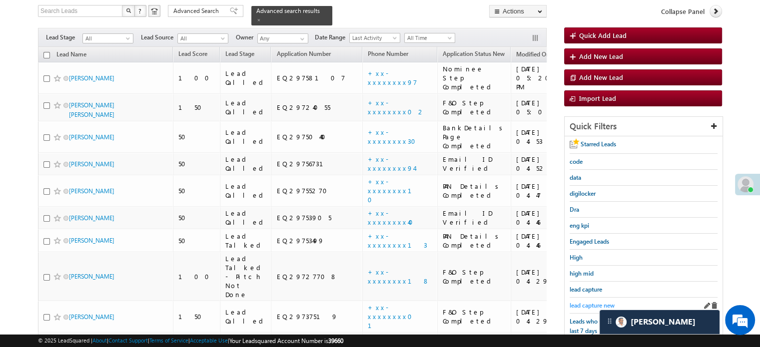
click at [583, 303] on span "lead capture new" at bounding box center [592, 305] width 45 height 7
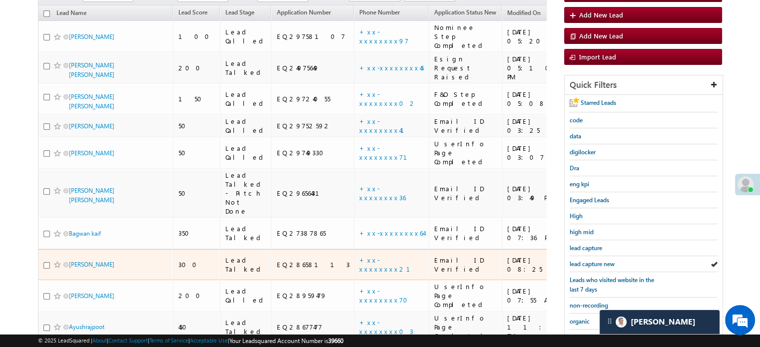
scroll to position [164, 0]
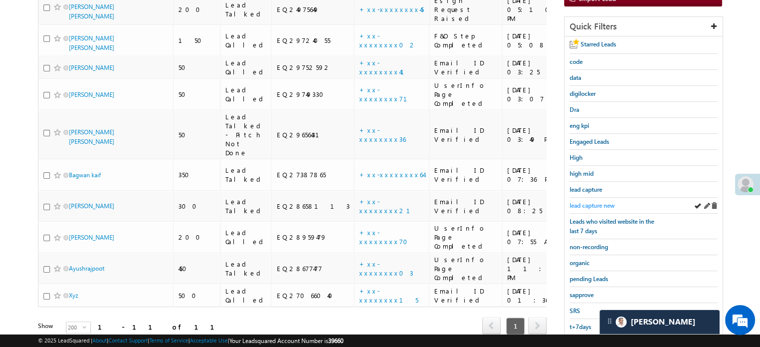
click at [598, 202] on span "lead capture new" at bounding box center [592, 205] width 45 height 7
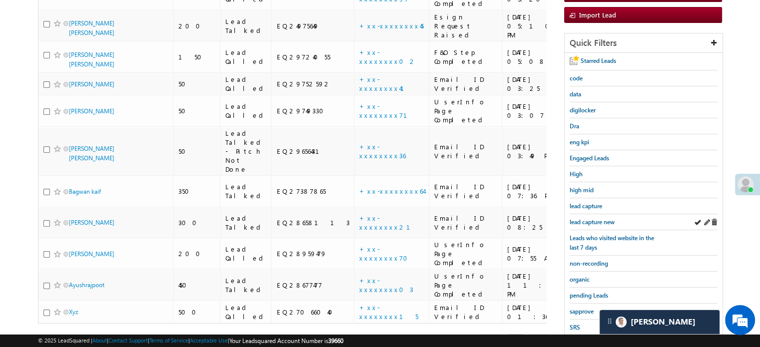
scroll to position [150, 0]
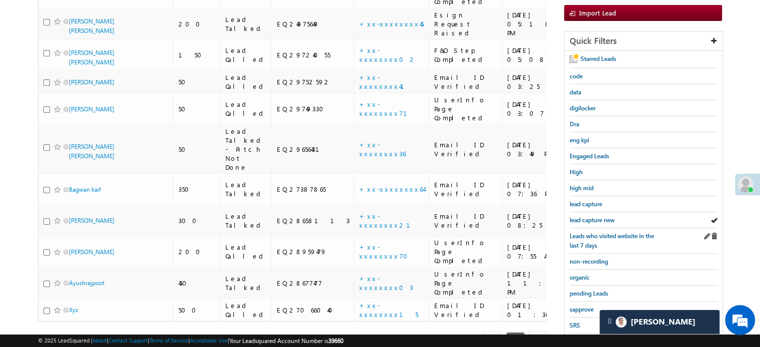
click at [588, 228] on div "Leads who visited website in the last 7 days" at bounding box center [644, 240] width 148 height 25
click at [587, 221] on span "lead capture new" at bounding box center [592, 219] width 45 height 7
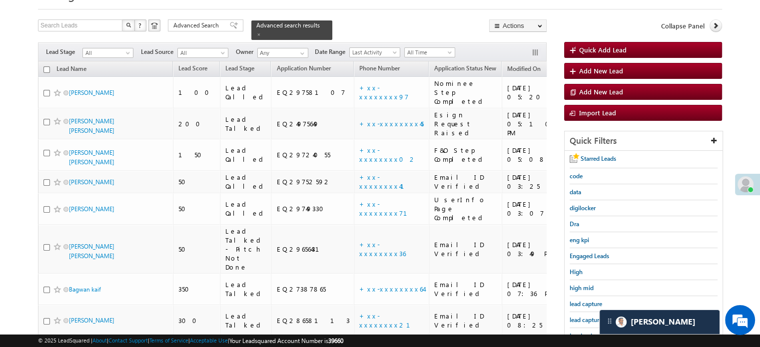
scroll to position [214, 0]
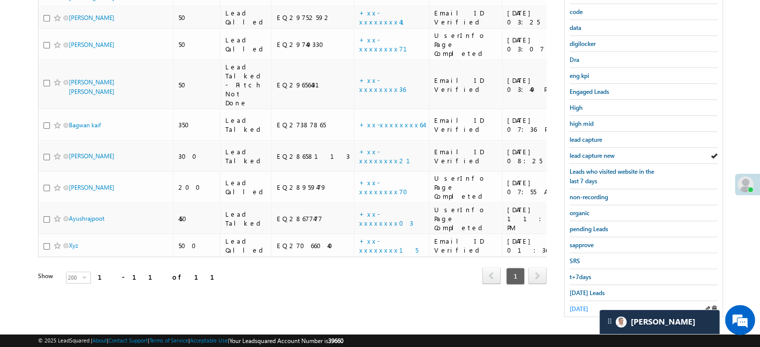
click at [584, 305] on span "yesterday" at bounding box center [579, 308] width 18 height 7
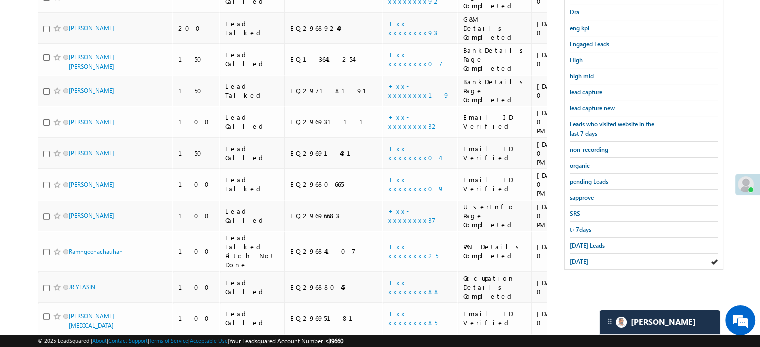
scroll to position [162, 0]
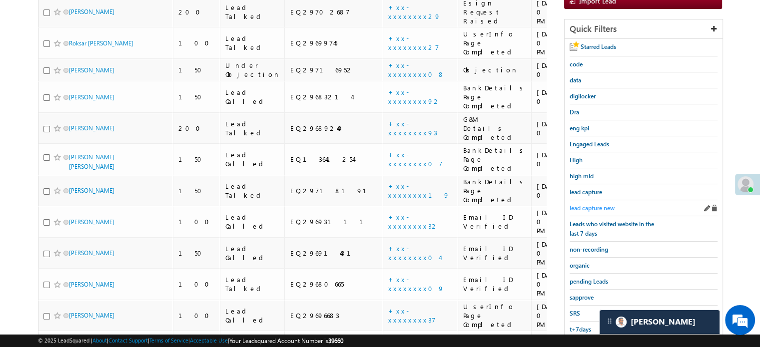
click at [586, 209] on link "lead capture new" at bounding box center [592, 207] width 45 height 9
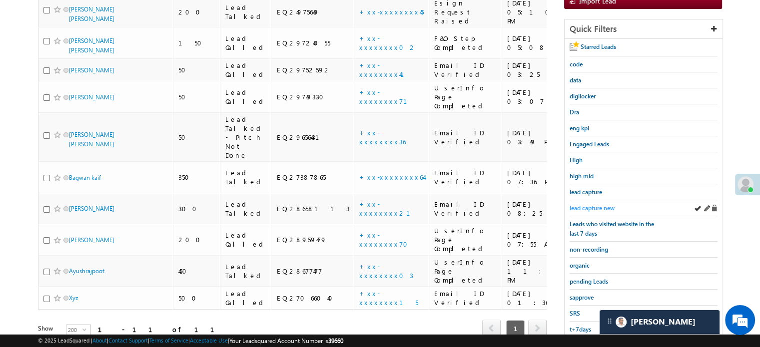
click at [588, 207] on span "lead capture new" at bounding box center [592, 207] width 45 height 7
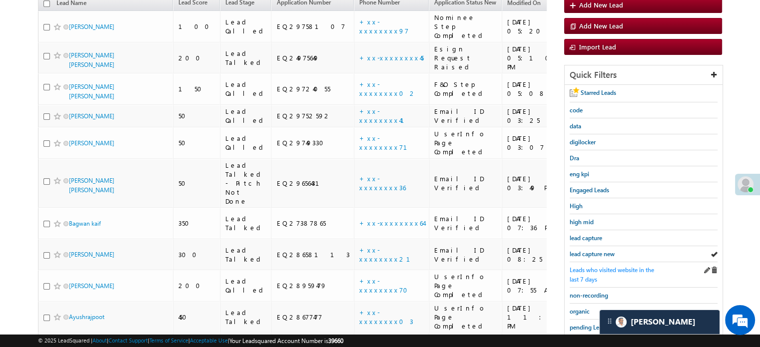
scroll to position [114, 0]
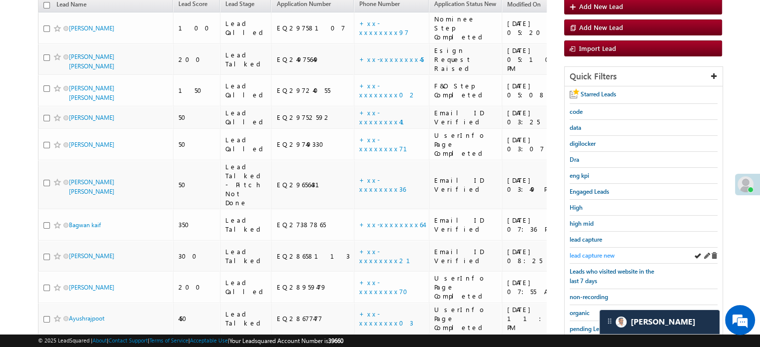
click at [600, 252] on span "lead capture new" at bounding box center [592, 255] width 45 height 7
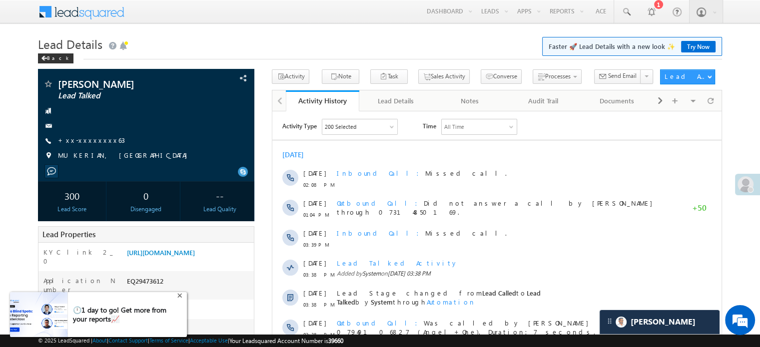
click at [178, 299] on div "+" at bounding box center [181, 295] width 12 height 12
